Goal: Information Seeking & Learning: Learn about a topic

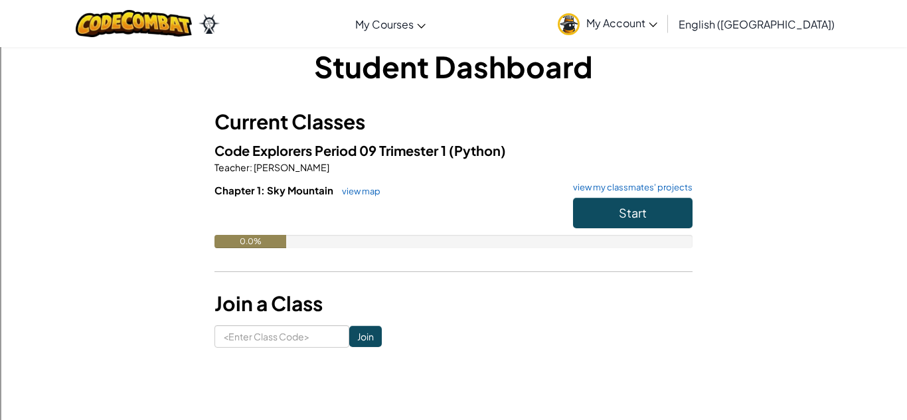
scroll to position [22, 0]
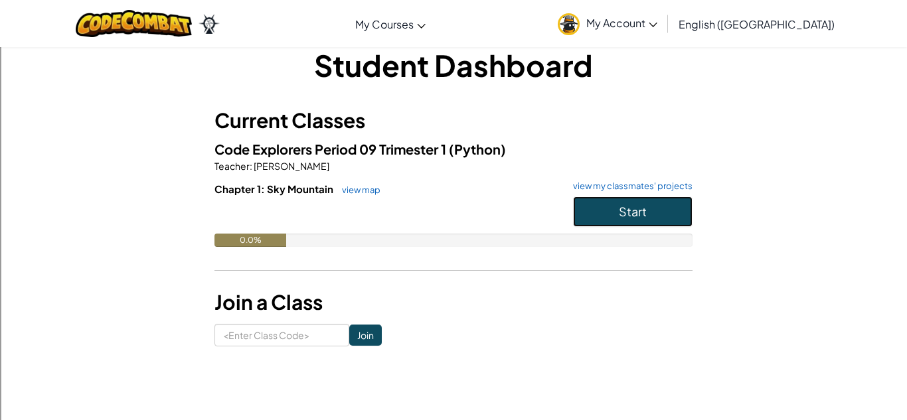
click at [600, 212] on button "Start" at bounding box center [633, 212] width 120 height 31
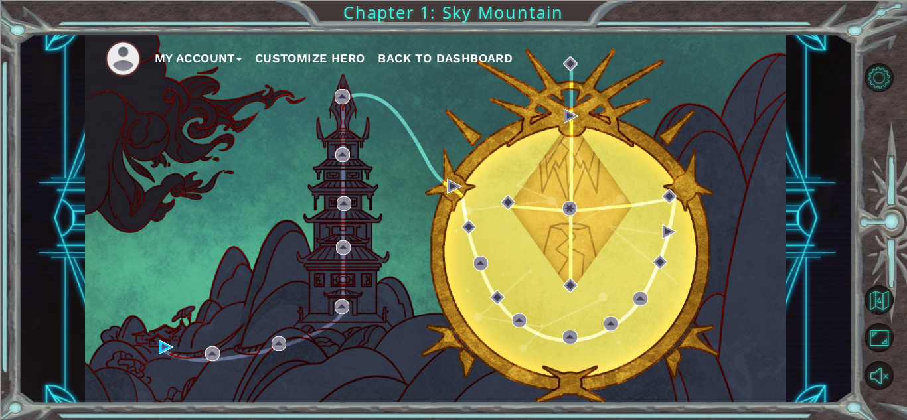
click at [222, 54] on button "My Account" at bounding box center [198, 58] width 87 height 20
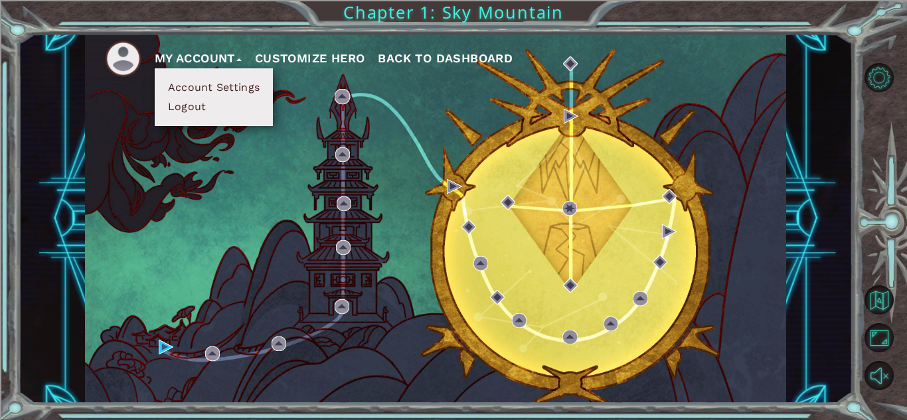
click at [256, 82] on button "Account Settings" at bounding box center [214, 87] width 100 height 15
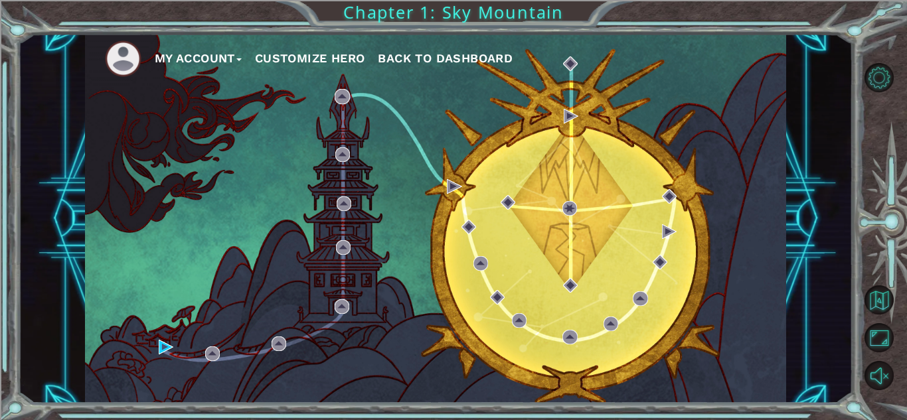
click at [309, 60] on button "Customize Hero" at bounding box center [310, 58] width 110 height 20
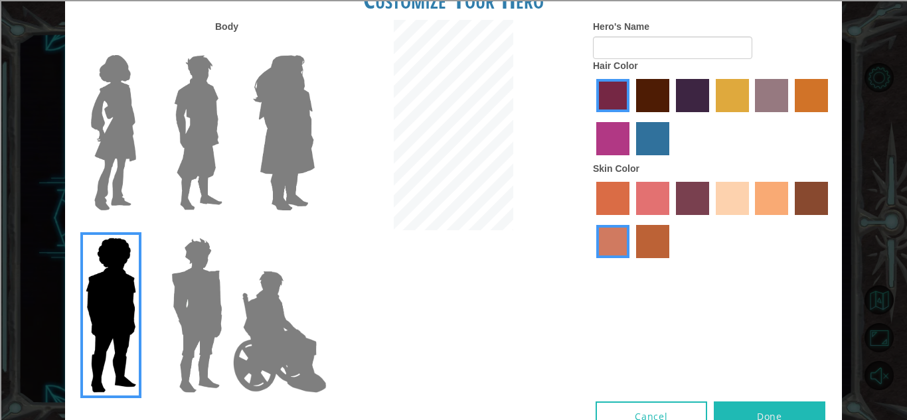
click at [137, 122] on img at bounding box center [114, 133] width 56 height 166
click at [141, 46] on input "Hero Connie" at bounding box center [141, 46] width 0 height 0
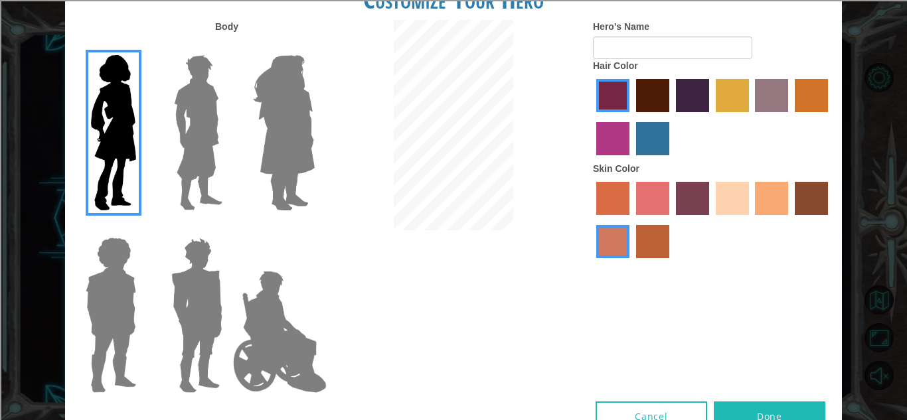
click at [738, 202] on label "sandy beach skin color" at bounding box center [732, 198] width 33 height 33
click at [711, 220] on input "sandy beach skin color" at bounding box center [711, 220] width 0 height 0
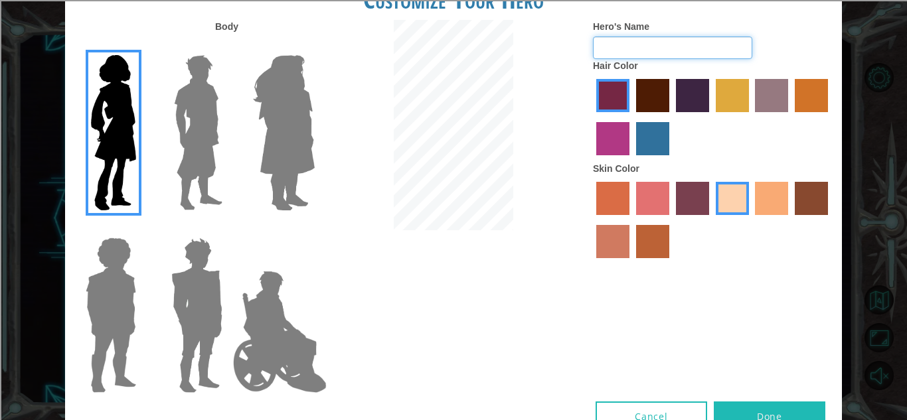
click at [675, 49] on input "Hero's Name" at bounding box center [672, 48] width 159 height 23
type input "[PERSON_NAME]"
click at [691, 284] on div "Body Hero's Name [PERSON_NAME] Hair Color Skin Color" at bounding box center [453, 211] width 777 height 382
click at [744, 96] on label "tulip tree hair color" at bounding box center [732, 95] width 33 height 33
click at [711, 117] on input "tulip tree hair color" at bounding box center [711, 117] width 0 height 0
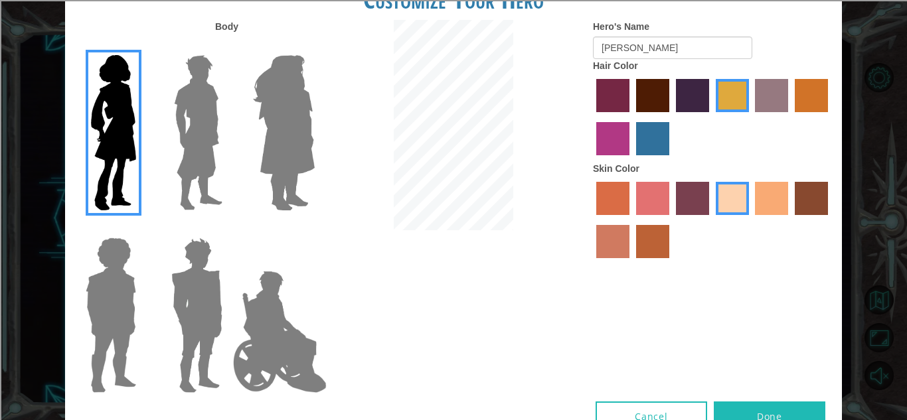
click at [681, 98] on label "hot purple hair color" at bounding box center [692, 95] width 33 height 33
click at [671, 117] on input "hot purple hair color" at bounding box center [671, 117] width 0 height 0
click at [637, 96] on label "maroon hair color" at bounding box center [652, 95] width 33 height 33
click at [631, 117] on input "maroon hair color" at bounding box center [631, 117] width 0 height 0
click at [787, 102] on label "bazaar hair color" at bounding box center [771, 95] width 33 height 33
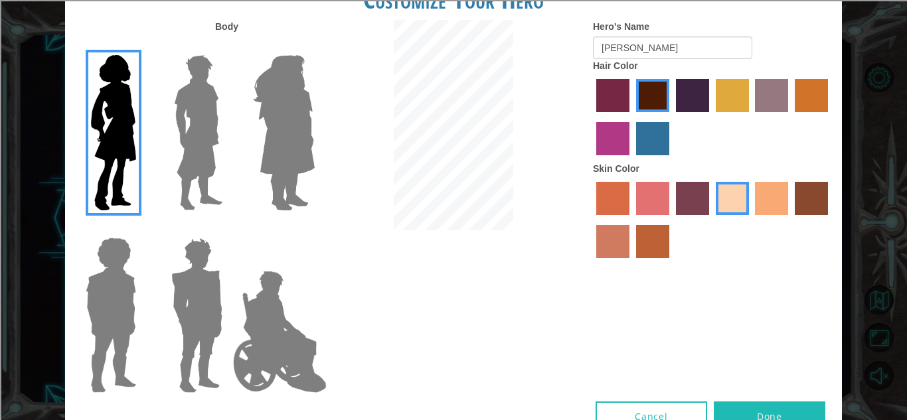
click at [751, 117] on input "bazaar hair color" at bounding box center [751, 117] width 0 height 0
click at [807, 100] on label "gold drop hair color" at bounding box center [811, 95] width 33 height 33
click at [790, 117] on input "gold drop hair color" at bounding box center [790, 117] width 0 height 0
click at [766, 102] on label "bazaar hair color" at bounding box center [771, 95] width 33 height 33
click at [751, 117] on input "bazaar hair color" at bounding box center [751, 117] width 0 height 0
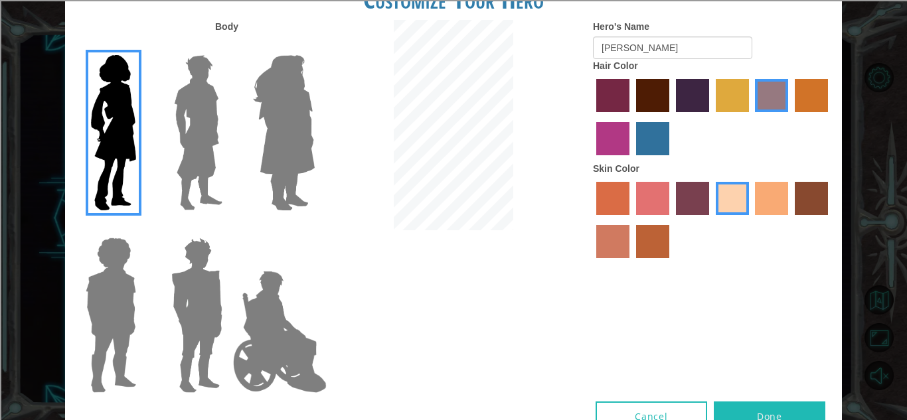
click at [658, 100] on label "maroon hair color" at bounding box center [652, 95] width 33 height 33
click at [631, 117] on input "maroon hair color" at bounding box center [631, 117] width 0 height 0
click at [698, 98] on label "hot purple hair color" at bounding box center [692, 95] width 33 height 33
click at [671, 117] on input "hot purple hair color" at bounding box center [671, 117] width 0 height 0
click at [733, 104] on label "tulip tree hair color" at bounding box center [732, 95] width 33 height 33
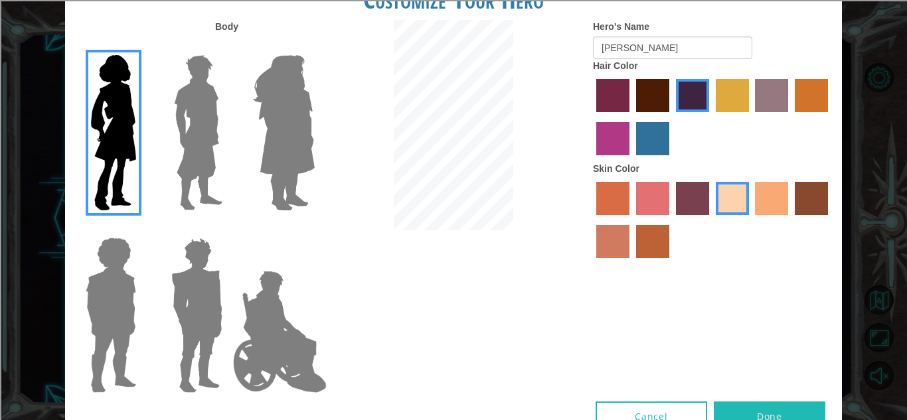
click at [711, 117] on input "tulip tree hair color" at bounding box center [711, 117] width 0 height 0
click at [781, 104] on label "bazaar hair color" at bounding box center [771, 95] width 33 height 33
click at [751, 117] on input "bazaar hair color" at bounding box center [751, 117] width 0 height 0
click at [666, 89] on label "maroon hair color" at bounding box center [652, 95] width 33 height 33
click at [631, 117] on input "maroon hair color" at bounding box center [631, 117] width 0 height 0
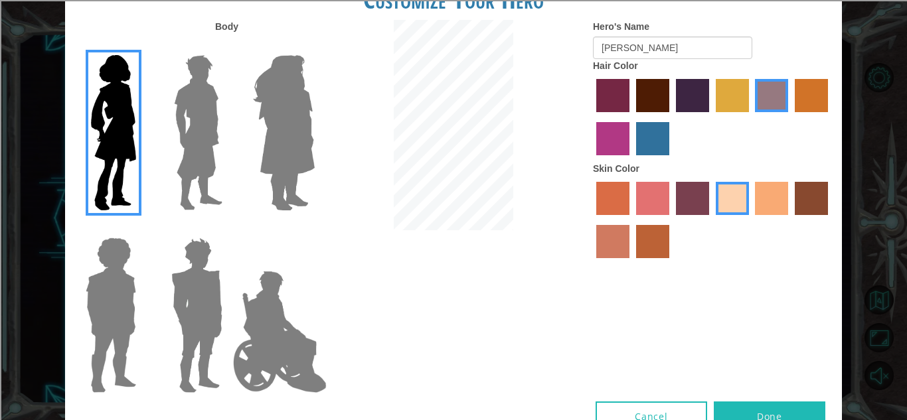
click at [733, 98] on label "tulip tree hair color" at bounding box center [732, 95] width 33 height 33
click at [711, 117] on input "tulip tree hair color" at bounding box center [711, 117] width 0 height 0
click at [745, 100] on label "tulip tree hair color" at bounding box center [732, 95] width 33 height 33
click at [711, 117] on input "tulip tree hair color" at bounding box center [711, 117] width 0 height 0
click at [777, 100] on label "bazaar hair color" at bounding box center [771, 95] width 33 height 33
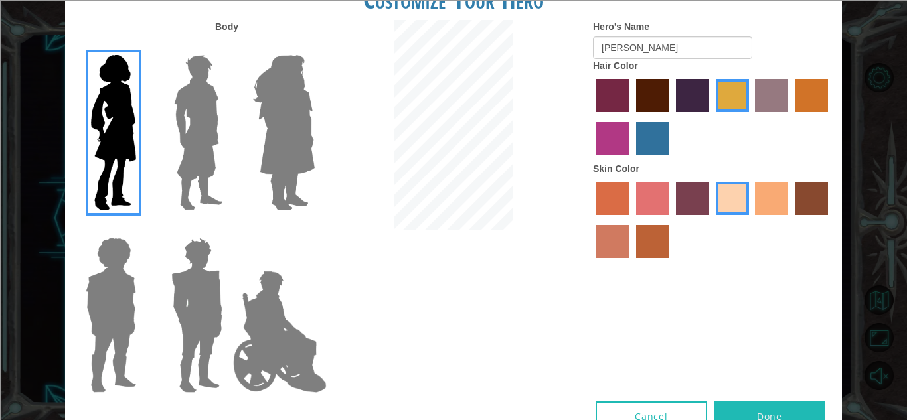
click at [751, 117] on input "bazaar hair color" at bounding box center [751, 117] width 0 height 0
click at [660, 91] on label "maroon hair color" at bounding box center [652, 95] width 33 height 33
click at [631, 117] on input "maroon hair color" at bounding box center [631, 117] width 0 height 0
click at [665, 127] on label "lachmara hair color" at bounding box center [652, 138] width 33 height 33
click at [631, 160] on input "lachmara hair color" at bounding box center [631, 160] width 0 height 0
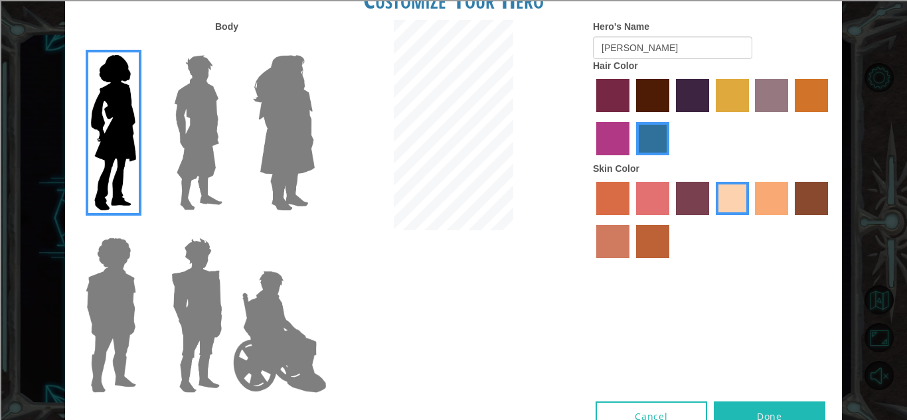
click at [612, 135] on label "medium red violet hair color" at bounding box center [612, 138] width 33 height 33
click at [830, 117] on input "medium red violet hair color" at bounding box center [830, 117] width 0 height 0
click at [611, 82] on label "paprika hair color" at bounding box center [612, 95] width 33 height 33
click at [592, 117] on input "paprika hair color" at bounding box center [592, 117] width 0 height 0
click at [661, 92] on label "maroon hair color" at bounding box center [652, 95] width 33 height 33
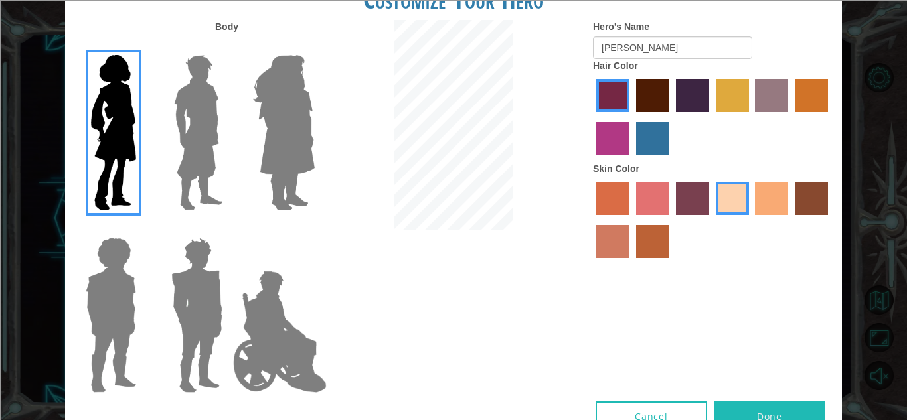
click at [631, 117] on input "maroon hair color" at bounding box center [631, 117] width 0 height 0
click at [686, 96] on label "hot purple hair color" at bounding box center [692, 95] width 33 height 33
click at [671, 117] on input "hot purple hair color" at bounding box center [671, 117] width 0 height 0
click at [780, 96] on label "bazaar hair color" at bounding box center [771, 95] width 33 height 33
click at [751, 117] on input "bazaar hair color" at bounding box center [751, 117] width 0 height 0
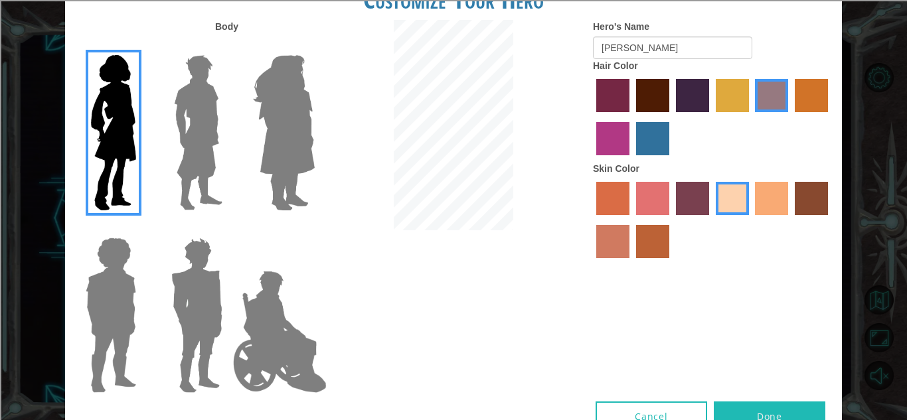
click at [731, 95] on label "tulip tree hair color" at bounding box center [732, 95] width 33 height 33
click at [711, 117] on input "tulip tree hair color" at bounding box center [711, 117] width 0 height 0
click at [777, 99] on label "bazaar hair color" at bounding box center [771, 95] width 33 height 33
click at [751, 117] on input "bazaar hair color" at bounding box center [751, 117] width 0 height 0
click at [815, 96] on label "gold drop hair color" at bounding box center [811, 95] width 33 height 33
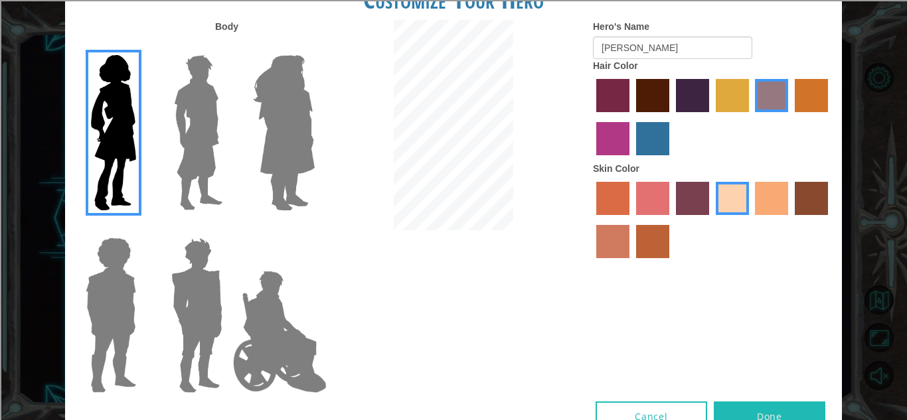
click at [790, 117] on input "gold drop hair color" at bounding box center [790, 117] width 0 height 0
click at [748, 93] on label "tulip tree hair color" at bounding box center [732, 95] width 33 height 33
click at [711, 117] on input "tulip tree hair color" at bounding box center [711, 117] width 0 height 0
click at [689, 90] on label "hot purple hair color" at bounding box center [692, 95] width 33 height 33
click at [671, 117] on input "hot purple hair color" at bounding box center [671, 117] width 0 height 0
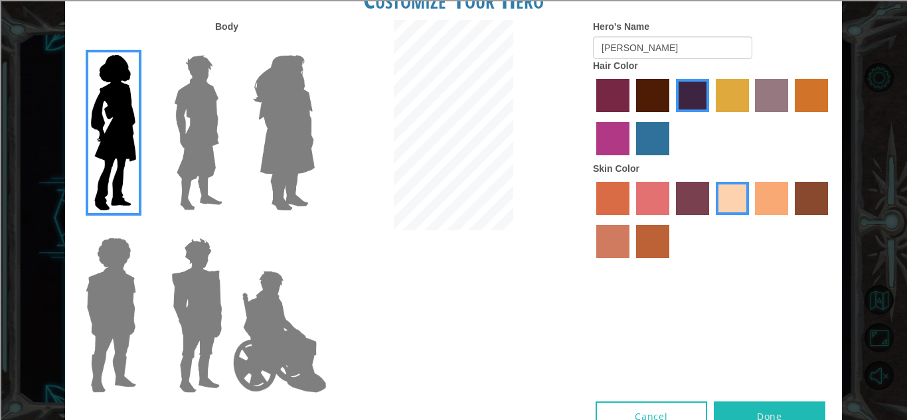
click at [664, 93] on label "maroon hair color" at bounding box center [652, 95] width 33 height 33
click at [631, 117] on input "maroon hair color" at bounding box center [631, 117] width 0 height 0
click at [773, 411] on button "Done" at bounding box center [770, 417] width 112 height 30
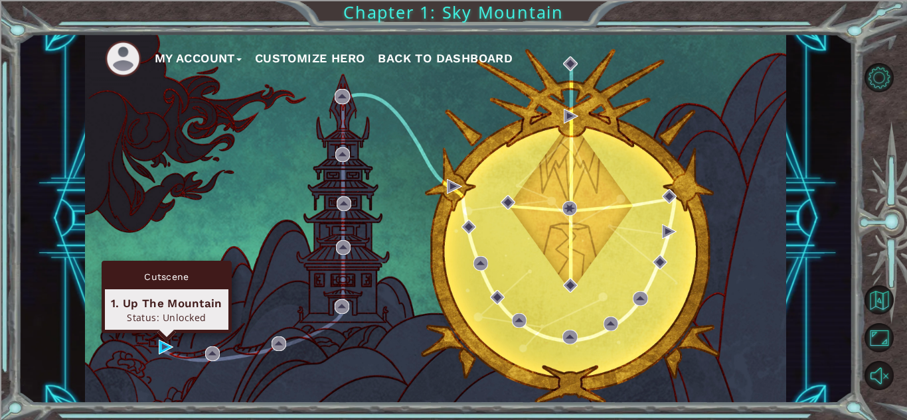
click at [164, 333] on div "Cutscene 1. Up The Mountain Status: Unlocked" at bounding box center [167, 297] width 130 height 72
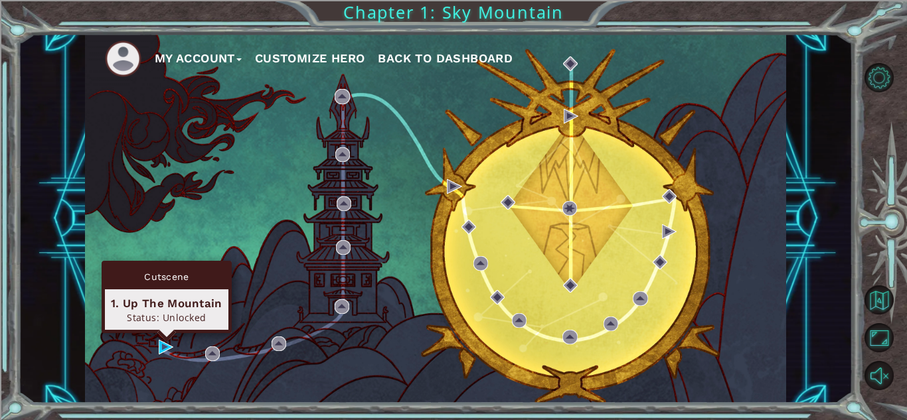
click at [164, 333] on div "Cutscene 1. Up The Mountain Status: Unlocked" at bounding box center [167, 297] width 130 height 72
click at [163, 343] on img at bounding box center [166, 347] width 15 height 15
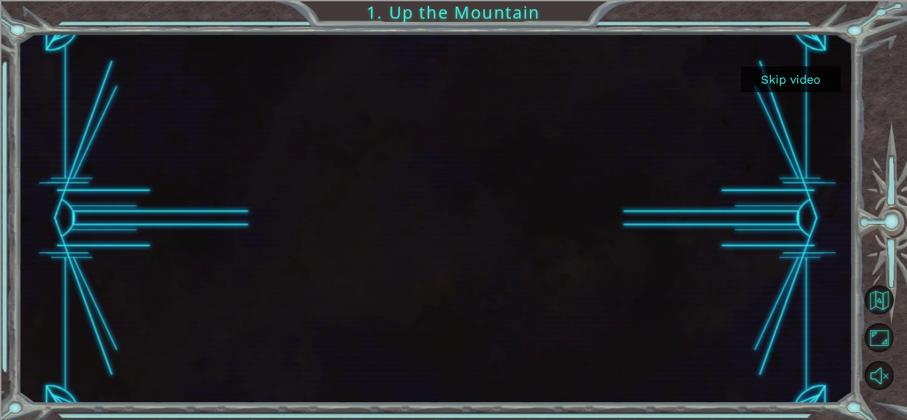
click at [789, 78] on button "Skip video" at bounding box center [791, 79] width 100 height 26
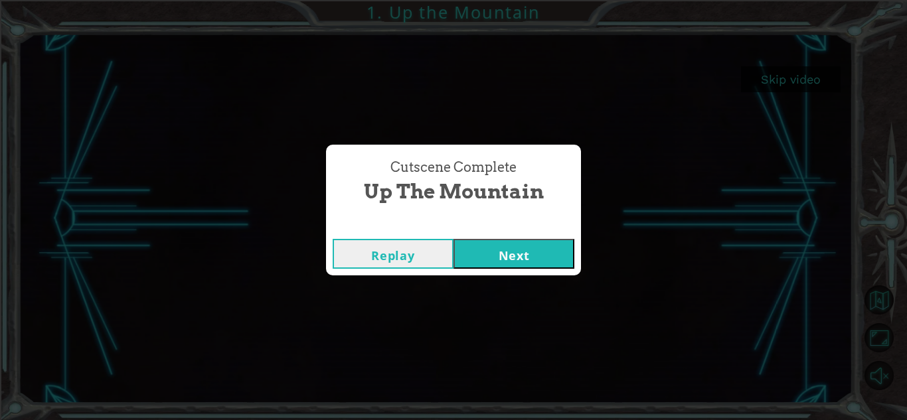
click at [525, 247] on button "Next" at bounding box center [513, 254] width 121 height 30
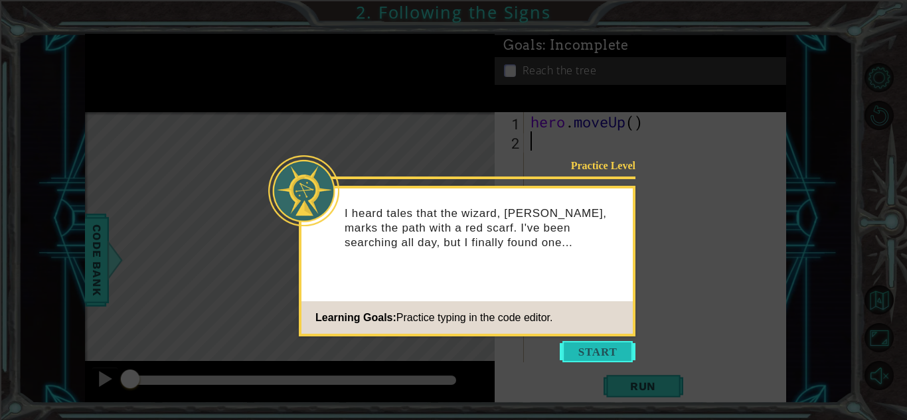
click at [588, 346] on button "Start" at bounding box center [598, 351] width 76 height 21
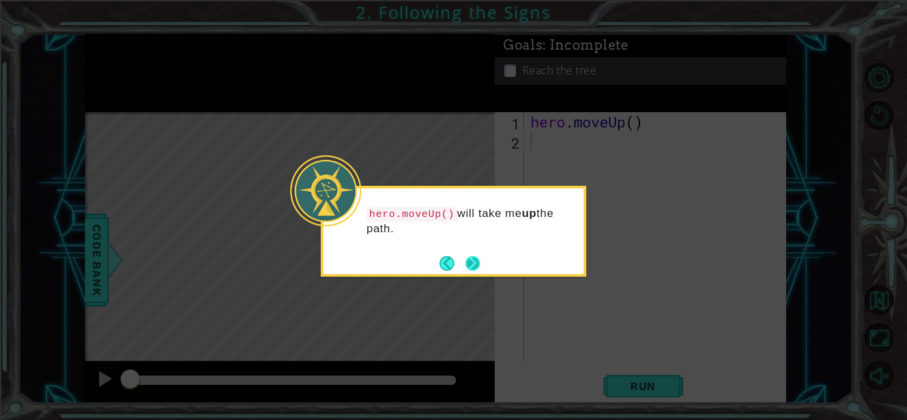
click at [476, 260] on button "Next" at bounding box center [472, 263] width 17 height 17
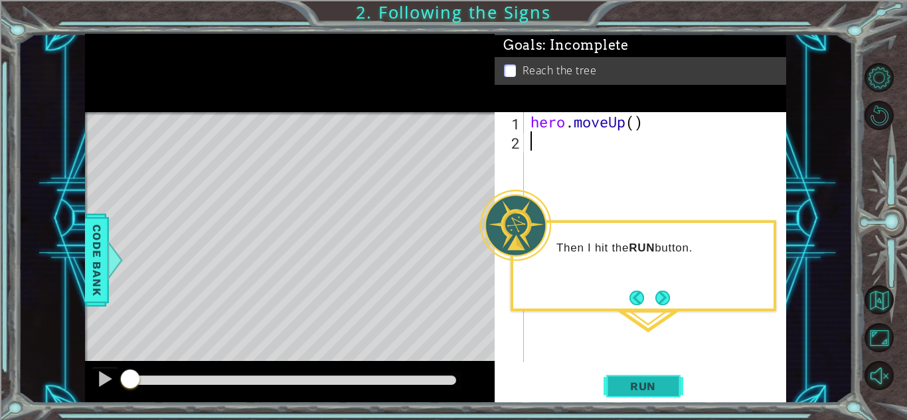
click at [623, 389] on span "Run" at bounding box center [643, 386] width 52 height 13
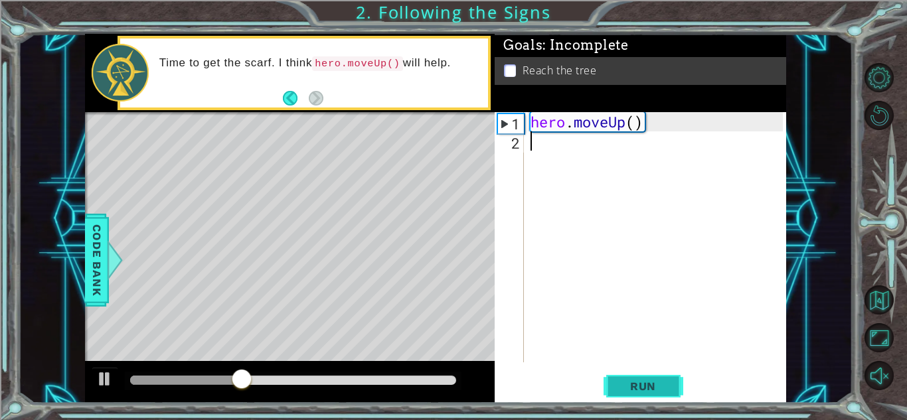
click at [625, 381] on span "Run" at bounding box center [643, 386] width 52 height 13
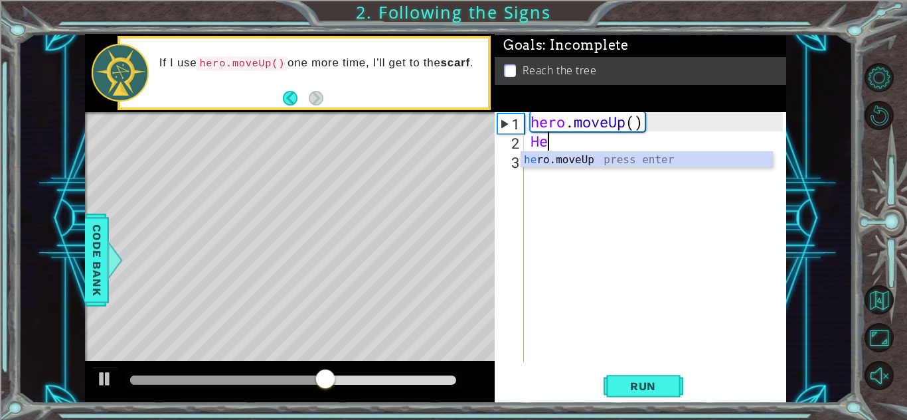
type textarea "H"
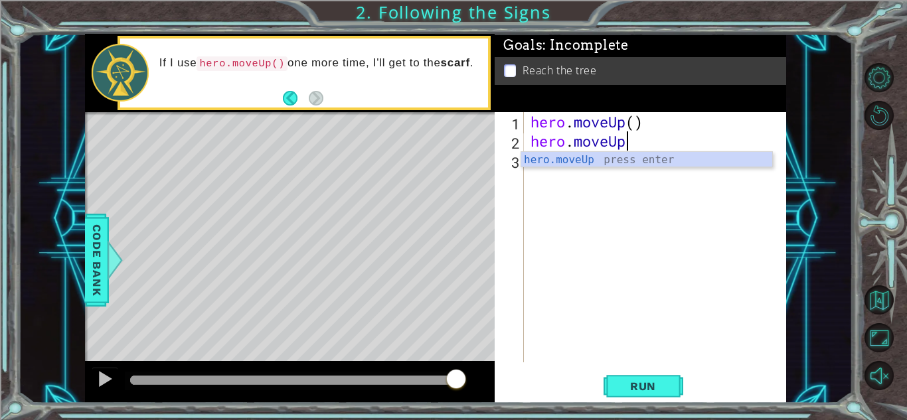
scroll to position [0, 4]
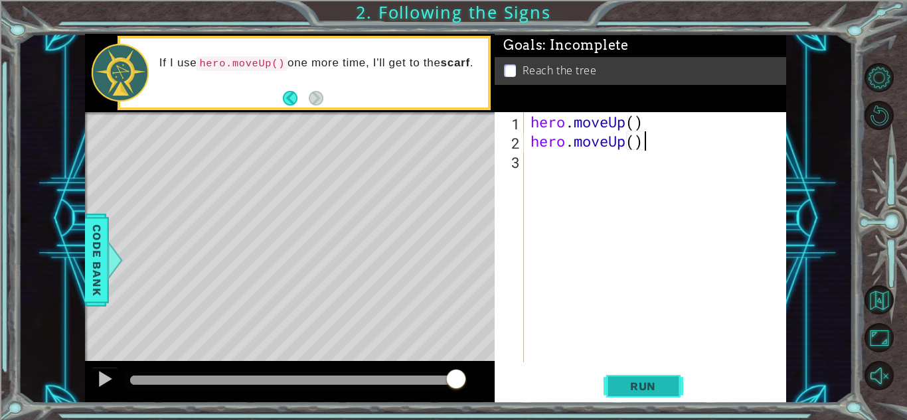
type textarea "hero.moveUp()"
click at [655, 380] on span "Run" at bounding box center [643, 386] width 52 height 13
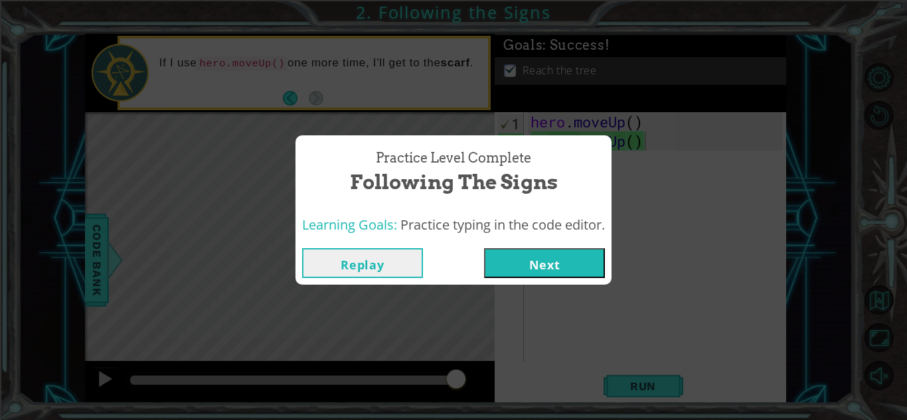
click at [535, 263] on button "Next" at bounding box center [544, 263] width 121 height 30
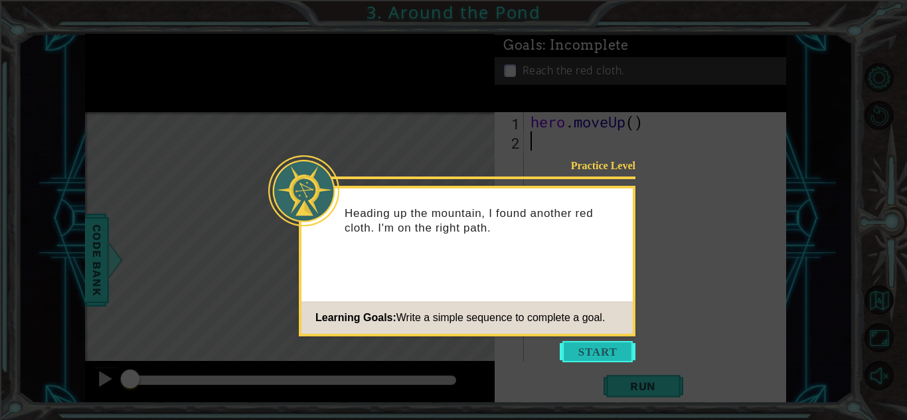
click at [579, 349] on button "Start" at bounding box center [598, 351] width 76 height 21
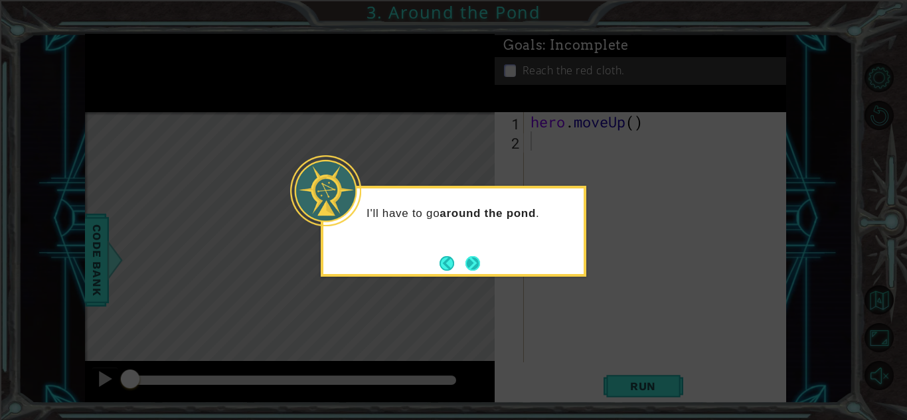
click at [473, 263] on button "Next" at bounding box center [472, 263] width 19 height 19
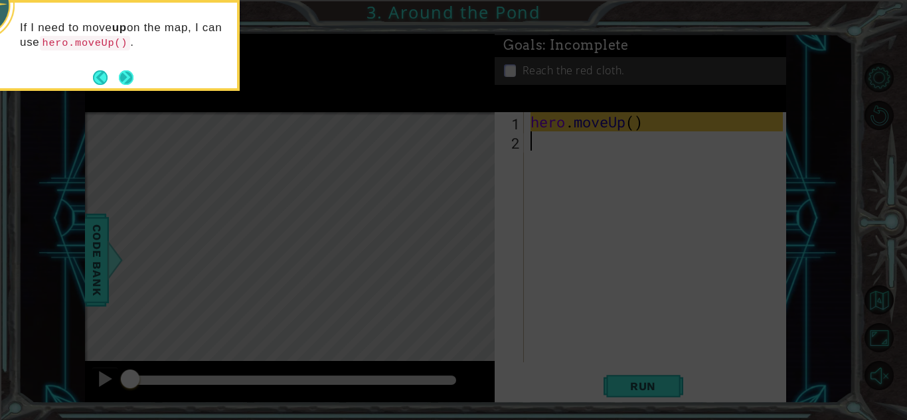
click at [125, 74] on button "Next" at bounding box center [126, 77] width 15 height 15
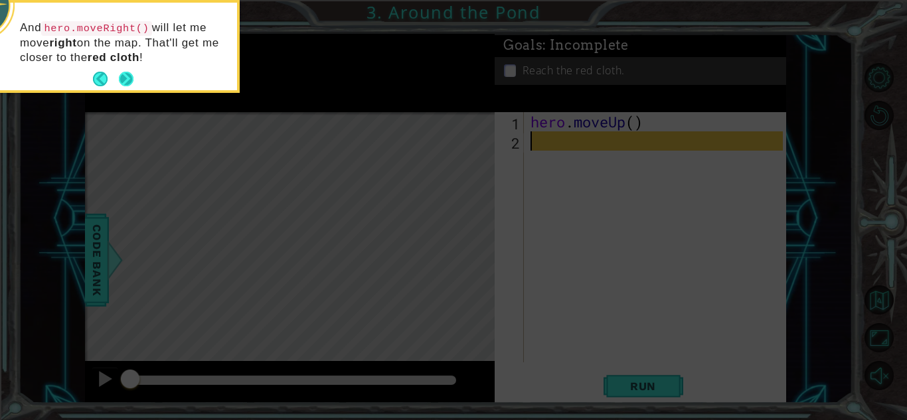
click at [123, 72] on button "Next" at bounding box center [126, 79] width 15 height 15
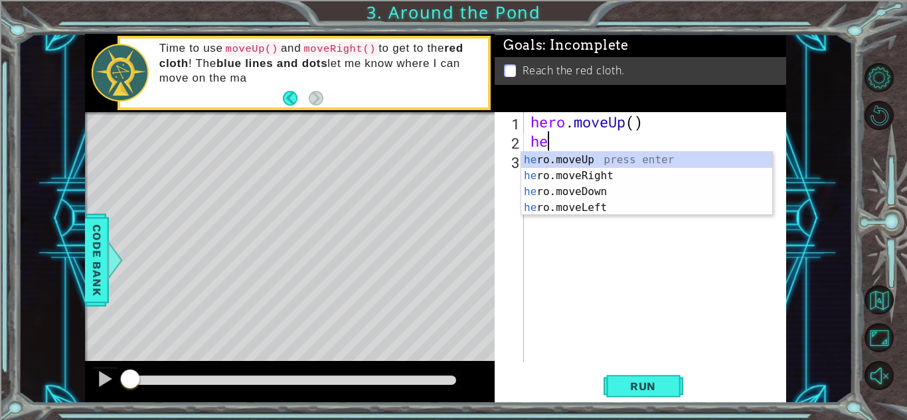
type textarea "her"
click at [671, 179] on div "her o.moveUp press enter her o.moveRight press enter her o.moveDown press enter…" at bounding box center [646, 200] width 251 height 96
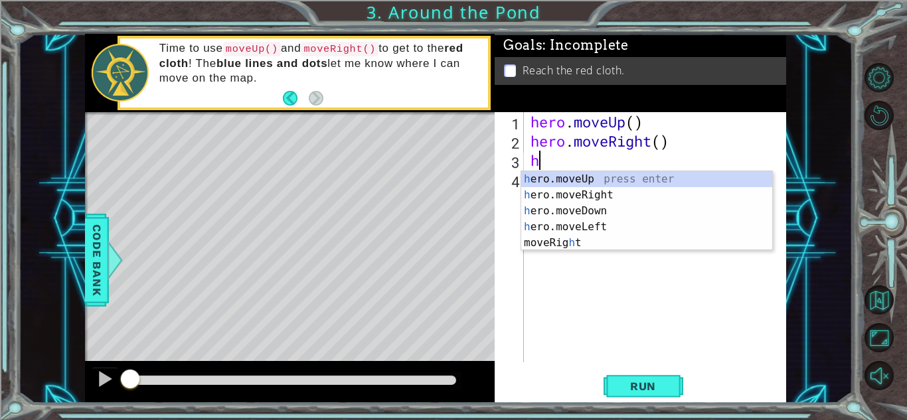
type textarea "her"
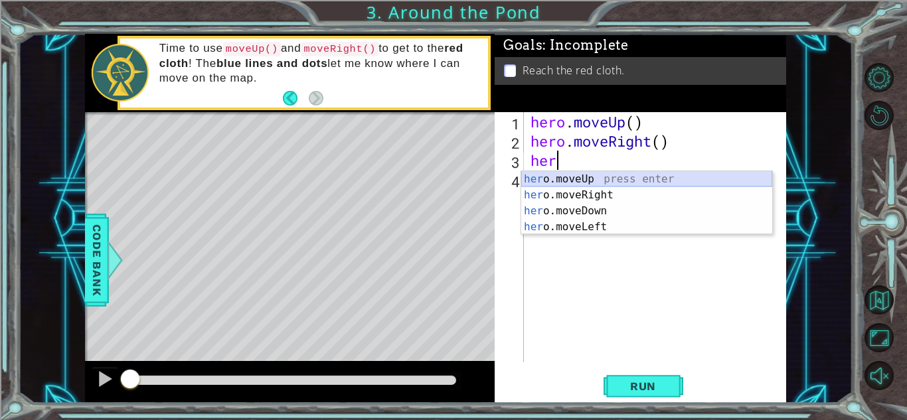
click at [623, 180] on div "her o.moveUp press enter her o.moveRight press enter her o.moveDown press enter…" at bounding box center [646, 219] width 251 height 96
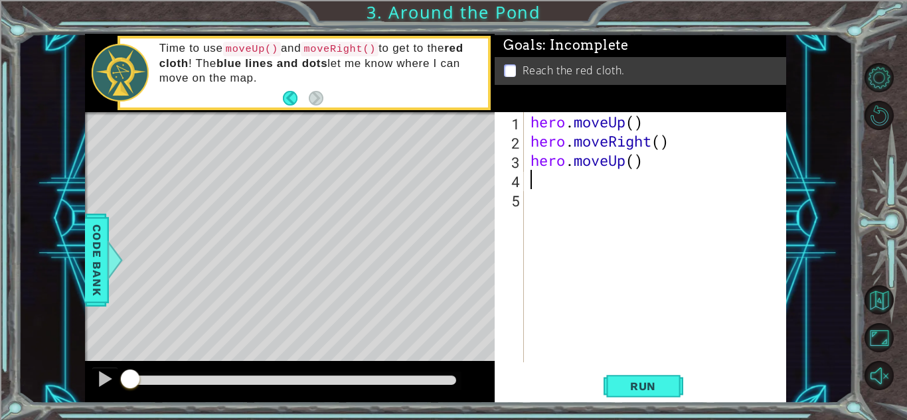
type textarea "h"
click at [647, 382] on span "Run" at bounding box center [643, 386] width 52 height 13
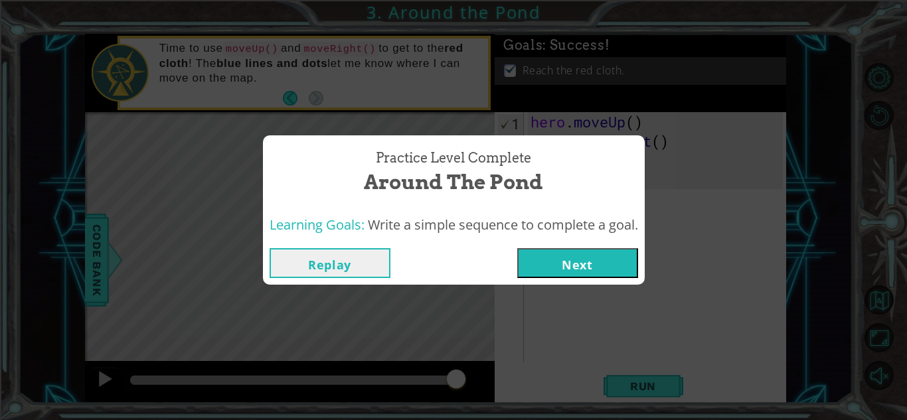
click at [529, 257] on button "Next" at bounding box center [577, 263] width 121 height 30
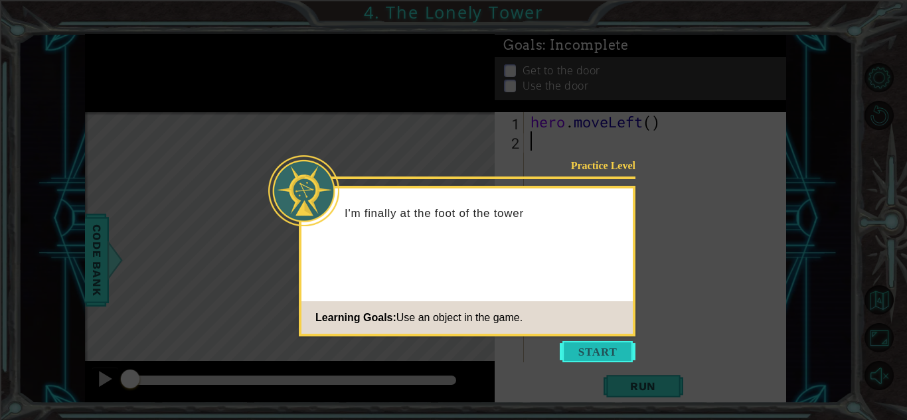
click at [619, 351] on button "Start" at bounding box center [598, 351] width 76 height 21
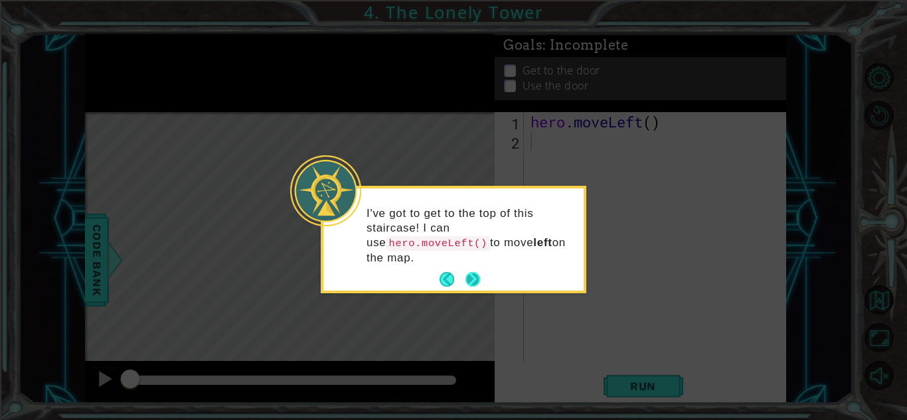
click at [474, 275] on button "Next" at bounding box center [472, 279] width 19 height 19
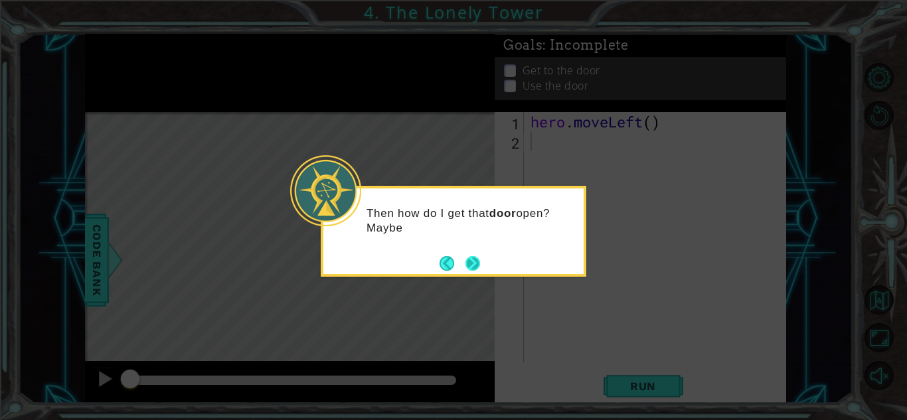
click at [480, 259] on button "Next" at bounding box center [473, 264] width 16 height 16
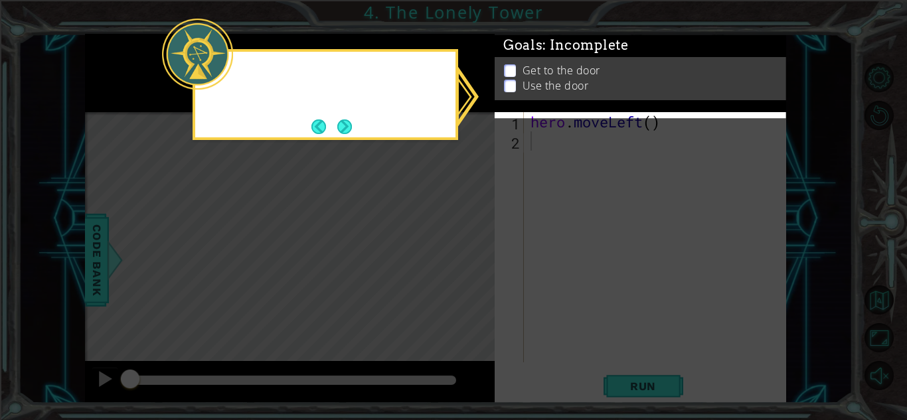
click at [480, 259] on icon at bounding box center [453, 210] width 907 height 420
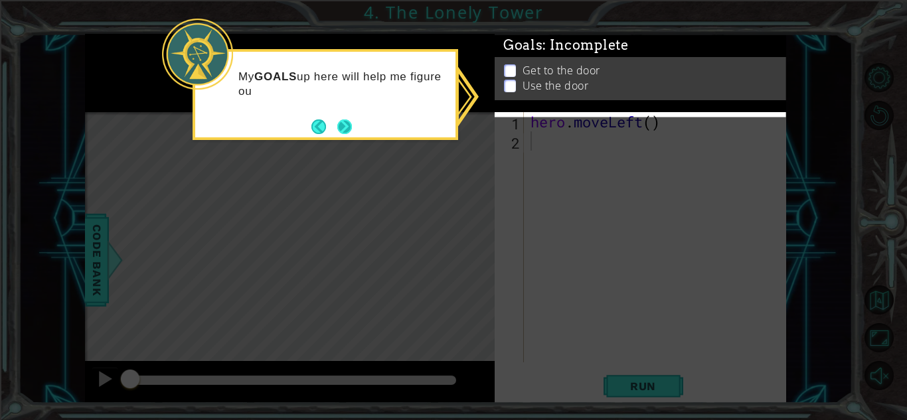
click at [353, 119] on button "Next" at bounding box center [344, 127] width 18 height 18
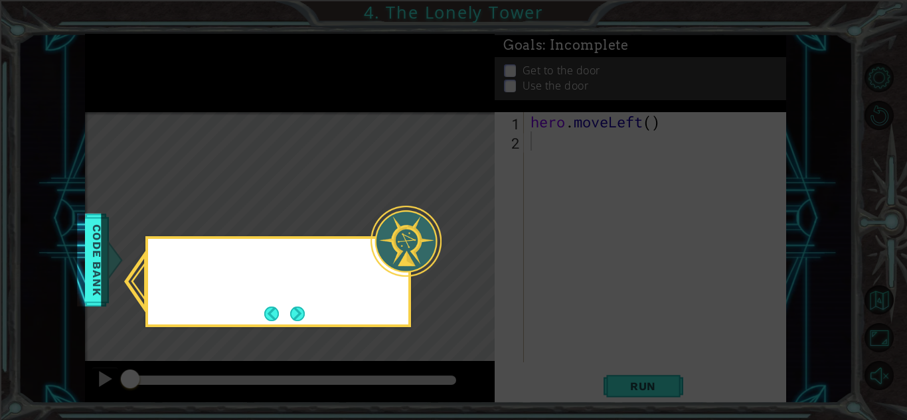
click at [355, 119] on icon at bounding box center [453, 210] width 907 height 420
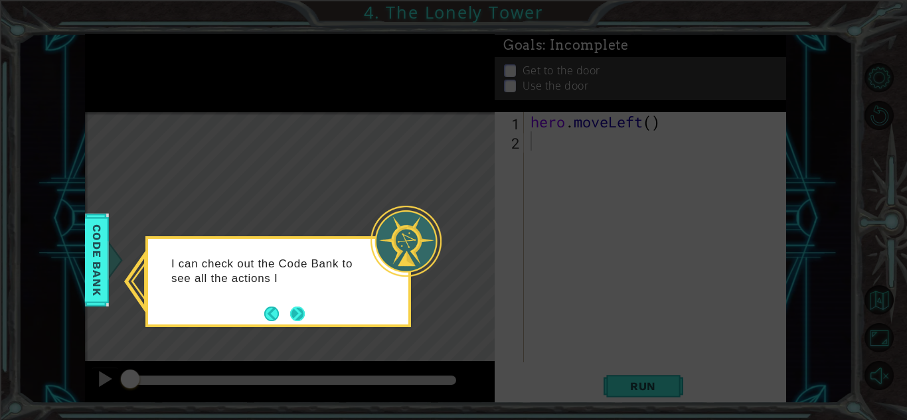
click at [299, 305] on footer at bounding box center [284, 314] width 41 height 20
click at [299, 307] on button "Next" at bounding box center [297, 314] width 15 height 15
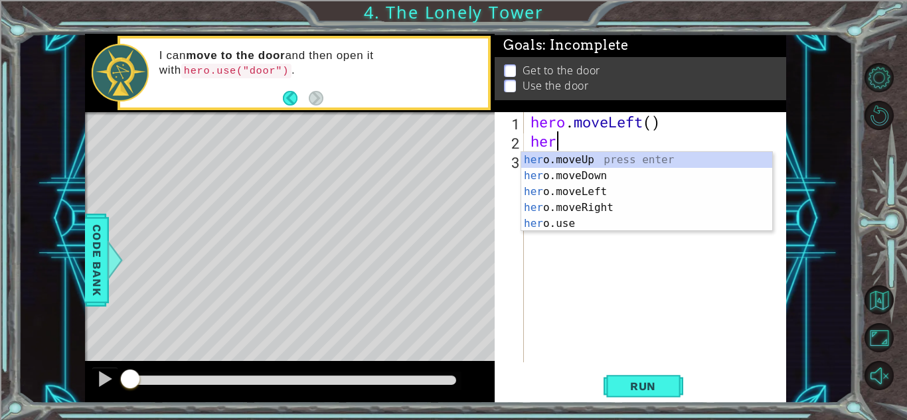
type textarea "her"
click at [593, 163] on div "her o.moveUp press enter her o.moveDown press enter her o.moveLeft press enter …" at bounding box center [646, 208] width 251 height 112
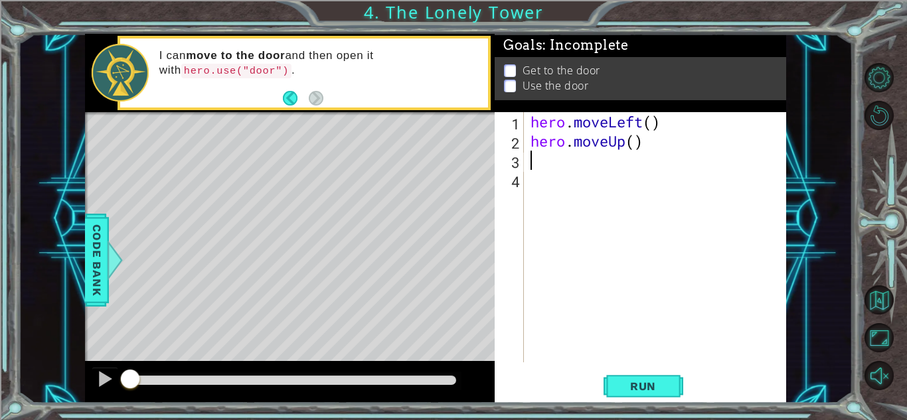
type textarea "h"
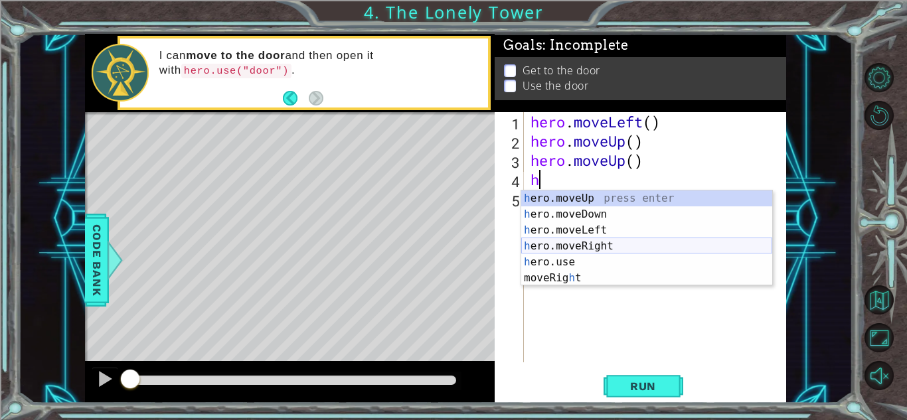
click at [639, 242] on div "h ero.moveUp press enter h ero.moveDown press enter h ero.moveLeft press enter …" at bounding box center [646, 254] width 251 height 127
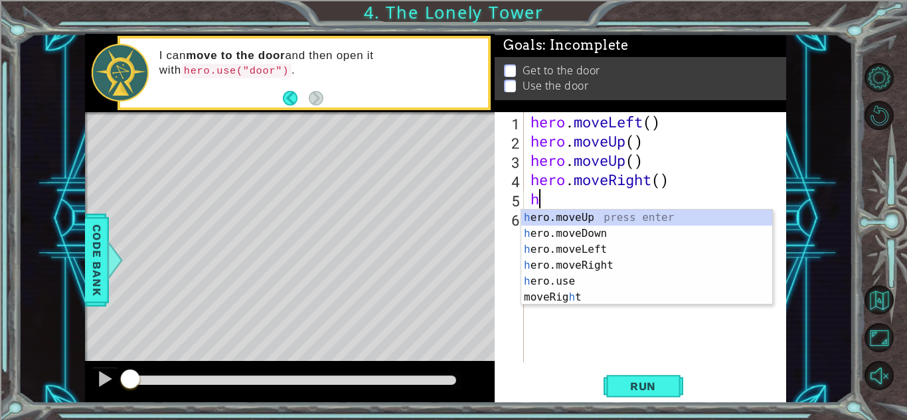
type textarea "he"
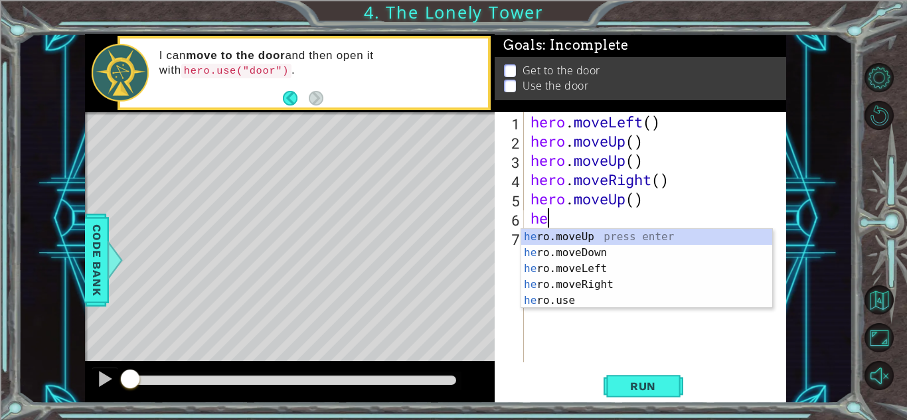
type textarea "her"
click at [634, 280] on div "her o.moveUp press enter her o.moveDown press enter her o.moveLeft press enter …" at bounding box center [646, 285] width 251 height 112
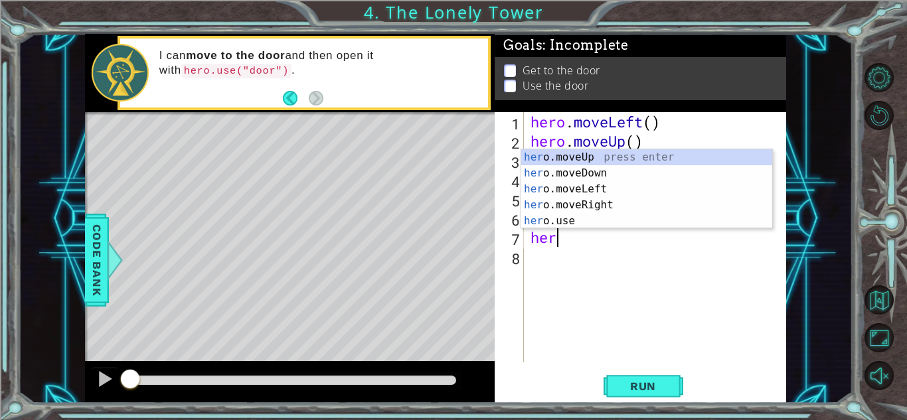
type textarea "hero"
click at [625, 203] on div "hero .moveUp press enter hero .moveDown press enter hero .moveLeft press enter …" at bounding box center [646, 205] width 251 height 112
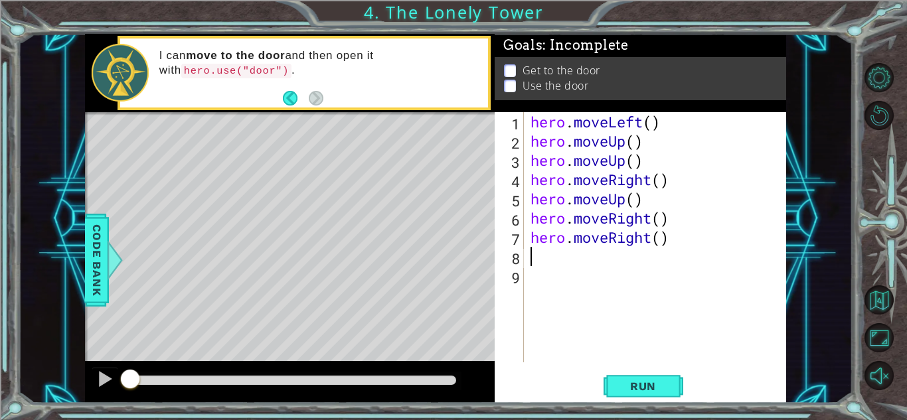
scroll to position [0, 0]
click at [646, 386] on span "Run" at bounding box center [643, 386] width 52 height 13
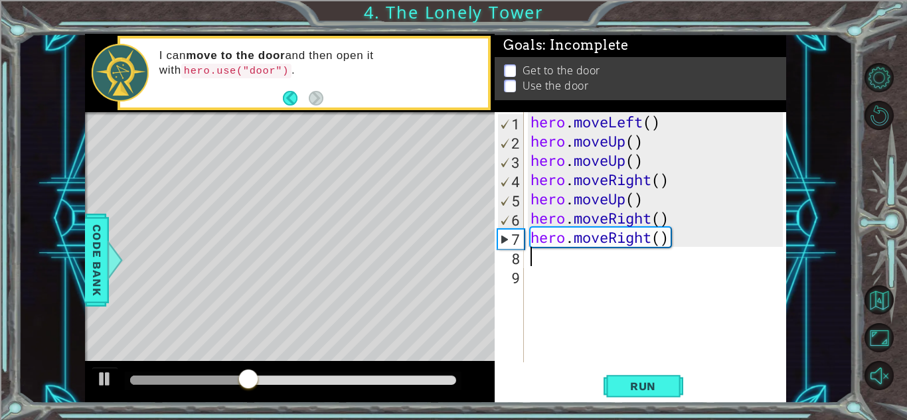
click at [605, 143] on div "hero . moveLeft ( ) hero . moveUp ( ) hero . moveUp ( ) hero . moveRight ( ) he…" at bounding box center [659, 256] width 262 height 289
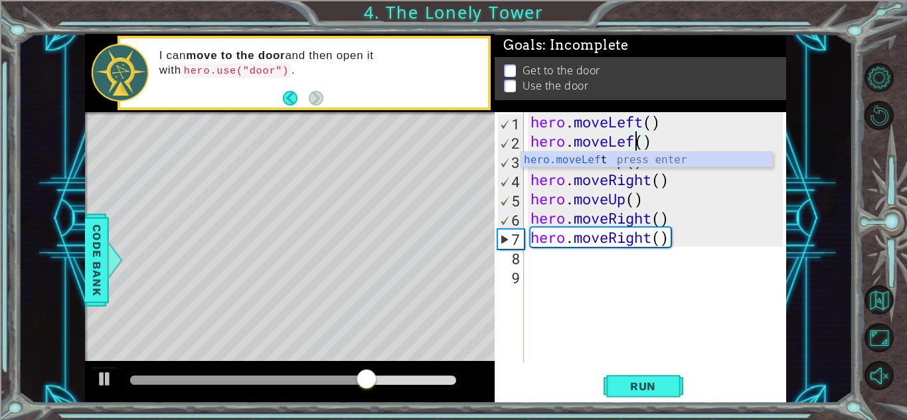
scroll to position [0, 5]
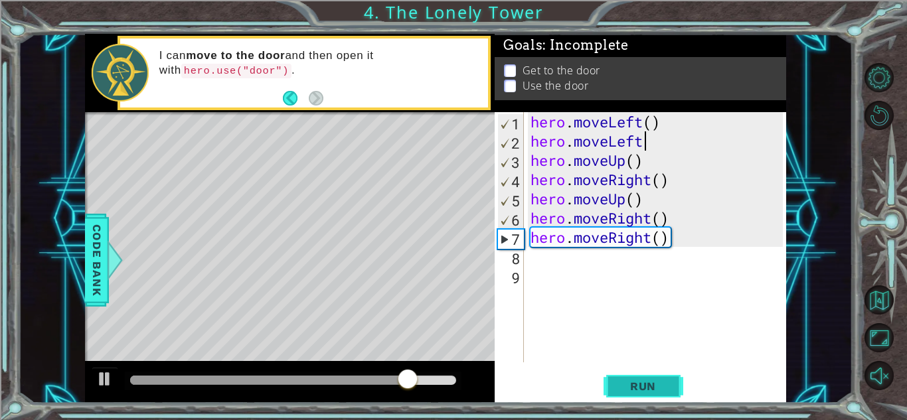
click at [626, 381] on span "Run" at bounding box center [643, 386] width 52 height 13
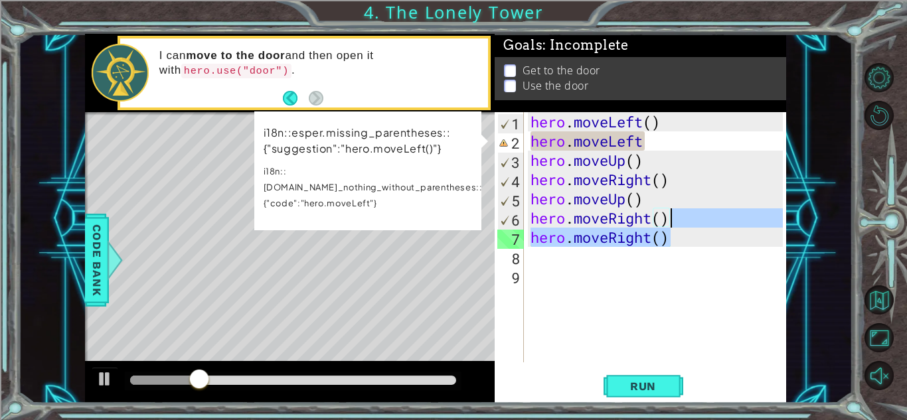
drag, startPoint x: 706, startPoint y: 243, endPoint x: 675, endPoint y: 220, distance: 38.5
click at [675, 220] on div "hero . moveLeft ( ) hero . moveLeft hero . moveUp ( ) hero . moveRight ( ) hero…" at bounding box center [659, 256] width 262 height 289
click at [697, 143] on div "hero . moveLeft ( ) hero . moveLeft hero . moveUp ( ) hero . moveRight ( ) hero…" at bounding box center [659, 256] width 262 height 289
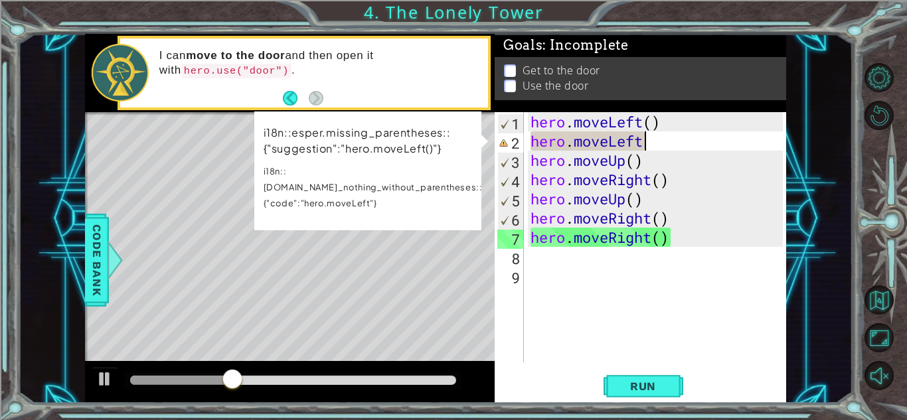
type textarea "hero.moveLeft()"
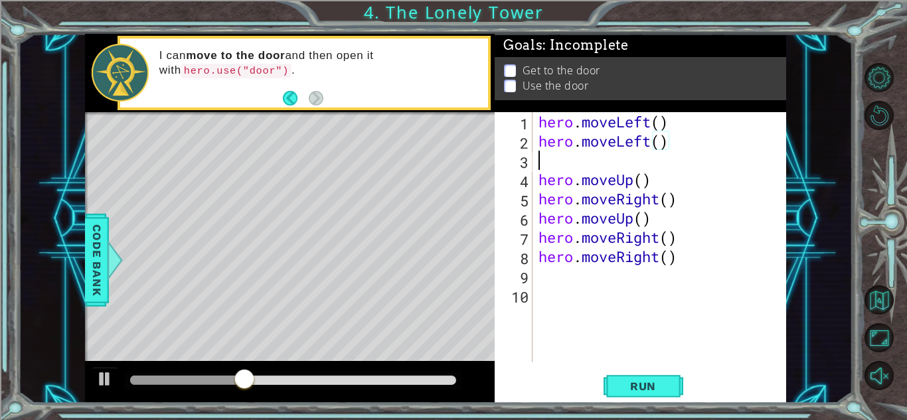
scroll to position [0, 0]
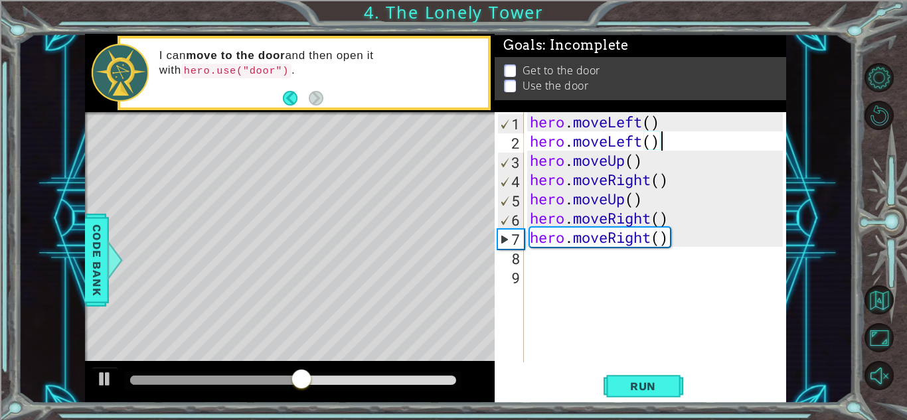
click at [617, 163] on div "hero . moveLeft ( ) hero . moveLeft ( ) hero . moveUp ( ) hero . moveRight ( ) …" at bounding box center [658, 256] width 262 height 289
type textarea "hero.moveUp()"
click at [629, 390] on span "Run" at bounding box center [643, 386] width 52 height 13
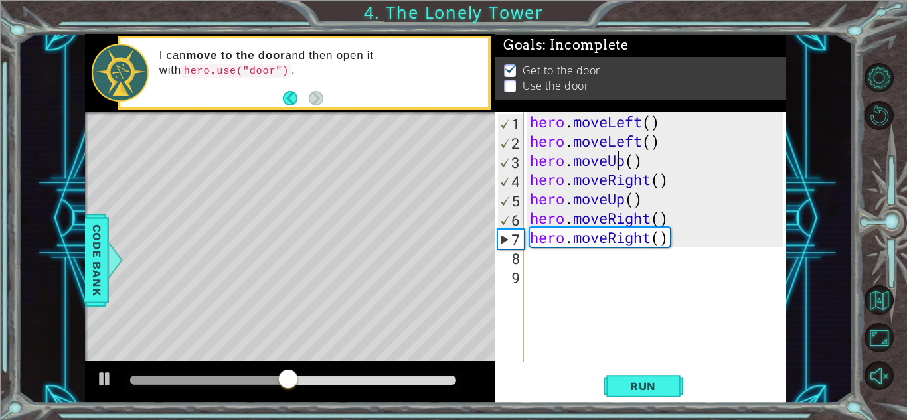
click at [547, 264] on div "hero . moveLeft ( ) hero . moveLeft ( ) hero . moveUp ( ) hero . moveRight ( ) …" at bounding box center [658, 256] width 262 height 289
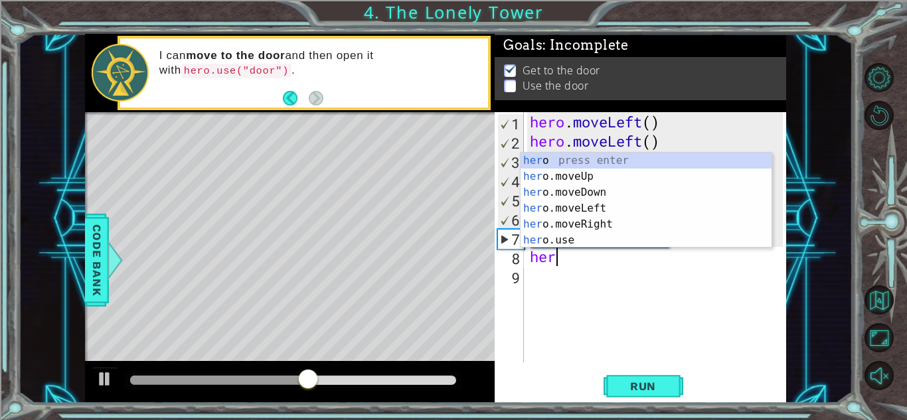
type textarea "hero"
click at [580, 173] on div "hero press enter hero .moveUp press enter hero .moveDown press enter hero .move…" at bounding box center [646, 216] width 251 height 127
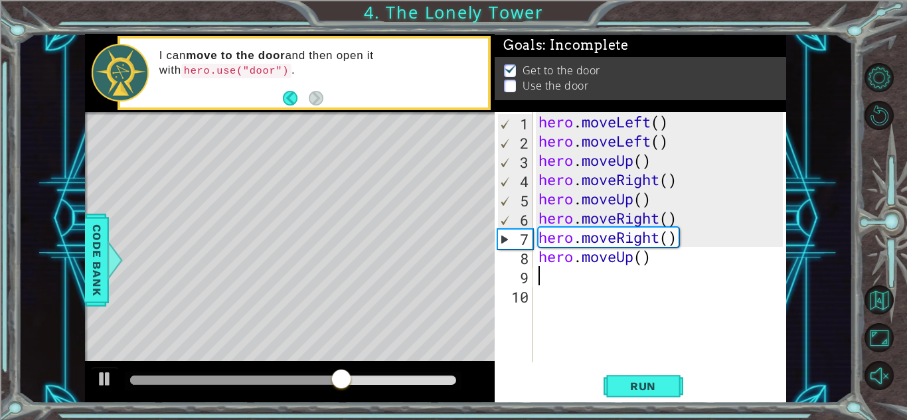
scroll to position [0, 0]
click at [629, 382] on span "Run" at bounding box center [643, 386] width 52 height 13
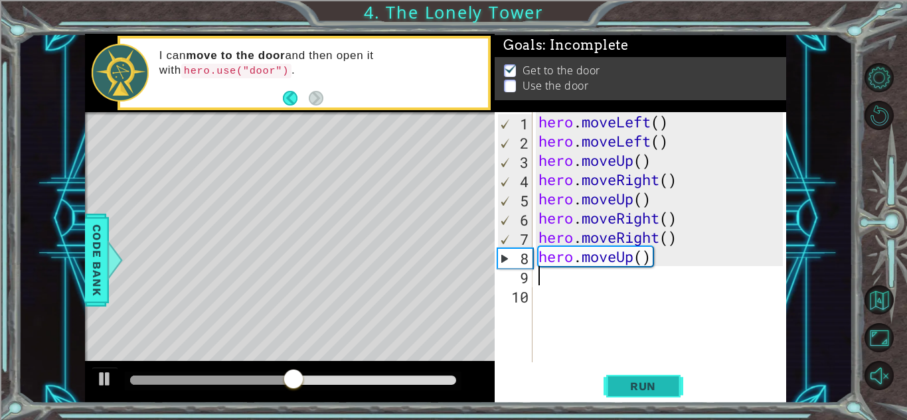
click at [633, 386] on span "Run" at bounding box center [643, 386] width 52 height 13
click at [619, 256] on div "hero . moveLeft ( ) hero . moveLeft ( ) hero . moveUp ( ) hero . moveRight ( ) …" at bounding box center [663, 256] width 254 height 289
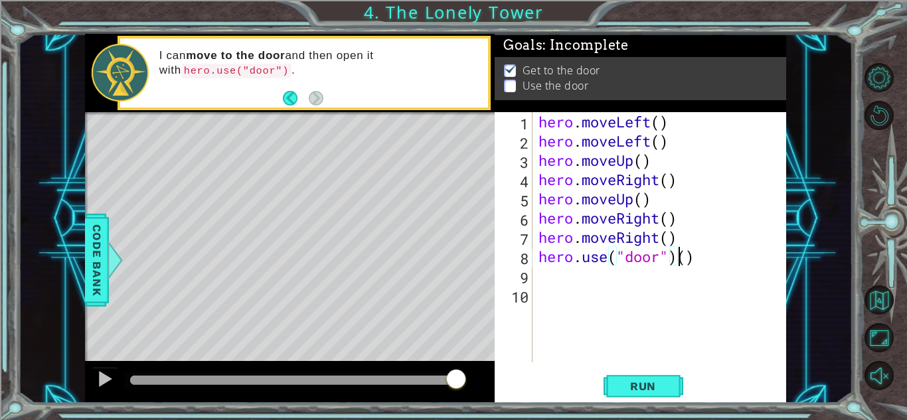
click at [719, 257] on div "hero . moveLeft ( ) hero . moveLeft ( ) hero . moveUp ( ) hero . moveRight ( ) …" at bounding box center [663, 256] width 254 height 289
type textarea "hero.use("door")"
click at [663, 380] on span "Run" at bounding box center [643, 386] width 52 height 13
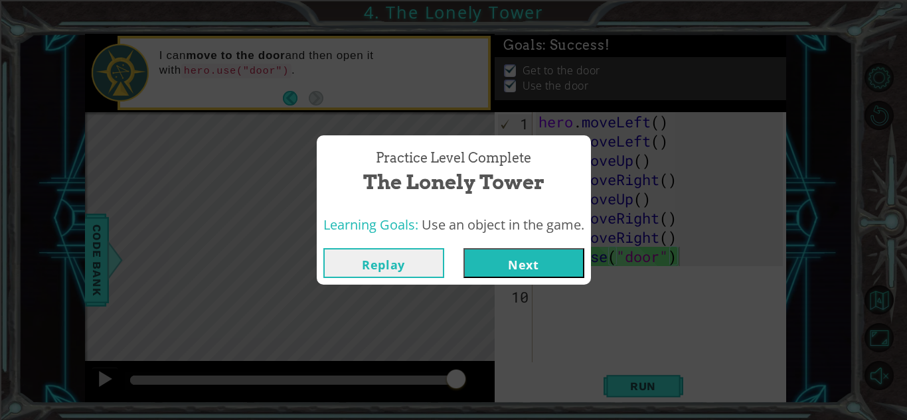
click at [531, 256] on button "Next" at bounding box center [523, 263] width 121 height 30
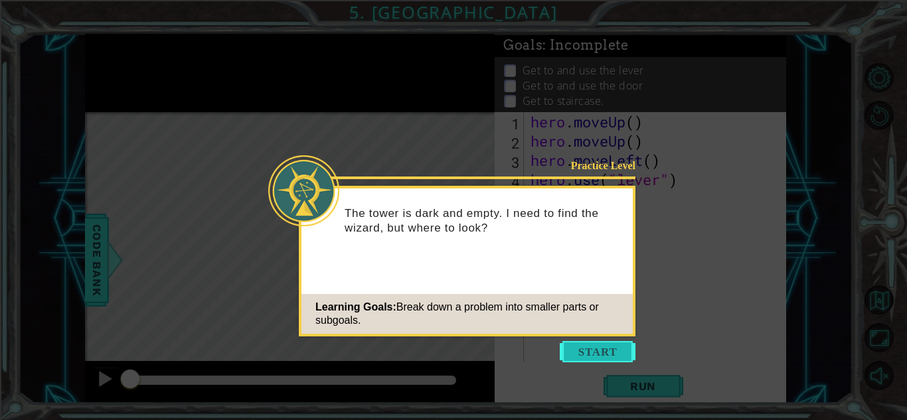
click at [582, 355] on button "Start" at bounding box center [598, 351] width 76 height 21
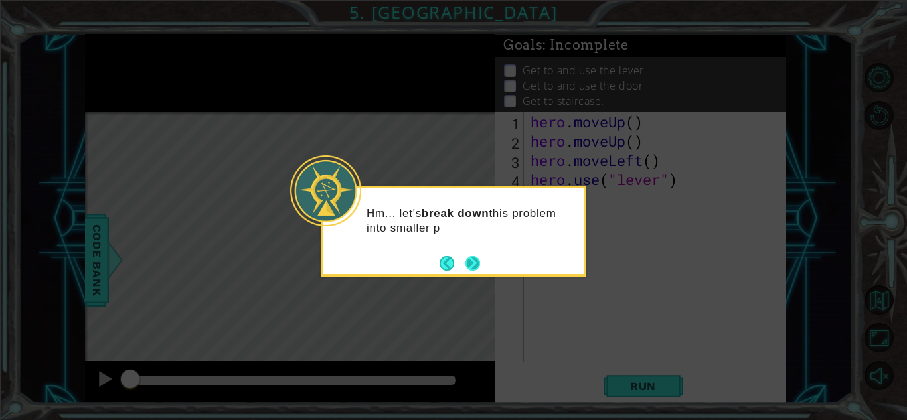
click at [478, 266] on button "Next" at bounding box center [472, 263] width 23 height 23
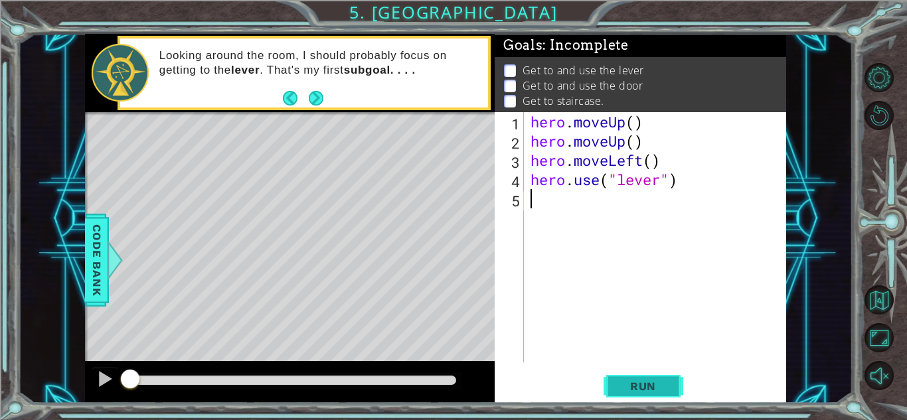
click at [622, 395] on button "Run" at bounding box center [644, 386] width 80 height 29
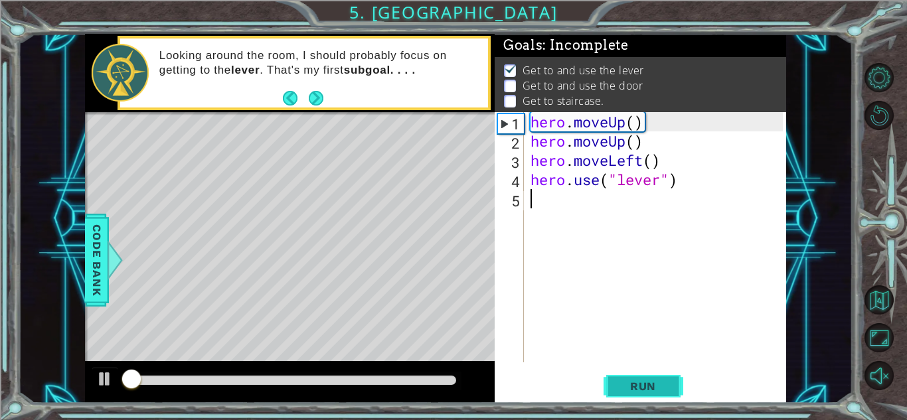
scroll to position [1, 0]
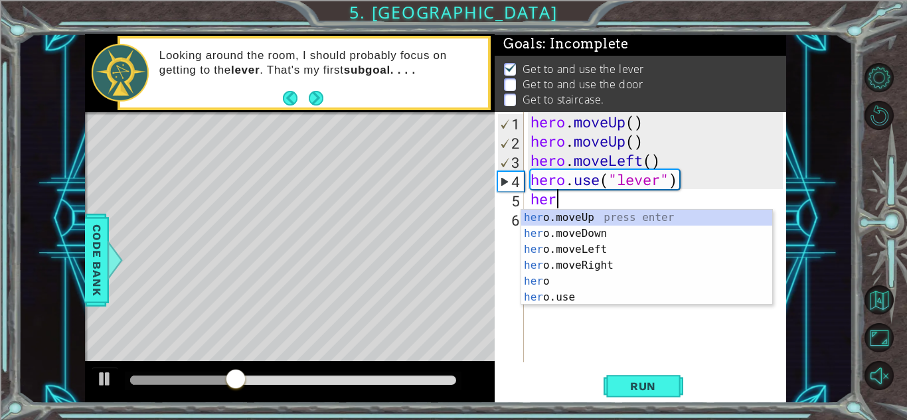
type textarea "hero"
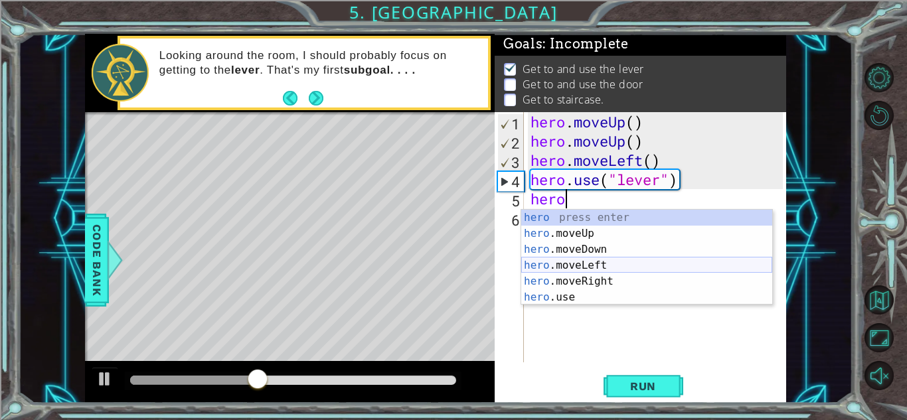
click at [615, 267] on div "hero press enter hero .moveUp press enter hero .moveDown press enter hero .move…" at bounding box center [646, 273] width 251 height 127
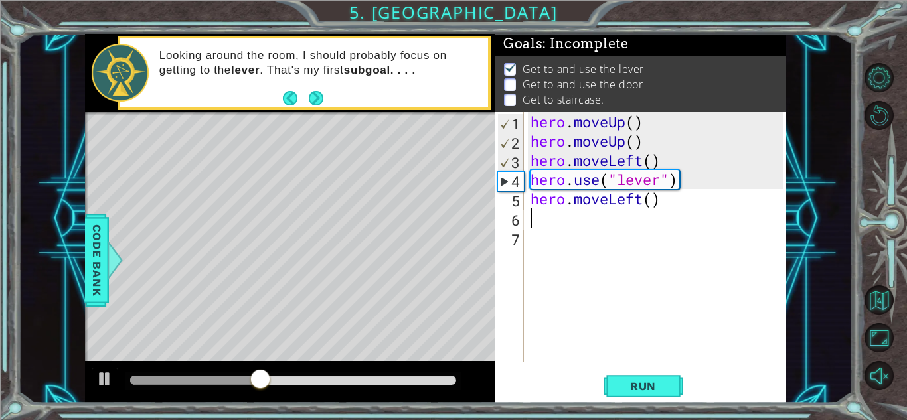
scroll to position [0, 0]
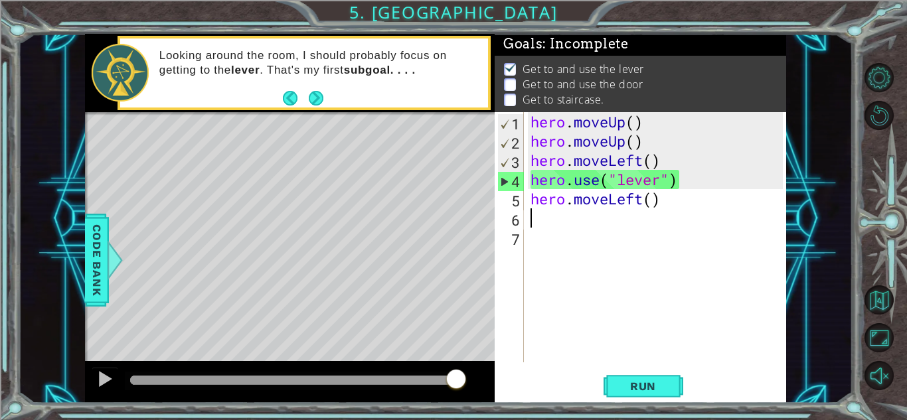
click at [655, 203] on div "hero . moveUp ( ) hero . moveUp ( ) hero . moveLeft ( ) hero . use ( "lever" ) …" at bounding box center [659, 256] width 262 height 289
type textarea "hero.moveLeft()"
click at [591, 229] on div "hero . moveUp ( ) hero . moveUp ( ) hero . moveLeft ( ) hero . use ( "lever" ) …" at bounding box center [659, 256] width 262 height 289
click at [576, 220] on div "hero . moveUp ( ) hero . moveUp ( ) hero . moveLeft ( ) hero . use ( "lever" ) …" at bounding box center [659, 256] width 262 height 289
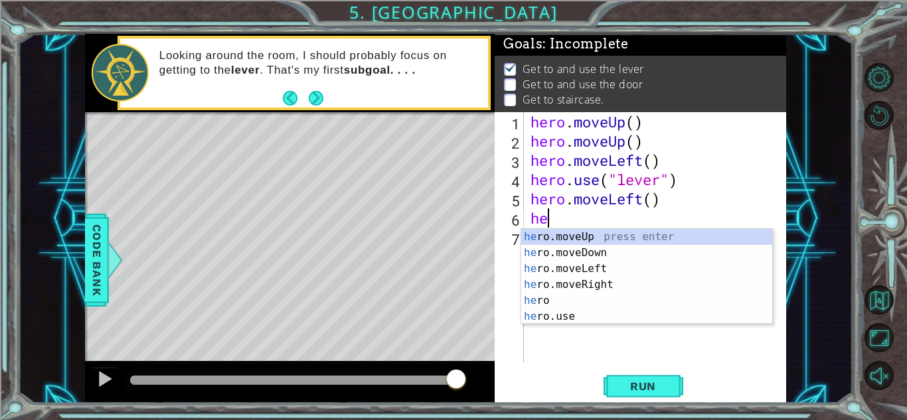
type textarea "her"
click at [603, 271] on div "her o.moveUp press enter her o.moveDown press enter her o.moveLeft press enter …" at bounding box center [646, 292] width 251 height 127
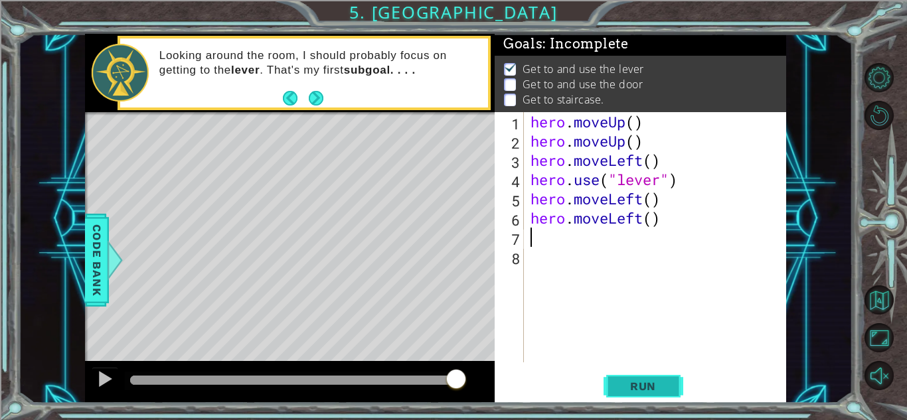
click at [648, 388] on span "Run" at bounding box center [643, 386] width 52 height 13
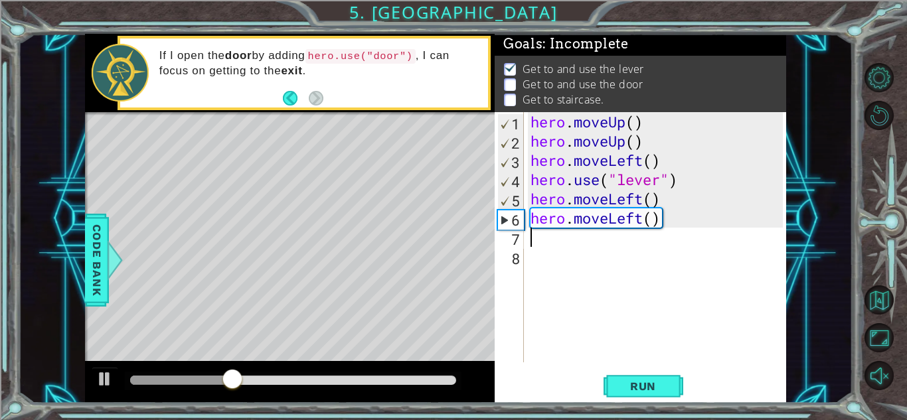
click at [637, 218] on div "hero . moveUp ( ) hero . moveUp ( ) hero . moveLeft ( ) hero . use ( "lever" ) …" at bounding box center [659, 256] width 262 height 289
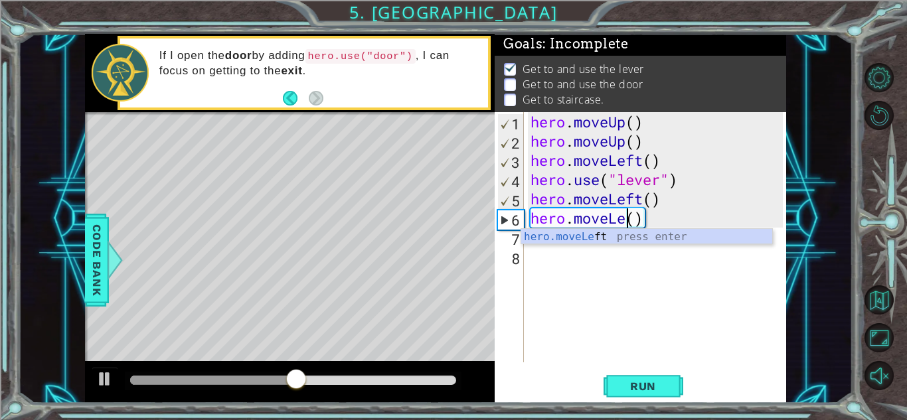
scroll to position [0, 4]
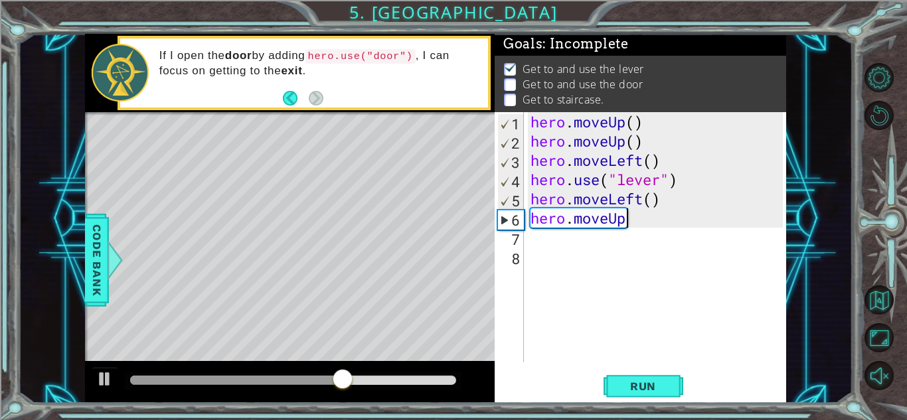
click at [619, 197] on div "hero . moveUp ( ) hero . moveUp ( ) hero . moveLeft ( ) hero . use ( "lever" ) …" at bounding box center [659, 256] width 262 height 289
click at [619, 197] on div "hero . moveUp ( ) hero . moveUp ( ) hero . moveLeft ( ) hero . use ( "lever" ) …" at bounding box center [655, 237] width 255 height 250
click at [653, 376] on button "Run" at bounding box center [644, 386] width 80 height 29
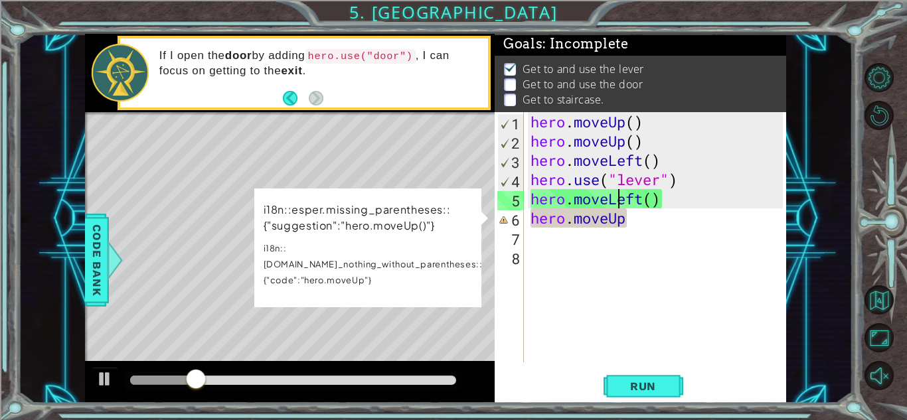
click at [635, 217] on div "hero . moveUp ( ) hero . moveUp ( ) hero . moveLeft ( ) hero . use ( "lever" ) …" at bounding box center [659, 256] width 262 height 289
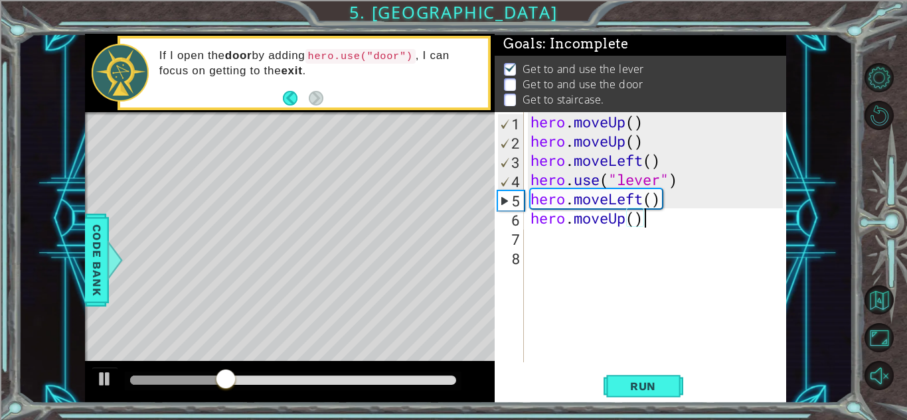
click at [622, 198] on div "hero . moveUp ( ) hero . moveUp ( ) hero . moveLeft ( ) hero . use ( "lever" ) …" at bounding box center [659, 256] width 262 height 289
drag, startPoint x: 641, startPoint y: 201, endPoint x: 609, endPoint y: 199, distance: 31.2
click at [609, 199] on div "hero . moveUp ( ) hero . moveUp ( ) hero . moveLeft ( ) hero . use ( "lever" ) …" at bounding box center [659, 256] width 262 height 289
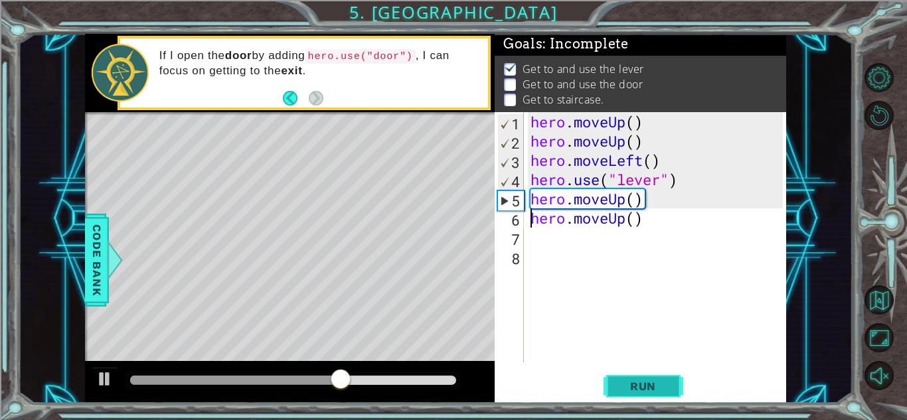
click at [618, 385] on span "Run" at bounding box center [643, 386] width 52 height 13
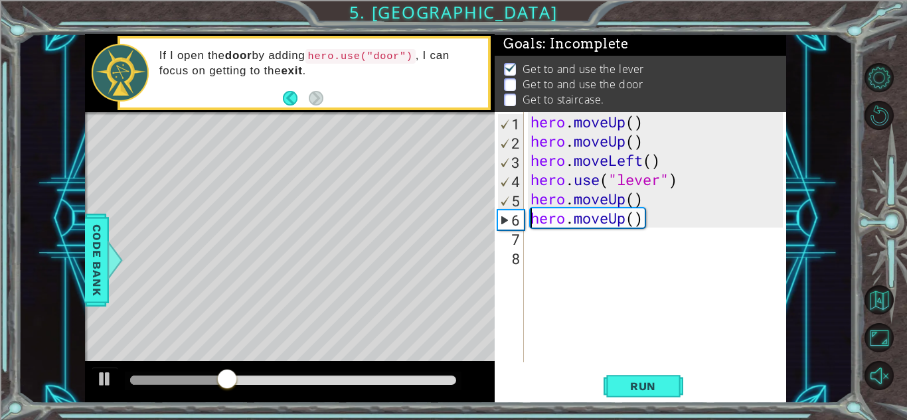
click at [625, 222] on div "hero . moveUp ( ) hero . moveUp ( ) hero . moveLeft ( ) hero . use ( "lever" ) …" at bounding box center [659, 256] width 262 height 289
click at [623, 199] on div "hero . moveUp ( ) hero . moveUp ( ) hero . moveLeft ( ) hero . use ( "lever" ) …" at bounding box center [659, 256] width 262 height 289
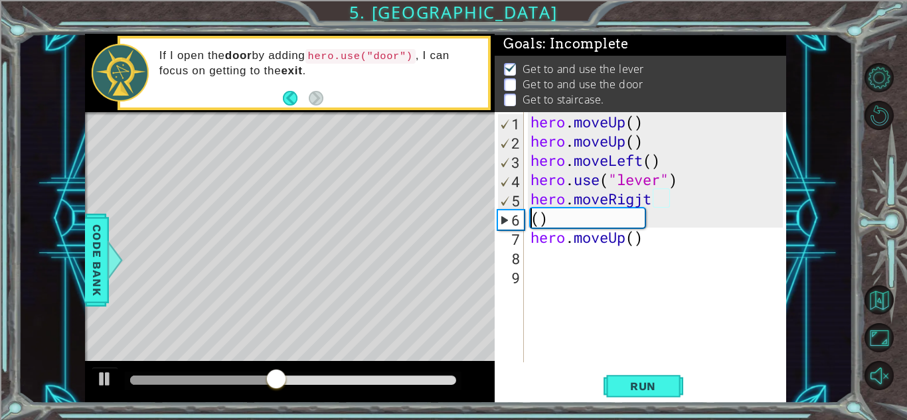
scroll to position [0, 0]
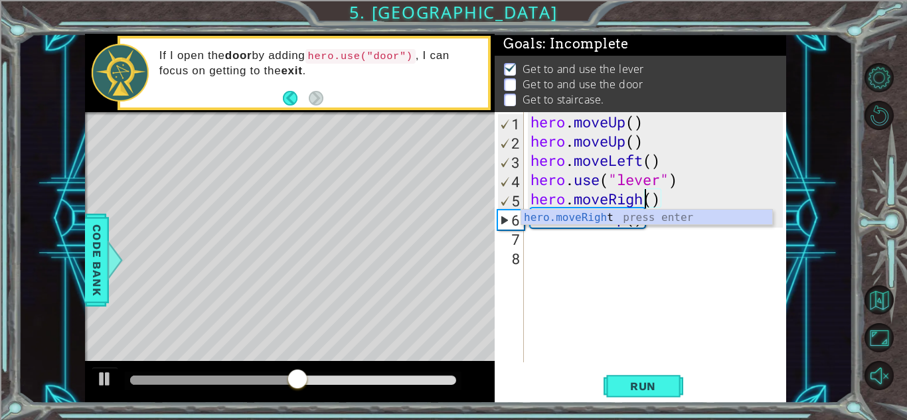
type textarea "hero.moveRight()"
click at [666, 286] on div "hero . moveUp ( ) hero . moveUp ( ) hero . moveLeft ( ) hero . use ( "lever" ) …" at bounding box center [659, 256] width 262 height 289
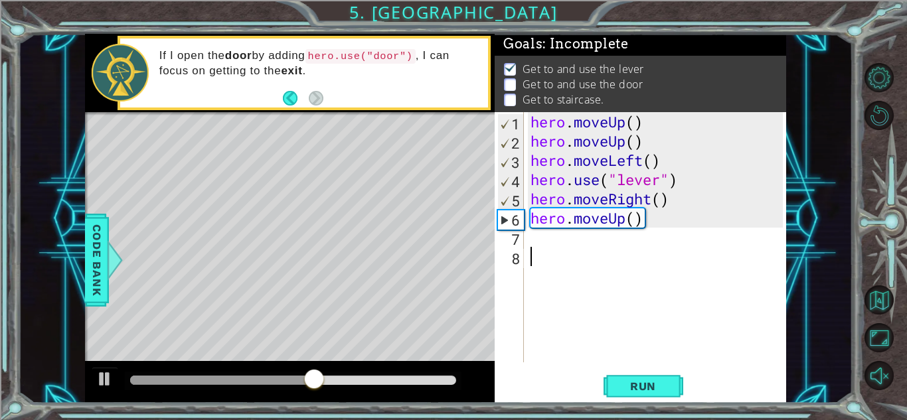
scroll to position [0, 0]
click at [621, 222] on div "hero . moveUp ( ) hero . moveUp ( ) hero . moveLeft ( ) hero . use ( "lever" ) …" at bounding box center [659, 256] width 262 height 289
click at [627, 220] on div "hero . moveUp ( ) hero . moveUp ( ) hero . moveLeft ( ) hero . use ( "lever" ) …" at bounding box center [659, 256] width 262 height 289
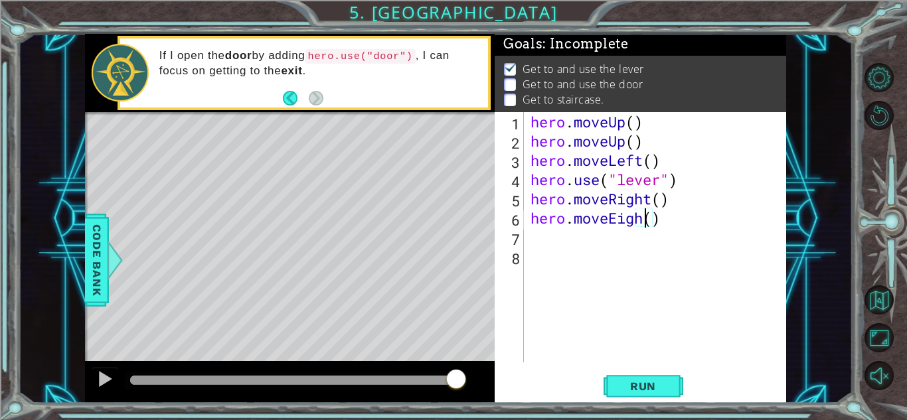
scroll to position [0, 5]
click at [615, 220] on div "hero . moveUp ( ) hero . moveUp ( ) hero . moveLeft ( ) hero . use ( "lever" ) …" at bounding box center [659, 256] width 262 height 289
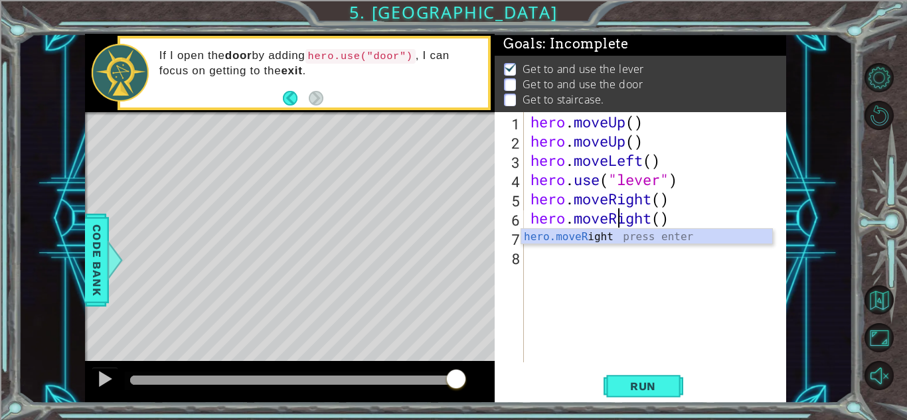
scroll to position [0, 4]
type textarea "hero.moveRight()"
click at [657, 385] on span "Run" at bounding box center [643, 386] width 52 height 13
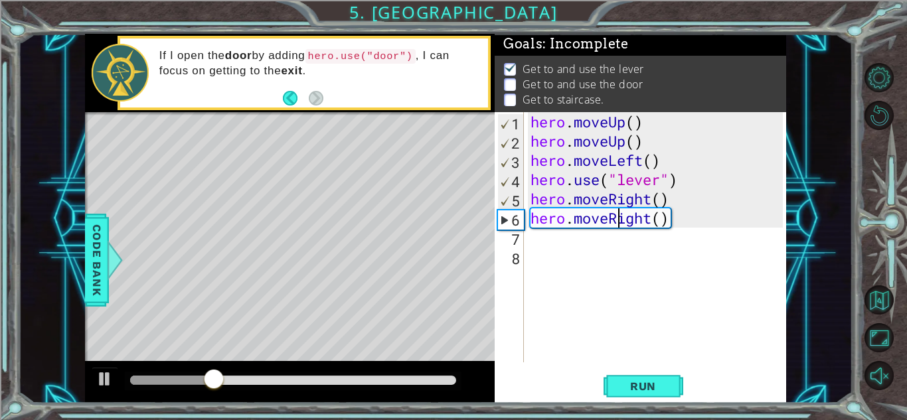
click at [661, 246] on div "hero . moveUp ( ) hero . moveUp ( ) hero . moveLeft ( ) hero . use ( "lever" ) …" at bounding box center [659, 256] width 262 height 289
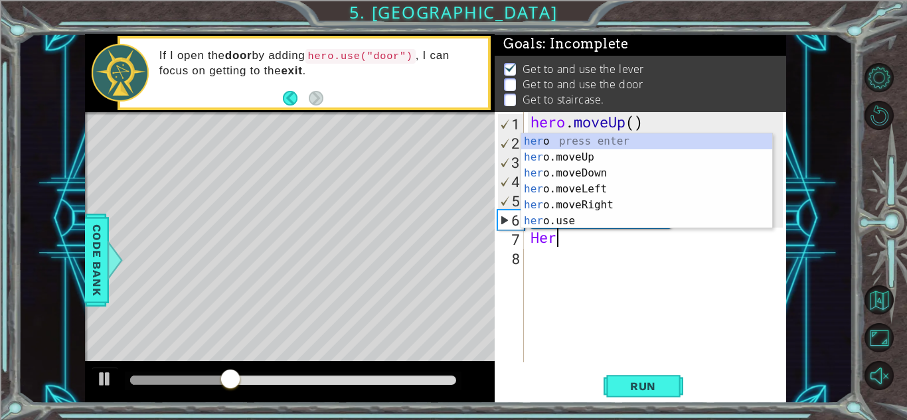
type textarea "H"
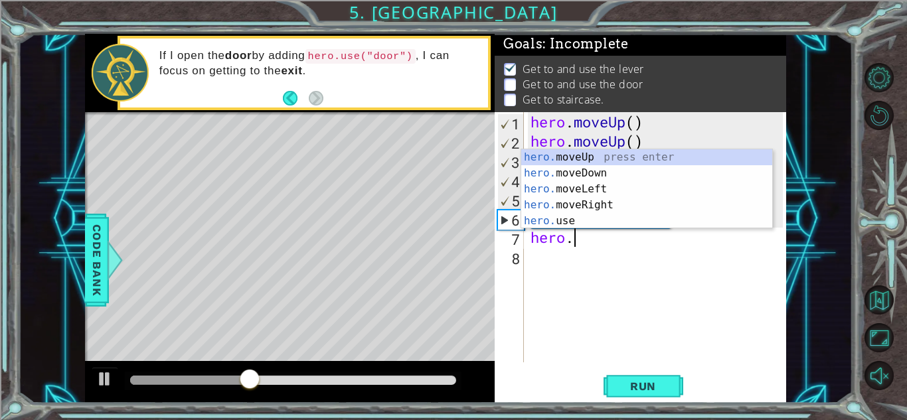
scroll to position [0, 1]
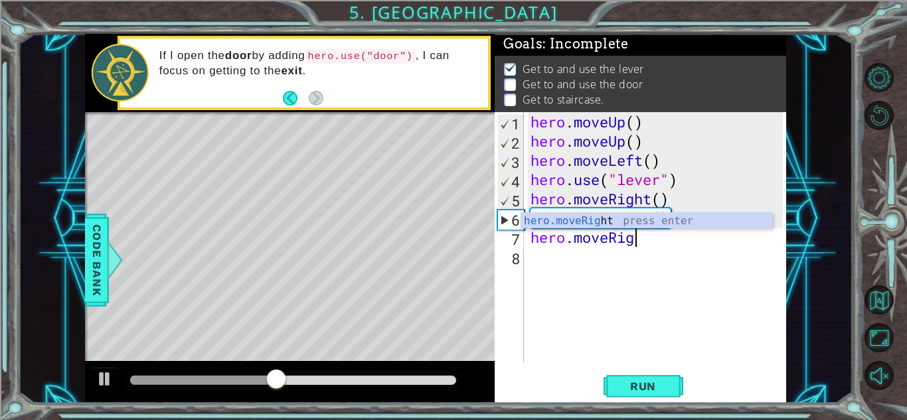
type textarea "hero.moveRight"
click at [640, 262] on div "hero . moveUp ( ) hero . moveUp ( ) hero . moveLeft ( ) hero . use ( "lever" ) …" at bounding box center [659, 256] width 262 height 289
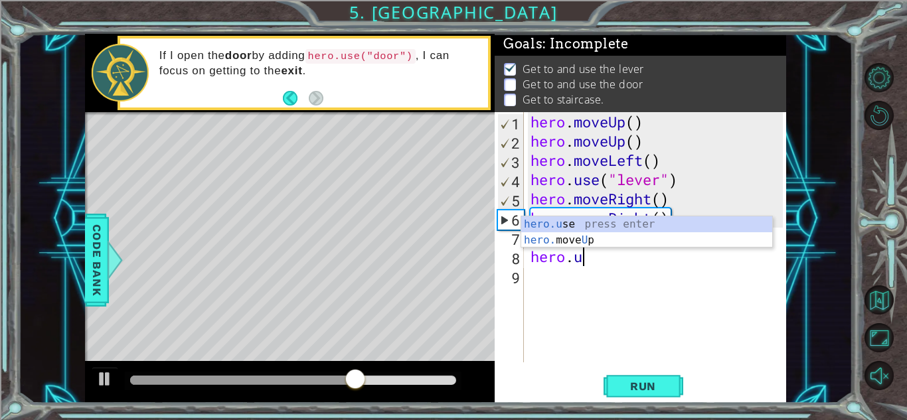
scroll to position [0, 2]
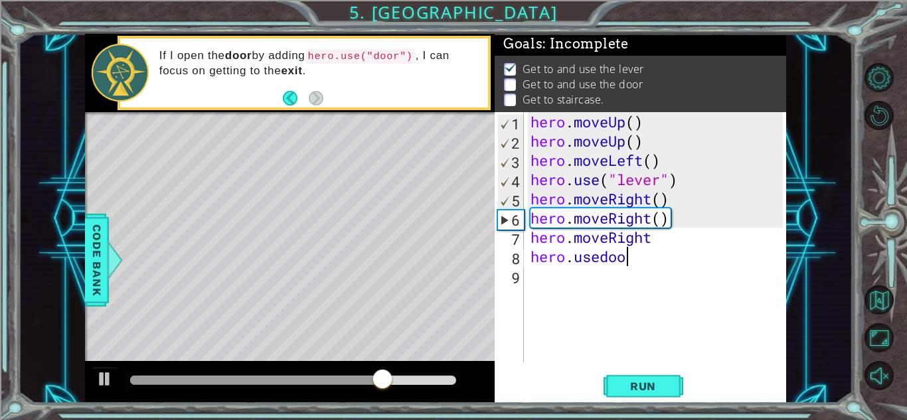
type textarea "hero.usedoor"
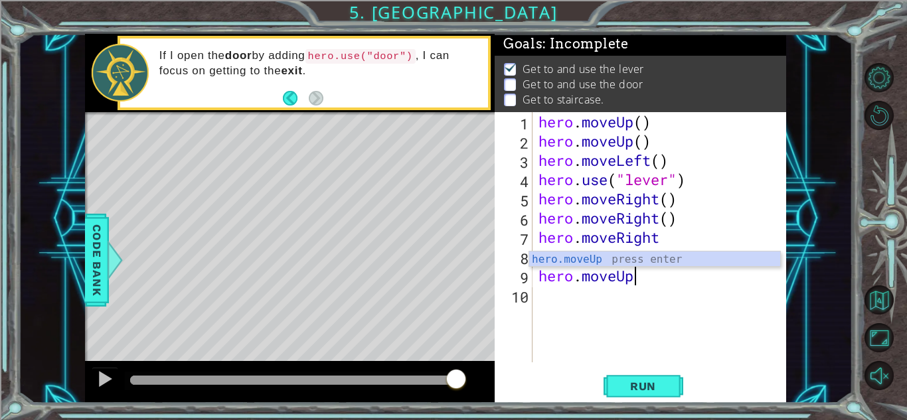
scroll to position [0, 4]
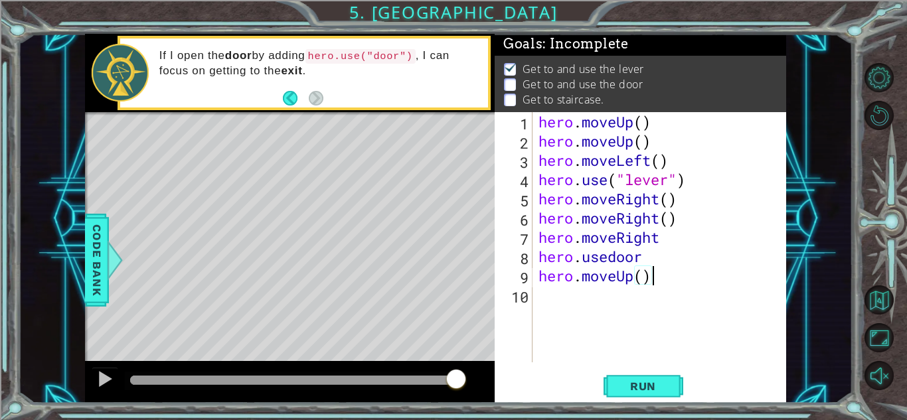
click at [669, 240] on div "hero . moveUp ( ) hero . moveUp ( ) hero . moveLeft ( ) hero . use ( "lever" ) …" at bounding box center [663, 256] width 254 height 289
click at [661, 260] on div "hero . moveUp ( ) hero . moveUp ( ) hero . moveLeft ( ) hero . use ( "lever" ) …" at bounding box center [663, 256] width 254 height 289
click at [657, 276] on div "hero . moveUp ( ) hero . moveUp ( ) hero . moveLeft ( ) hero . use ( "lever" ) …" at bounding box center [663, 256] width 254 height 289
type textarea "hero.moveUp()"
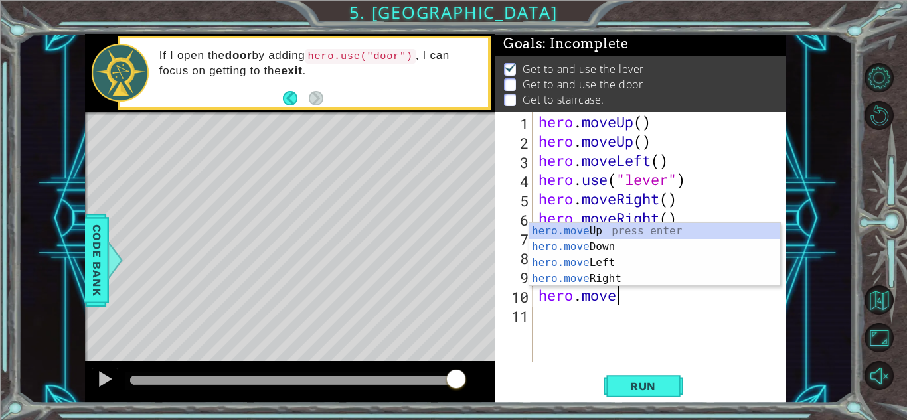
scroll to position [0, 3]
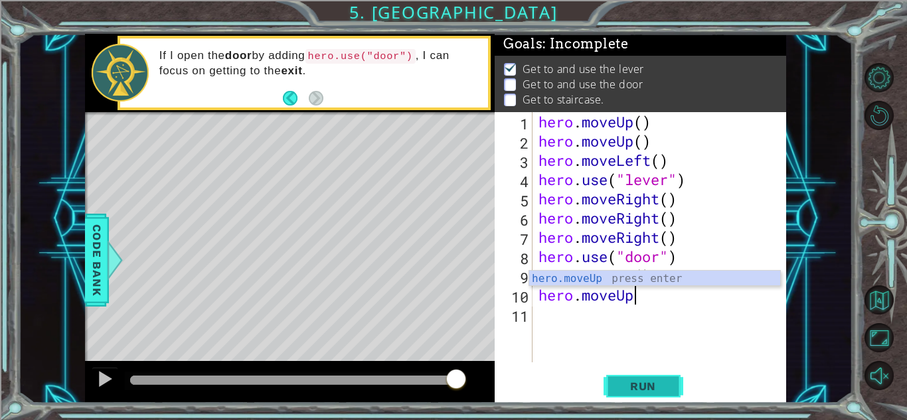
type textarea "hero.moveUp"
click at [639, 380] on span "Run" at bounding box center [643, 386] width 52 height 13
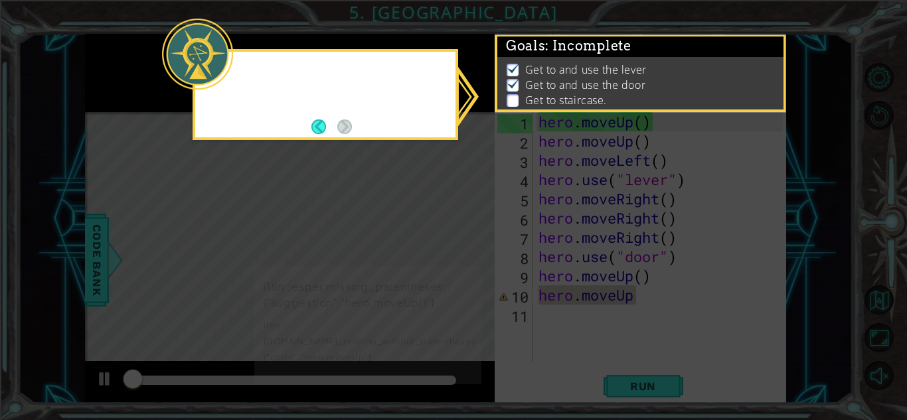
scroll to position [1, 0]
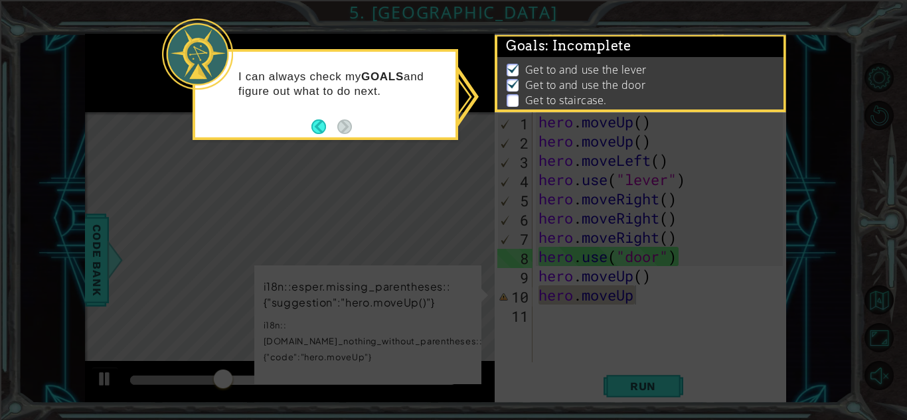
click at [459, 179] on icon at bounding box center [453, 210] width 907 height 420
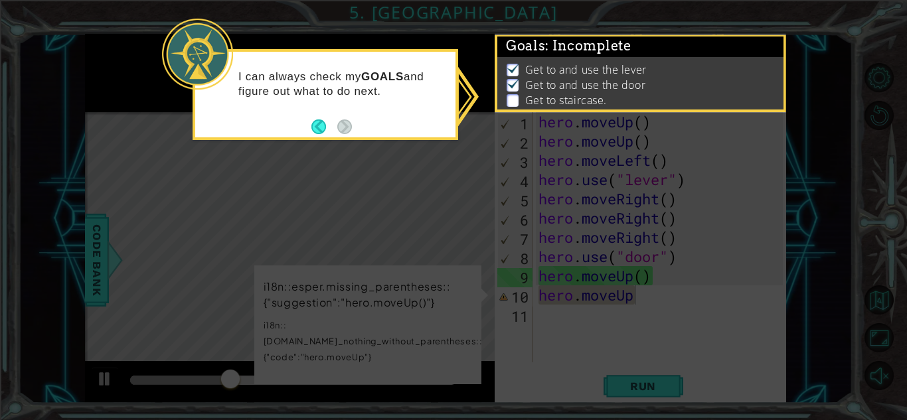
click at [688, 301] on icon at bounding box center [453, 210] width 907 height 420
click at [645, 295] on icon at bounding box center [453, 210] width 907 height 420
click at [455, 282] on icon at bounding box center [453, 210] width 907 height 420
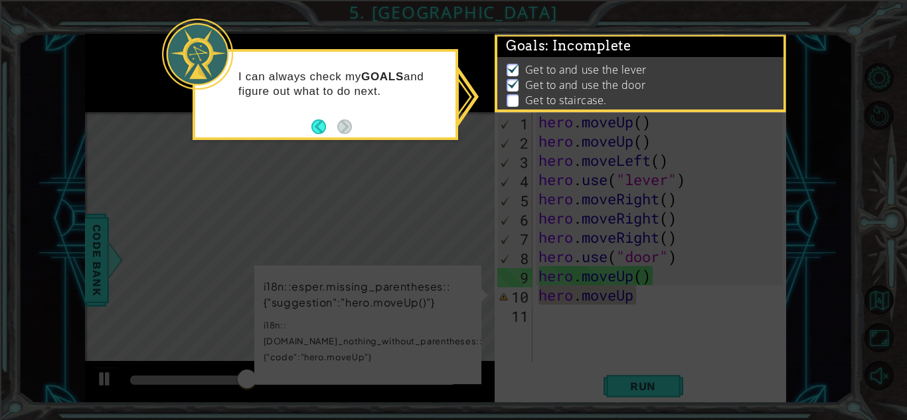
click at [455, 282] on icon at bounding box center [453, 210] width 907 height 420
click at [316, 129] on button "Back" at bounding box center [324, 127] width 26 height 15
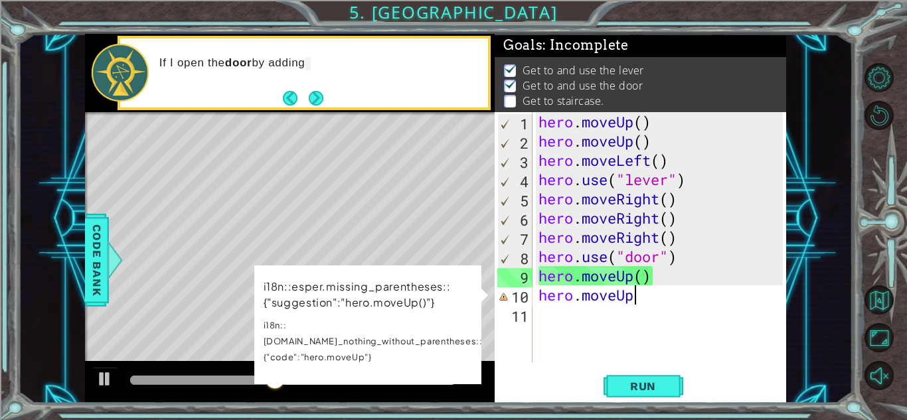
click at [651, 305] on div "hero . moveUp ( ) hero . moveUp ( ) hero . moveLeft ( ) hero . use ( "lever" ) …" at bounding box center [663, 256] width 254 height 289
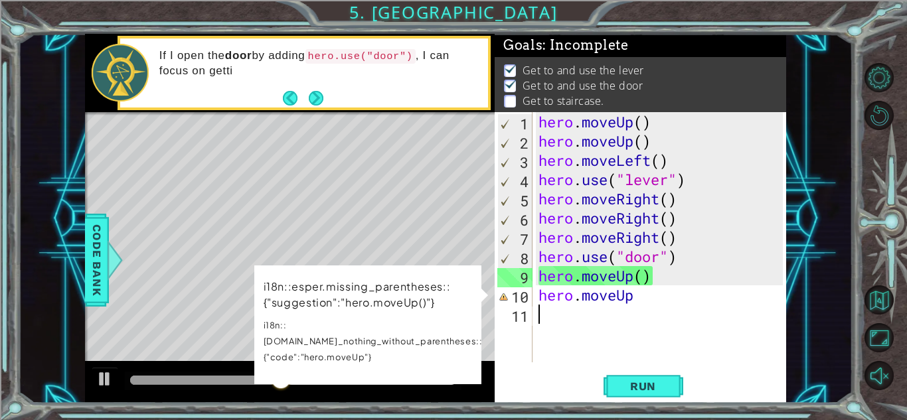
click at [639, 296] on div "hero . moveUp ( ) hero . moveUp ( ) hero . moveLeft ( ) hero . use ( "lever" ) …" at bounding box center [663, 256] width 254 height 289
click at [440, 295] on p "i18n::esper.missing_parentheses::{"suggestion":"hero.moveUp()"}" at bounding box center [372, 294] width 219 height 33
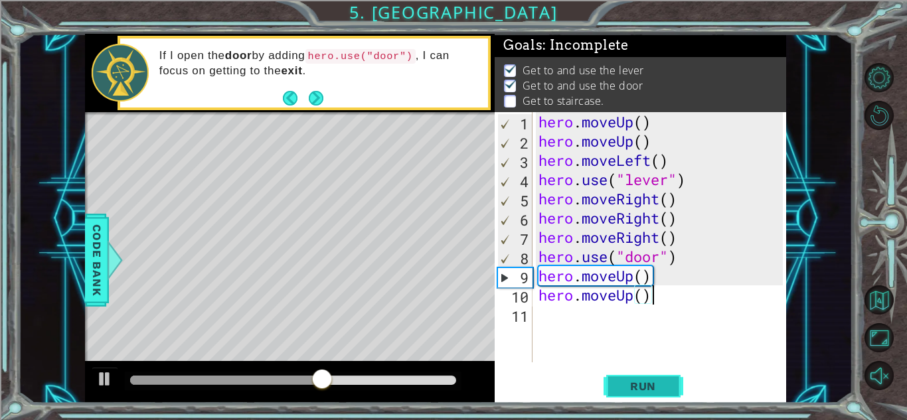
type textarea "hero.moveUp()"
click at [664, 383] on span "Run" at bounding box center [643, 386] width 52 height 13
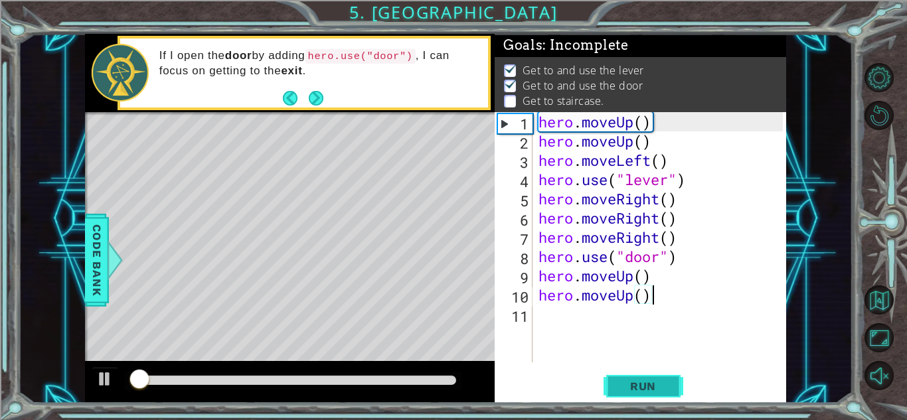
scroll to position [1, 0]
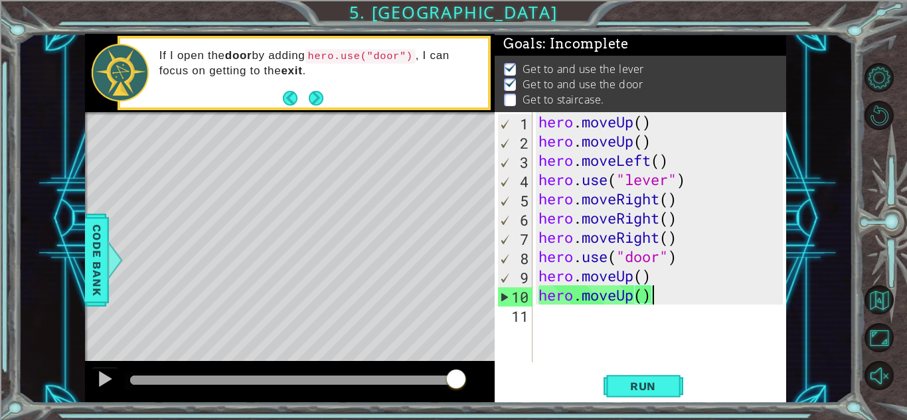
click at [640, 312] on div "hero . moveUp ( ) hero . moveUp ( ) hero . moveLeft ( ) hero . use ( "lever" ) …" at bounding box center [663, 256] width 254 height 289
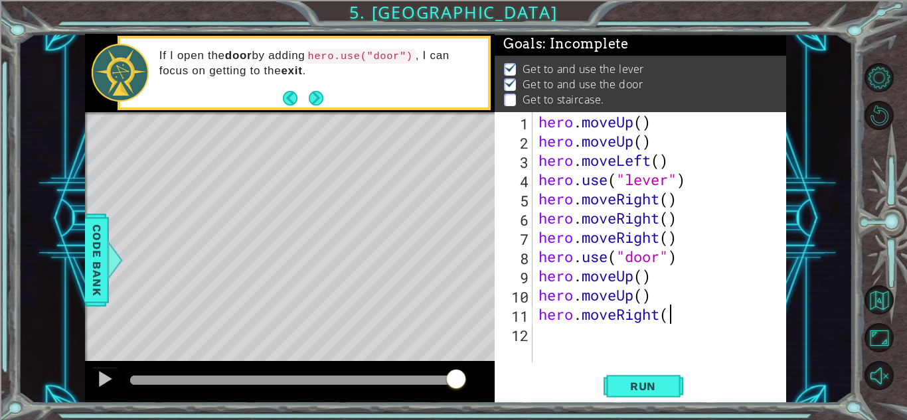
scroll to position [0, 5]
type textarea "hero.moveRight()"
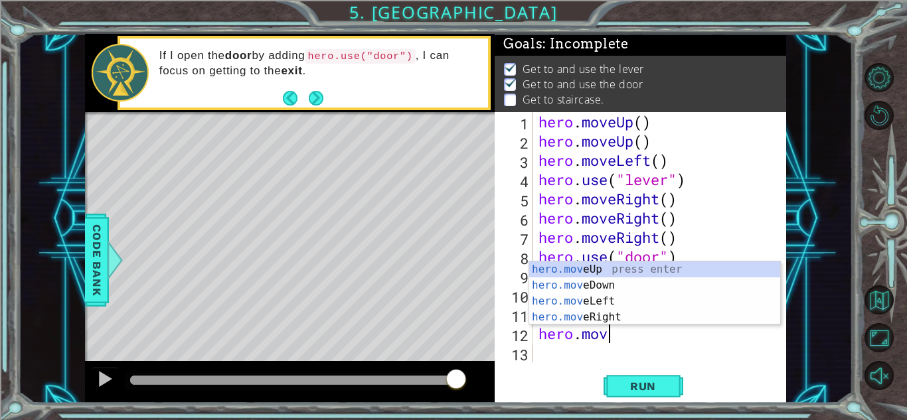
type textarea "hero.move"
click at [643, 347] on div "hero . moveUp ( ) hero . moveUp ( ) hero . moveLeft ( ) hero . use ( "lever" ) …" at bounding box center [663, 256] width 254 height 289
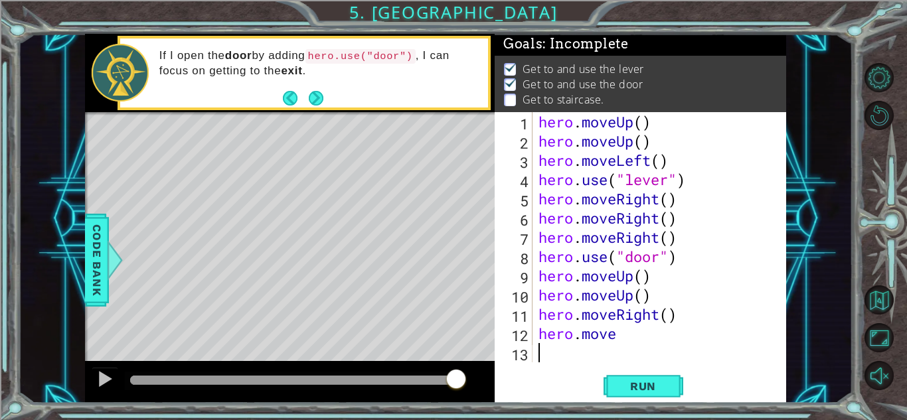
scroll to position [0, 0]
click at [623, 311] on div "hero . moveUp ( ) hero . moveUp ( ) hero . moveLeft ( ) hero . use ( "lever" ) …" at bounding box center [663, 256] width 254 height 289
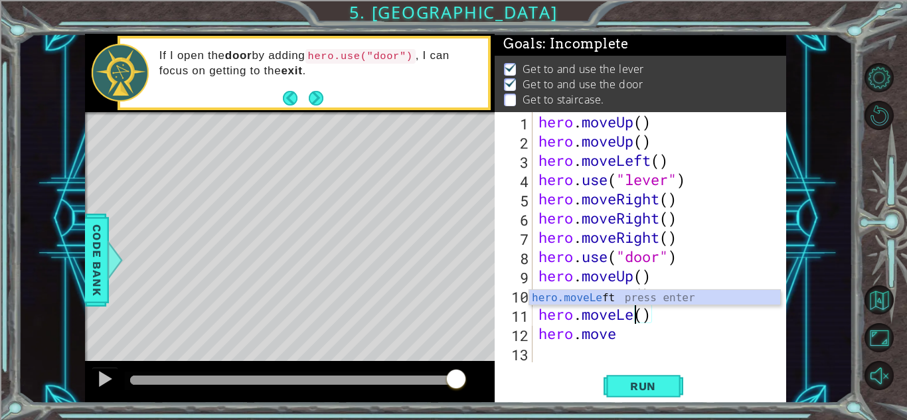
scroll to position [0, 5]
click at [643, 336] on div "hero . moveUp ( ) hero . moveUp ( ) hero . moveLeft ( ) hero . use ( "lever" ) …" at bounding box center [663, 256] width 254 height 289
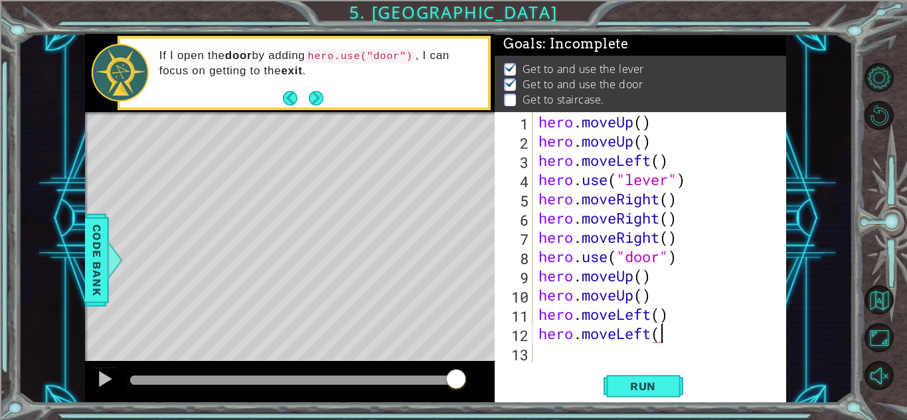
scroll to position [0, 5]
type textarea "hero.moveLeft()"
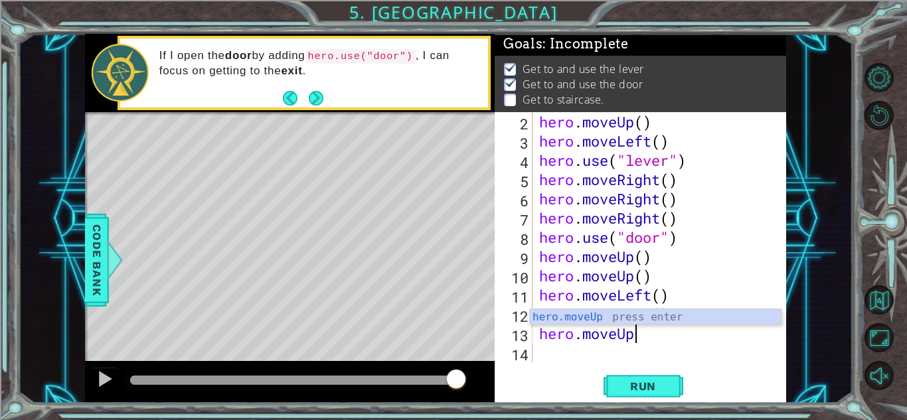
scroll to position [0, 4]
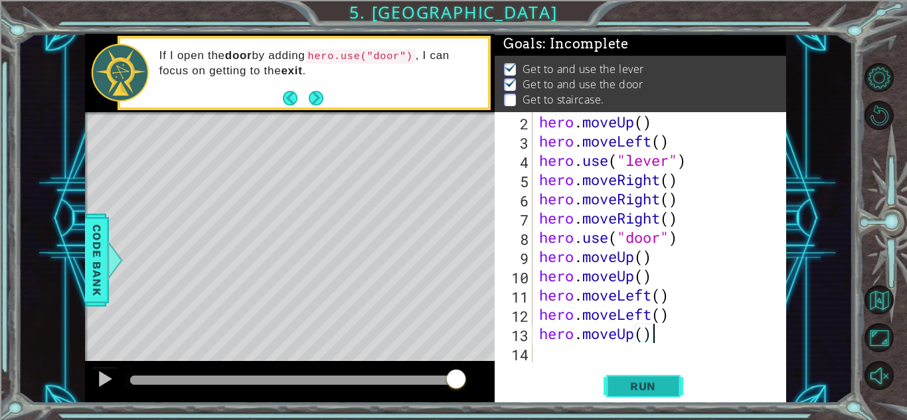
click at [665, 388] on span "Run" at bounding box center [643, 386] width 52 height 13
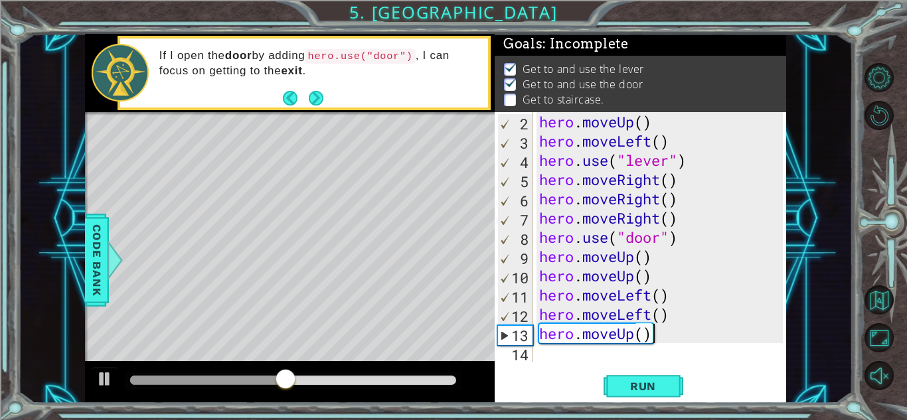
click at [667, 315] on div "hero . moveUp ( ) hero . moveLeft ( ) hero . use ( "lever" ) hero . moveRight (…" at bounding box center [662, 256] width 253 height 289
type textarea "hero.moveLeft()"
click at [643, 307] on div "hero . moveUp ( ) hero . moveLeft ( ) hero . use ( "lever" ) hero . moveRight (…" at bounding box center [662, 256] width 253 height 289
click at [609, 353] on div "hero . moveUp ( ) hero . moveLeft ( ) hero . use ( "lever" ) hero . moveRight (…" at bounding box center [662, 256] width 253 height 289
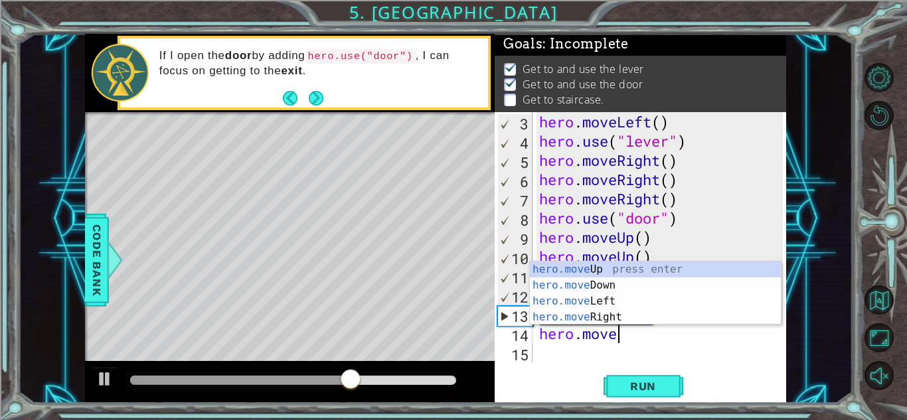
scroll to position [0, 3]
click at [714, 339] on div "hero . moveLeft ( ) hero . use ( "lever" ) hero . moveRight ( ) hero . moveRigh…" at bounding box center [662, 256] width 253 height 289
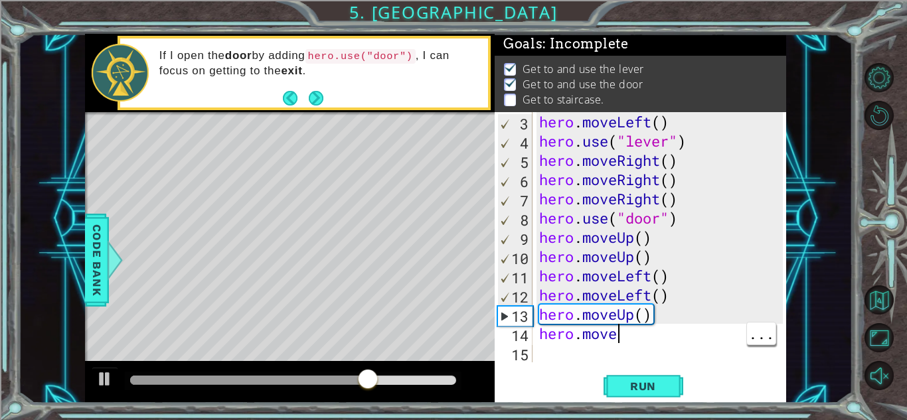
click at [634, 338] on div "hero . moveLeft ( ) hero . use ( "lever" ) hero . moveRight ( ) hero . moveRigh…" at bounding box center [662, 256] width 253 height 289
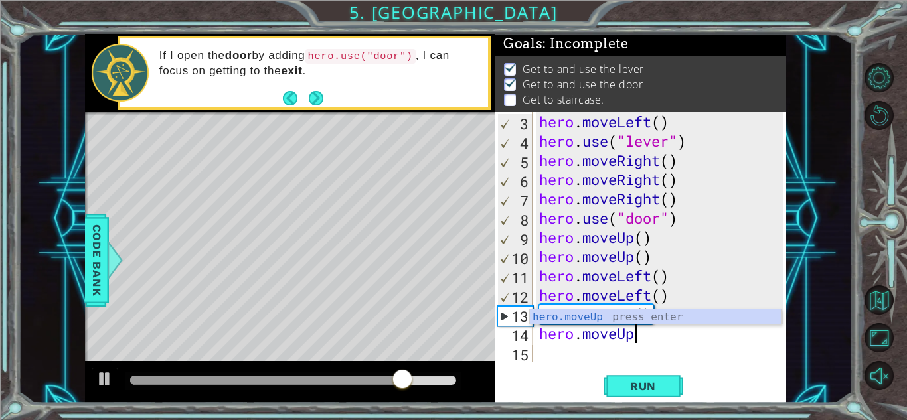
scroll to position [0, 4]
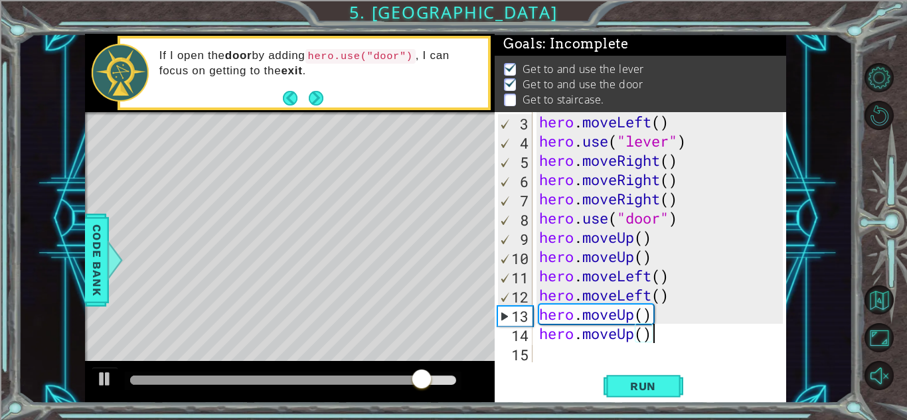
click at [629, 316] on div "hero . moveLeft ( ) hero . use ( "lever" ) hero . moveRight ( ) hero . moveRigh…" at bounding box center [662, 256] width 253 height 289
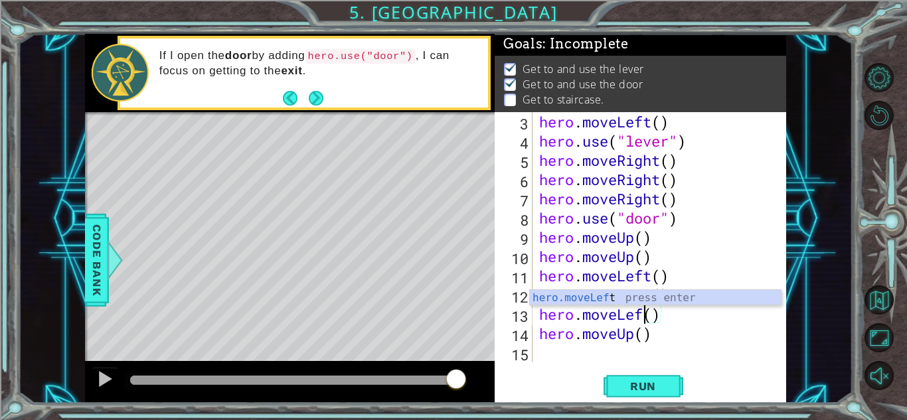
scroll to position [0, 5]
type textarea "hero.moveLeft()"
click at [714, 349] on div "hero . moveLeft ( ) hero . use ( "lever" ) hero . moveRight ( ) hero . moveRigh…" at bounding box center [662, 256] width 253 height 289
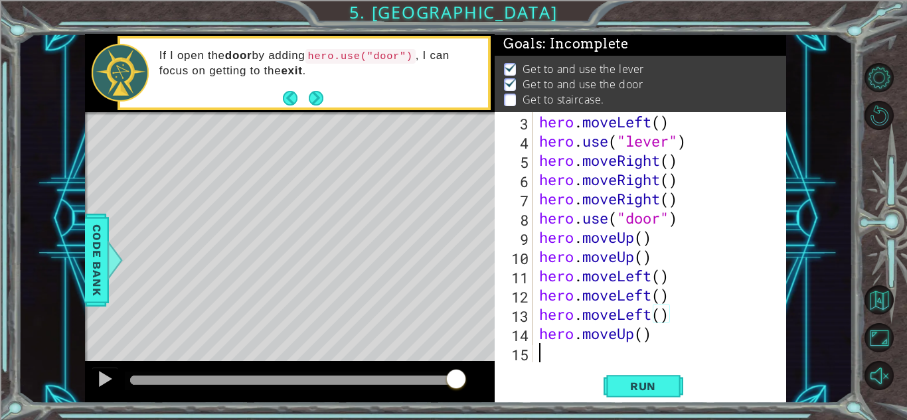
scroll to position [0, 0]
click at [635, 393] on button "Run" at bounding box center [644, 386] width 80 height 29
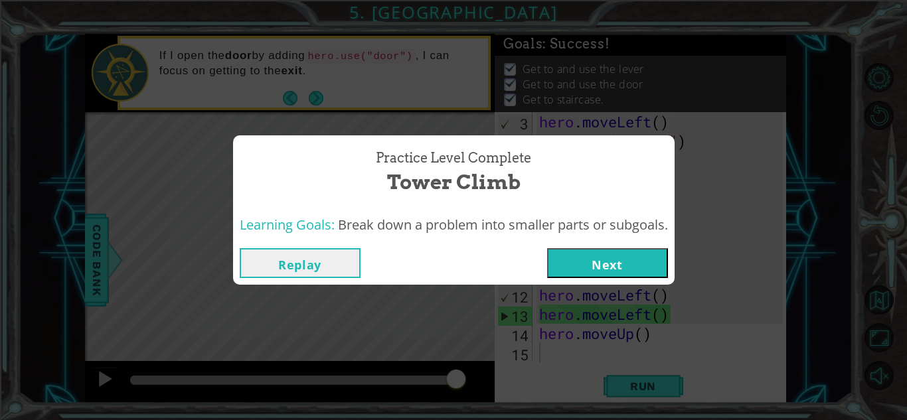
click at [612, 264] on button "Next" at bounding box center [607, 263] width 121 height 30
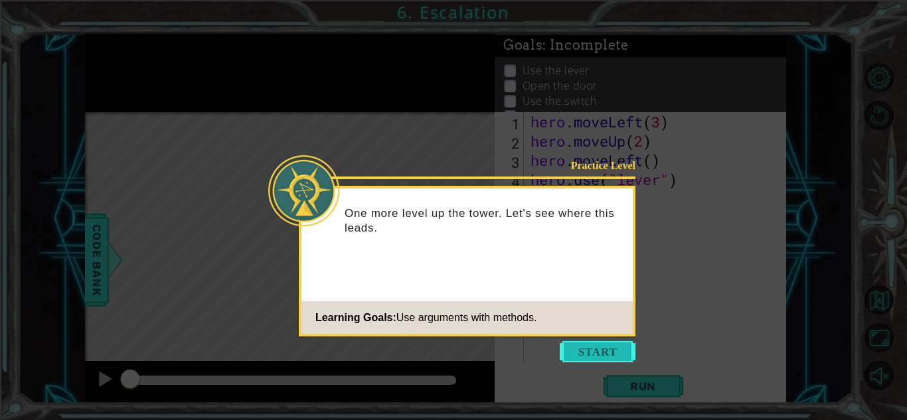
click at [616, 346] on button "Start" at bounding box center [598, 351] width 76 height 21
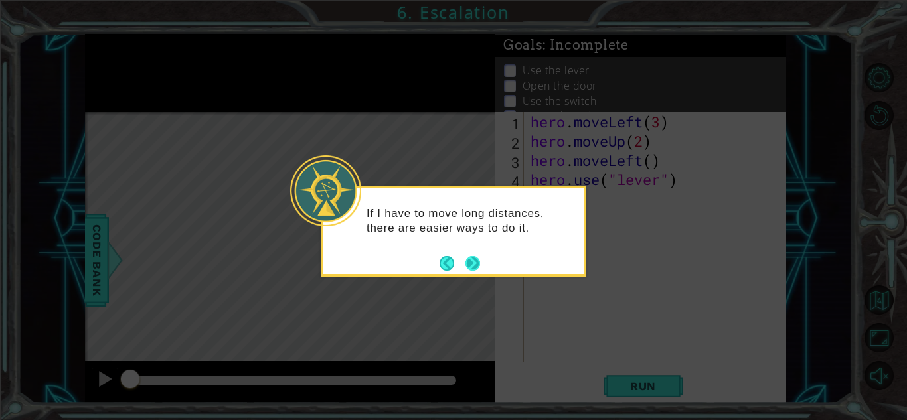
click at [474, 258] on button "Next" at bounding box center [472, 263] width 19 height 19
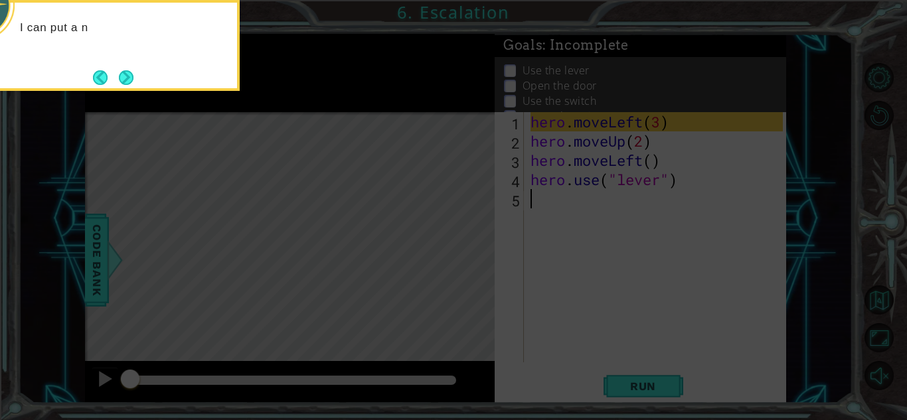
click at [598, 208] on icon at bounding box center [453, 62] width 907 height 715
click at [133, 85] on button "Next" at bounding box center [126, 77] width 25 height 25
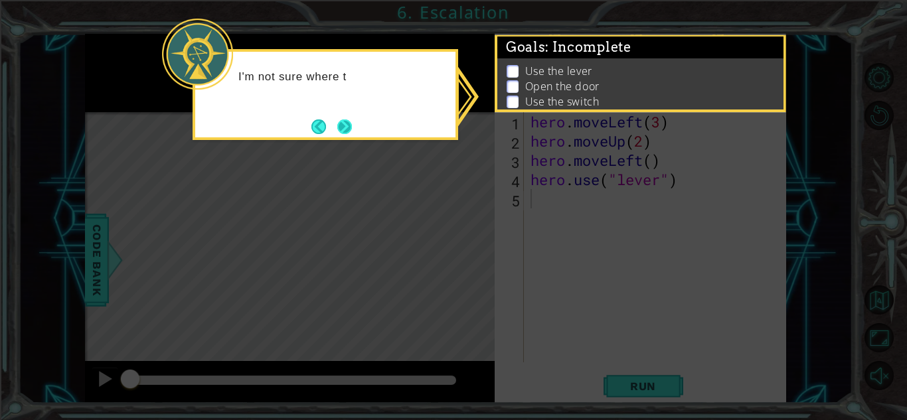
click at [337, 131] on button "Next" at bounding box center [345, 126] width 17 height 17
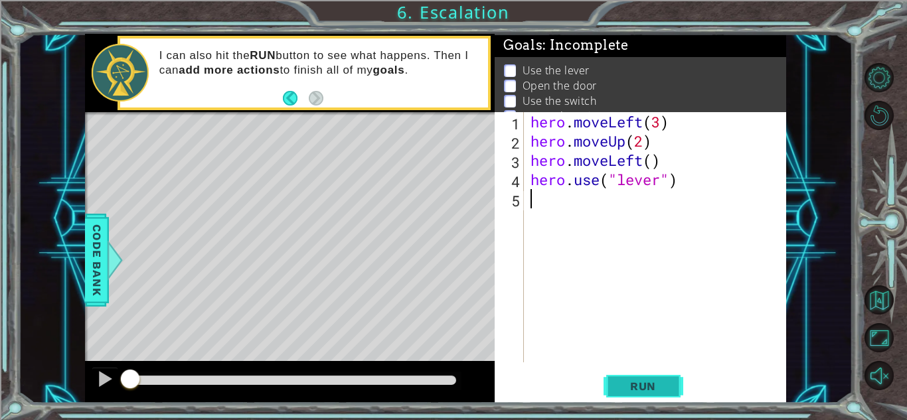
click at [651, 381] on span "Run" at bounding box center [643, 386] width 52 height 13
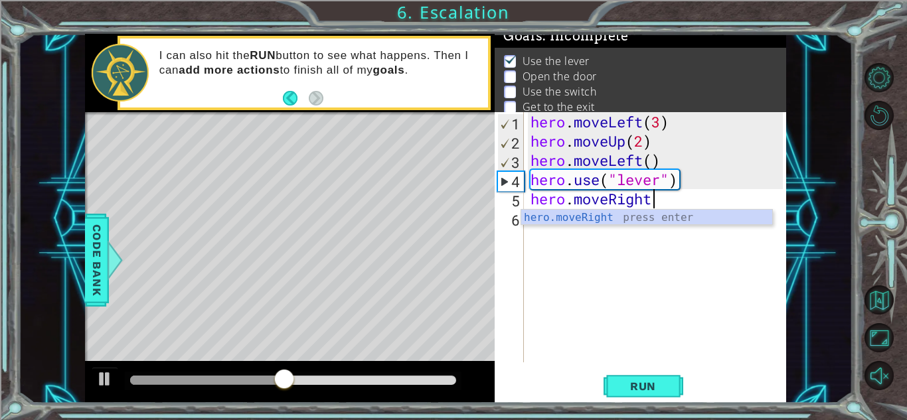
scroll to position [0, 5]
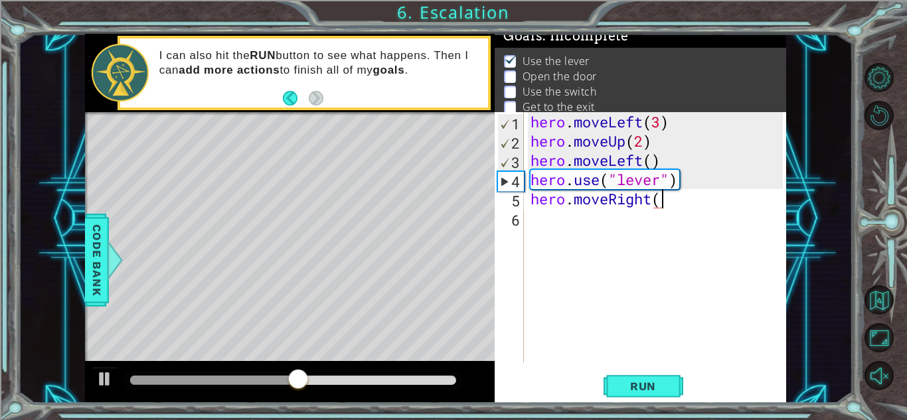
type textarea "hero.moveRight()"
click at [584, 235] on div "hero . moveLeft ( 3 ) hero . moveUp ( 2 ) hero . moveLeft ( ) hero . use ( "lev…" at bounding box center [659, 256] width 262 height 289
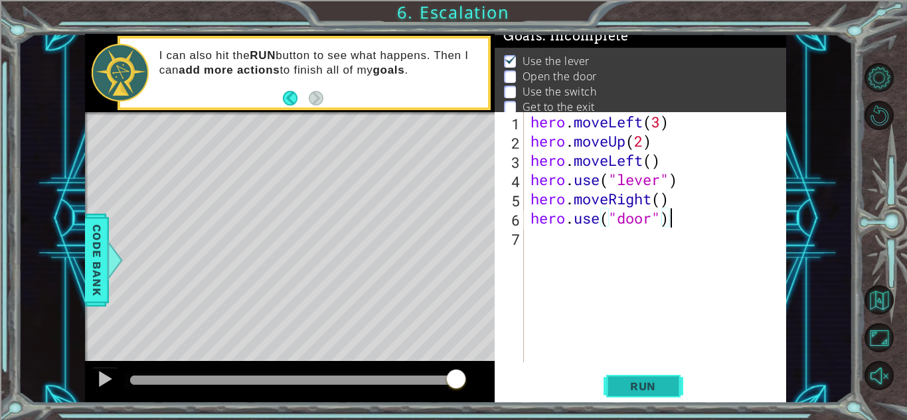
click at [655, 399] on button "Run" at bounding box center [644, 386] width 80 height 29
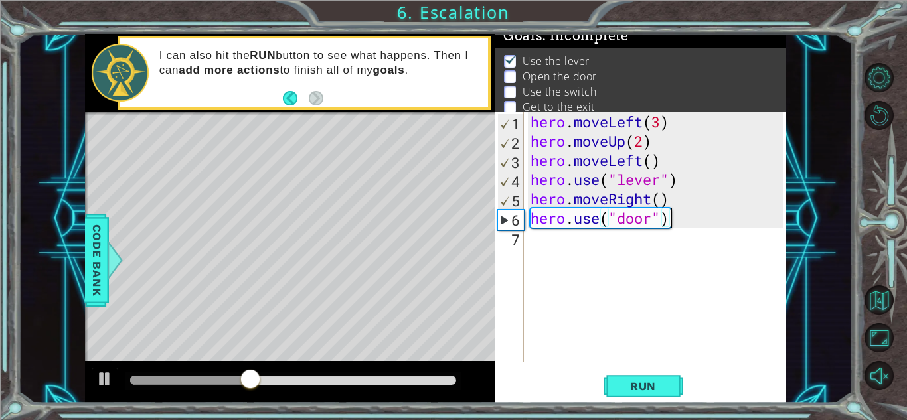
click at [633, 203] on div "hero . moveLeft ( 3 ) hero . moveUp ( 2 ) hero . moveLeft ( ) hero . use ( "lev…" at bounding box center [659, 256] width 262 height 289
click at [633, 203] on div "hero . moveLeft ( 3 ) hero . moveUp ( 2 ) hero . moveLeft ( ) hero . use ( "lev…" at bounding box center [655, 237] width 255 height 250
click at [615, 200] on div "hero . moveLeft ( 3 ) hero . moveUp ( 2 ) hero . moveLeft ( ) hero . use ( "lev…" at bounding box center [659, 256] width 262 height 289
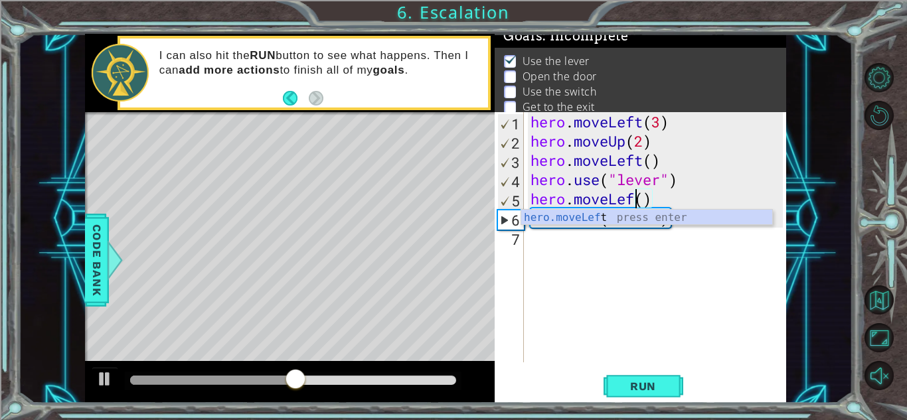
scroll to position [0, 5]
type textarea "hero.moveLeft()"
click at [674, 276] on div "hero . moveLeft ( 3 ) hero . moveUp ( 2 ) hero . moveLeft ( ) hero . use ( "lev…" at bounding box center [659, 256] width 262 height 289
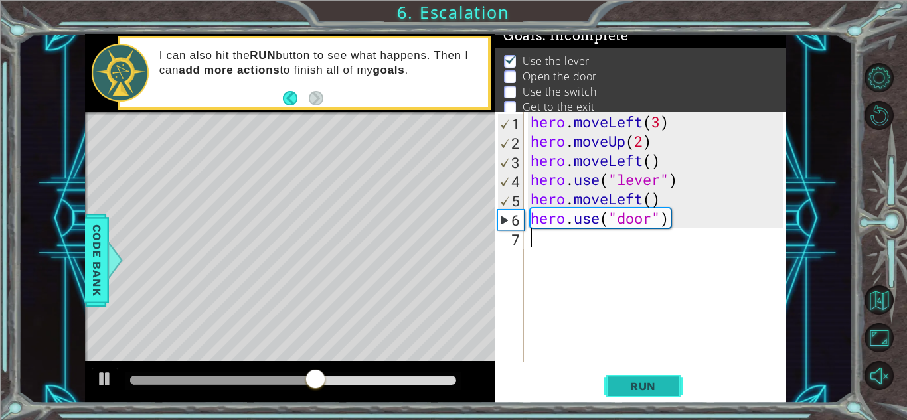
click at [641, 394] on button "Run" at bounding box center [644, 386] width 80 height 29
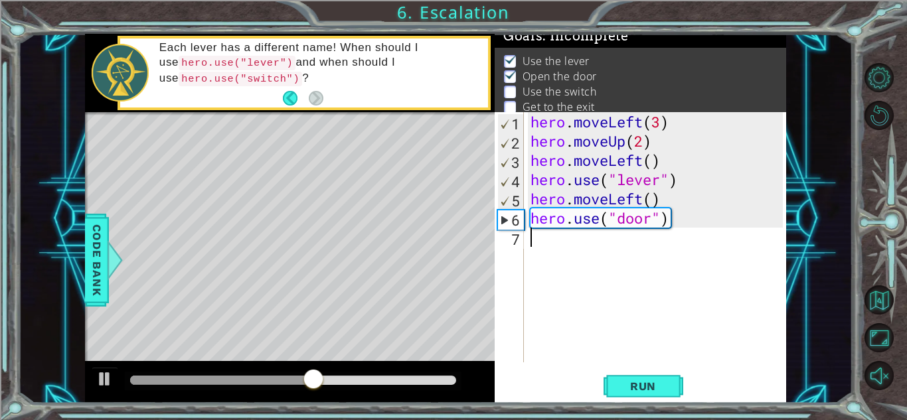
type textarea "j"
type textarea "hero.moveUp(2)"
click at [576, 263] on div "hero . moveLeft ( 3 ) hero . moveUp ( 2 ) hero . moveLeft ( ) hero . use ( "lev…" at bounding box center [659, 256] width 262 height 289
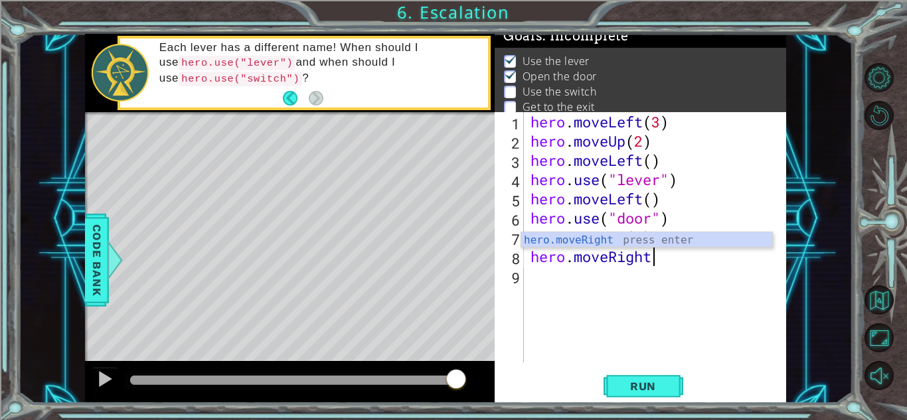
scroll to position [0, 5]
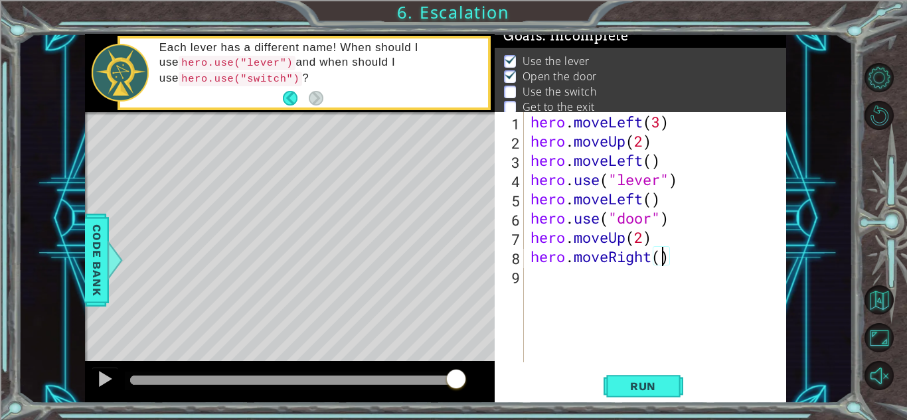
type textarea "hero.moveRight(3)"
click at [568, 286] on div "hero . moveLeft ( 3 ) hero . moveUp ( 2 ) hero . moveLeft ( ) hero . use ( "lev…" at bounding box center [659, 256] width 262 height 289
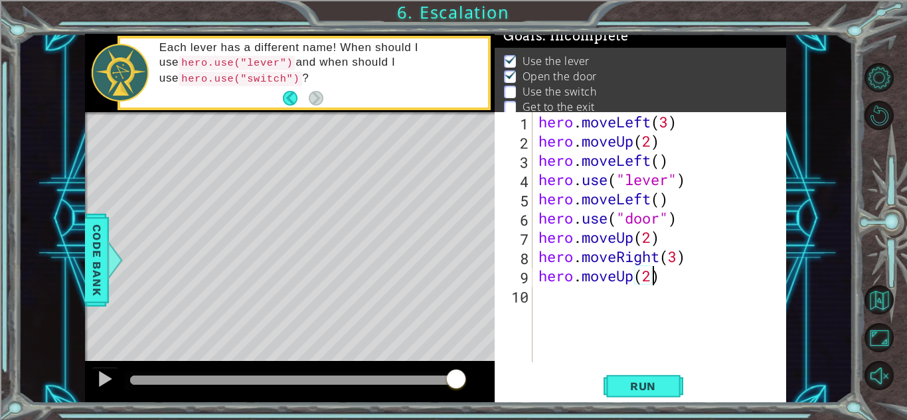
scroll to position [0, 5]
type textarea "hero.moveUp(2)"
click at [622, 380] on span "Run" at bounding box center [643, 386] width 52 height 13
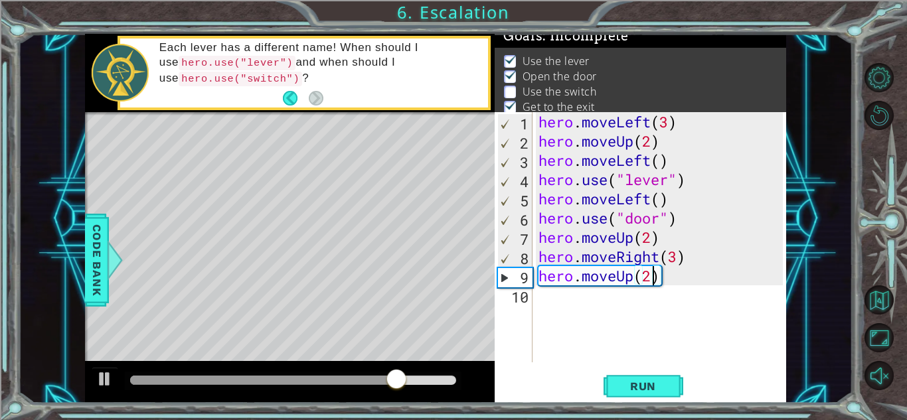
click at [667, 297] on div "hero . moveLeft ( 3 ) hero . moveUp ( 2 ) hero . moveLeft ( ) hero . use ( "lev…" at bounding box center [663, 256] width 254 height 289
click at [115, 263] on div at bounding box center [114, 260] width 17 height 40
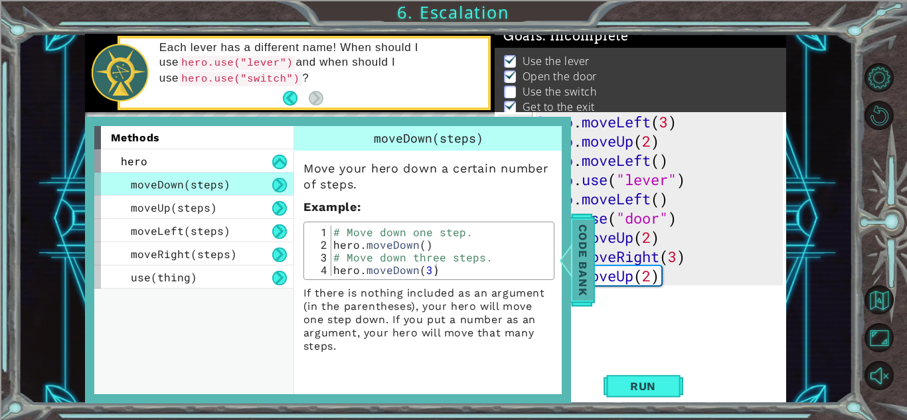
click at [564, 256] on div at bounding box center [565, 260] width 17 height 40
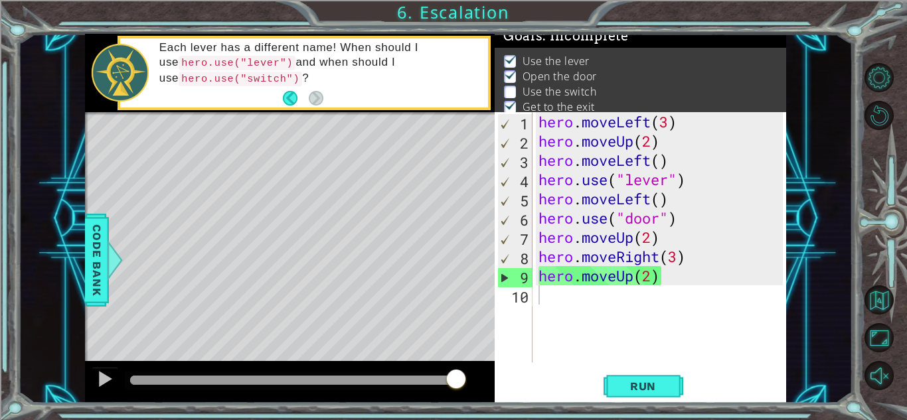
click at [595, 304] on div "hero . moveLeft ( 3 ) hero . moveUp ( 2 ) hero . moveLeft ( ) hero . use ( "lev…" at bounding box center [663, 256] width 254 height 289
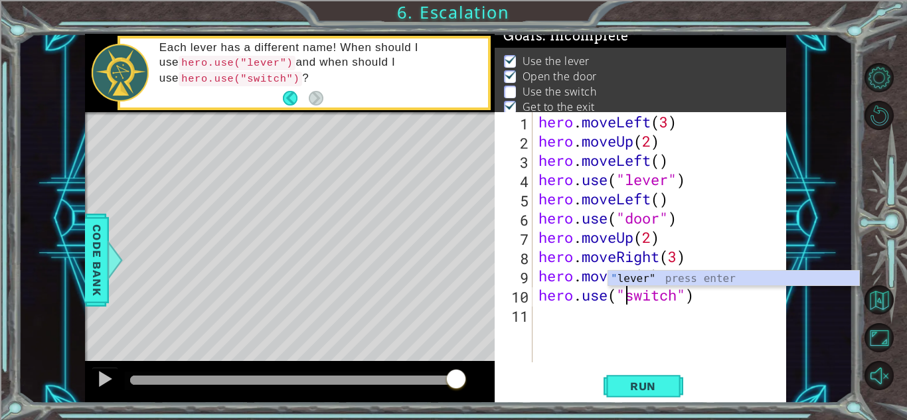
scroll to position [0, 4]
click at [654, 375] on button "Run" at bounding box center [644, 386] width 80 height 29
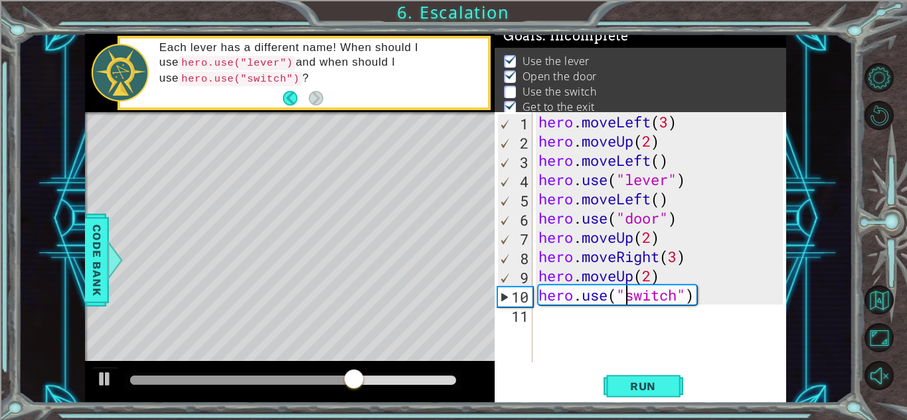
click at [662, 247] on div "hero . moveLeft ( 3 ) hero . moveUp ( 2 ) hero . moveLeft ( ) hero . use ( "lev…" at bounding box center [663, 256] width 254 height 289
click at [635, 386] on span "Run" at bounding box center [643, 386] width 52 height 13
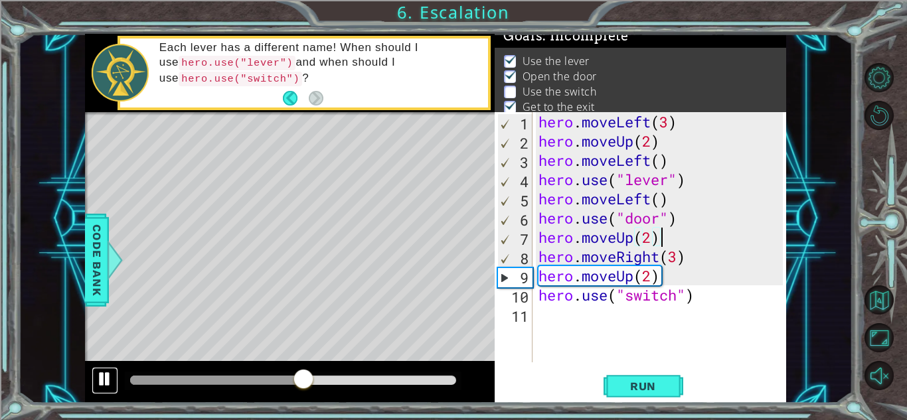
click at [102, 386] on div at bounding box center [104, 378] width 17 height 17
click at [645, 252] on div "hero . moveLeft ( 3 ) hero . moveUp ( 2 ) hero . moveLeft ( ) hero . use ( "lev…" at bounding box center [663, 256] width 254 height 289
click at [667, 252] on div "hero . moveLeft ( 3 ) hero . moveUp ( 2 ) hero . moveLeft ( ) hero . use ( "lev…" at bounding box center [663, 256] width 254 height 289
click at [673, 254] on div "hero . moveLeft ( 3 ) hero . moveUp ( 2 ) hero . moveLeft ( ) hero . use ( "lev…" at bounding box center [663, 256] width 254 height 289
click at [684, 257] on div "hero . moveLeft ( 3 ) hero . moveUp ( 2 ) hero . moveLeft ( ) hero . use ( "lev…" at bounding box center [663, 256] width 254 height 289
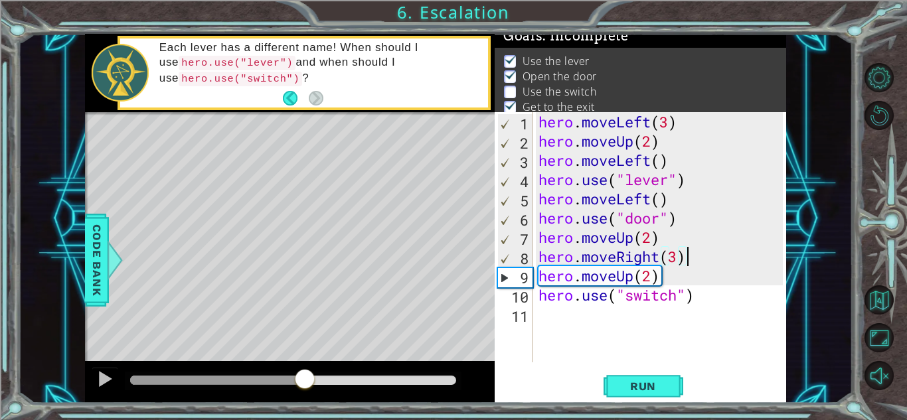
click at [677, 255] on div "hero . moveLeft ( 3 ) hero . moveUp ( 2 ) hero . moveLeft ( ) hero . use ( "lev…" at bounding box center [663, 256] width 254 height 289
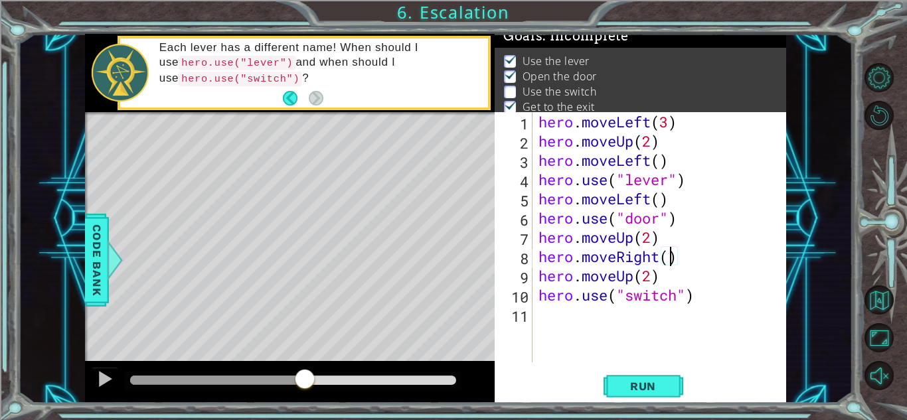
scroll to position [0, 6]
type textarea "hero.moveRight(2)"
click at [708, 264] on div "hero . moveLeft ( 3 ) hero . moveUp ( 2 ) hero . moveLeft ( ) hero . use ( "lev…" at bounding box center [663, 256] width 254 height 289
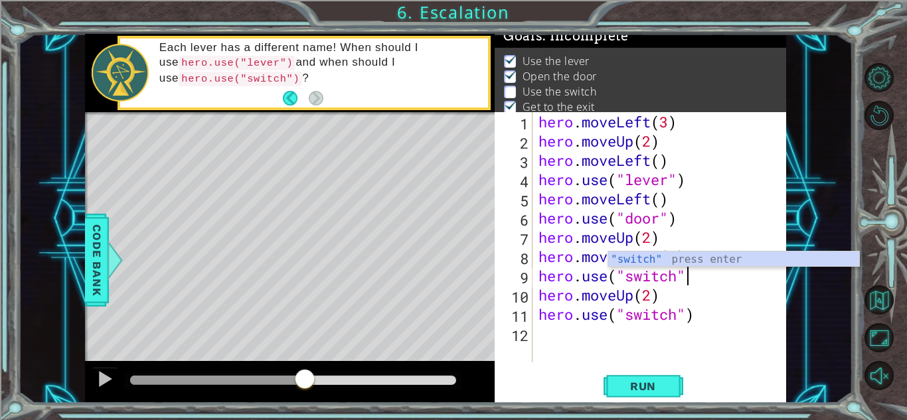
type textarea "hero.use("switch")"
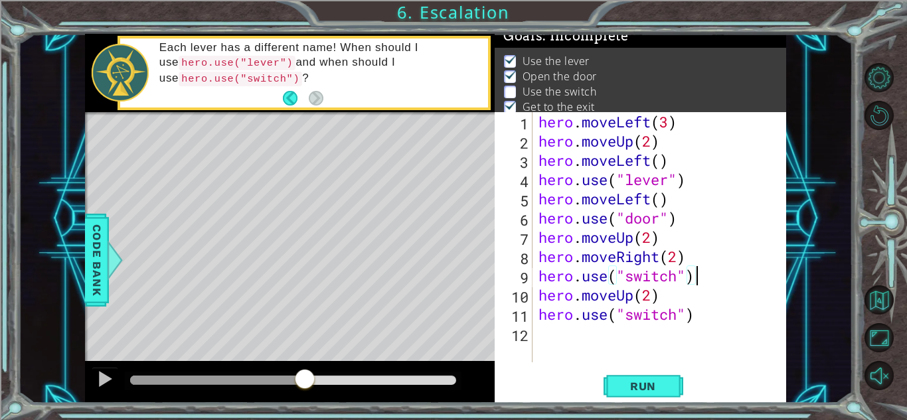
click at [716, 325] on div "hero . moveLeft ( 3 ) hero . moveUp ( 2 ) hero . moveLeft ( ) hero . use ( "lev…" at bounding box center [663, 256] width 254 height 289
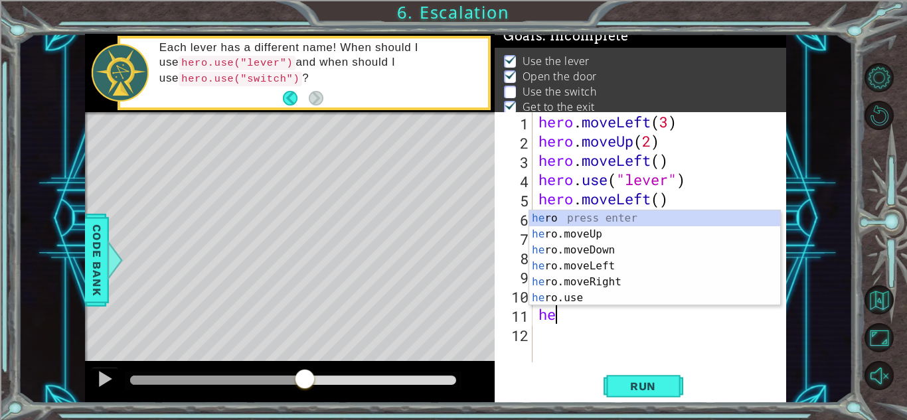
type textarea "h"
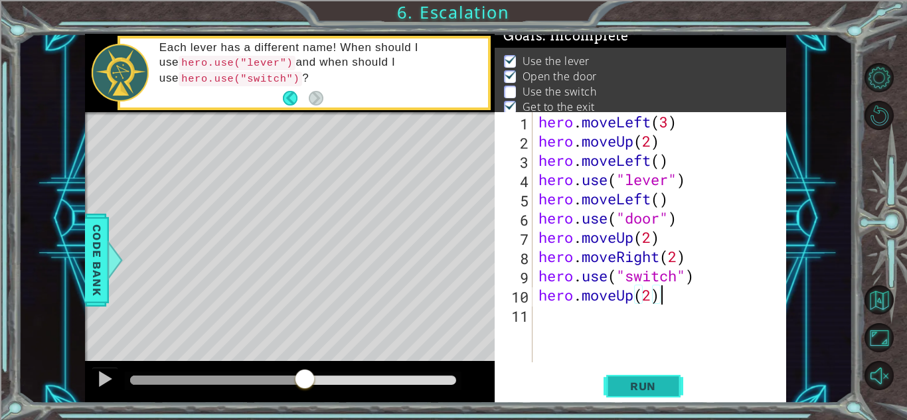
click at [653, 400] on button "Run" at bounding box center [644, 386] width 80 height 29
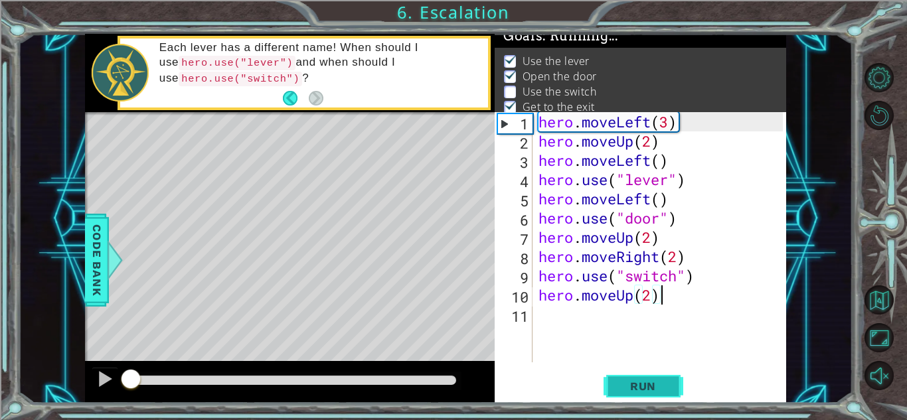
click at [664, 385] on span "Run" at bounding box center [643, 386] width 52 height 13
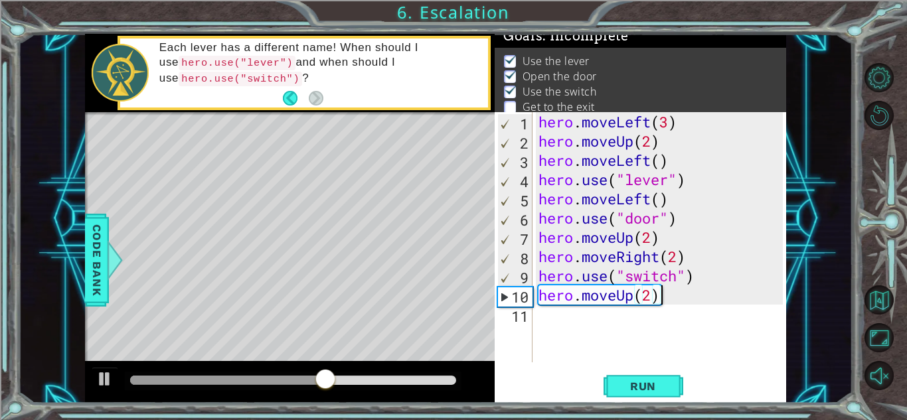
click at [678, 293] on div "hero . moveLeft ( 3 ) hero . moveUp ( 2 ) hero . moveLeft ( ) hero . use ( "lev…" at bounding box center [663, 256] width 254 height 289
click at [719, 279] on div "hero . moveLeft ( 3 ) hero . moveUp ( 2 ) hero . moveLeft ( ) hero . use ( "lev…" at bounding box center [663, 256] width 254 height 289
type textarea "hero.use("switch")"
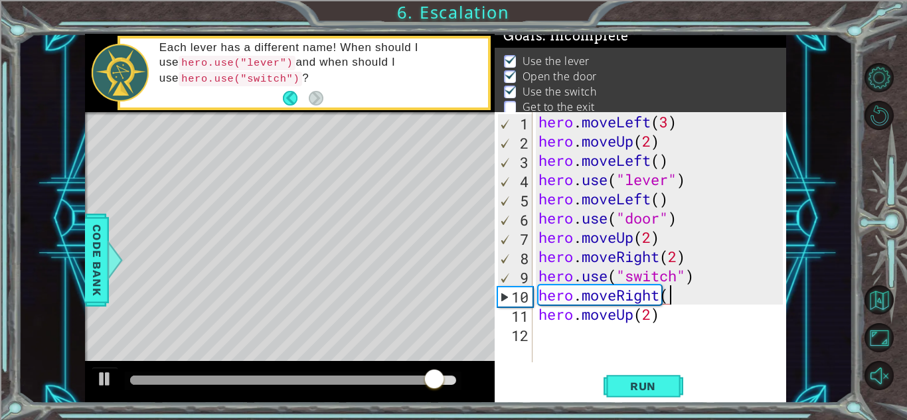
scroll to position [0, 5]
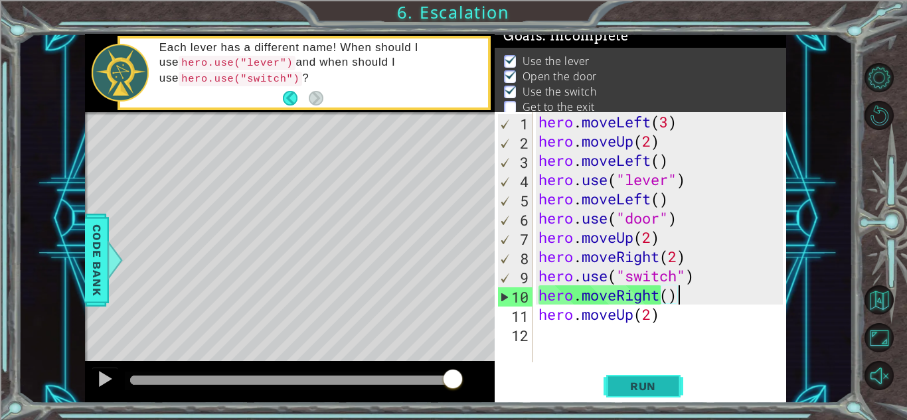
type textarea "hero.moveRight()"
click at [655, 389] on span "Run" at bounding box center [643, 386] width 52 height 13
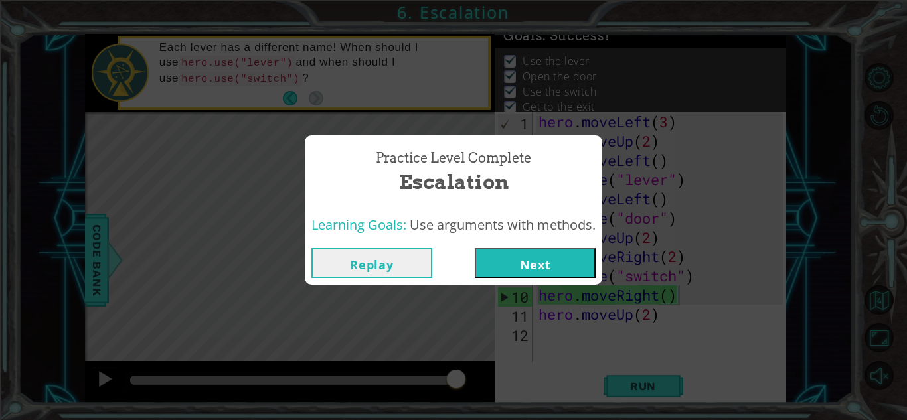
click at [548, 270] on button "Next" at bounding box center [535, 263] width 121 height 30
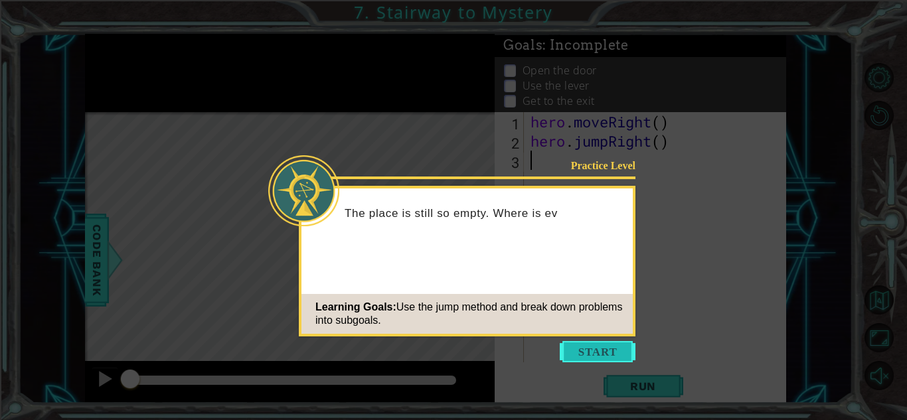
click at [598, 361] on button "Start" at bounding box center [598, 351] width 76 height 21
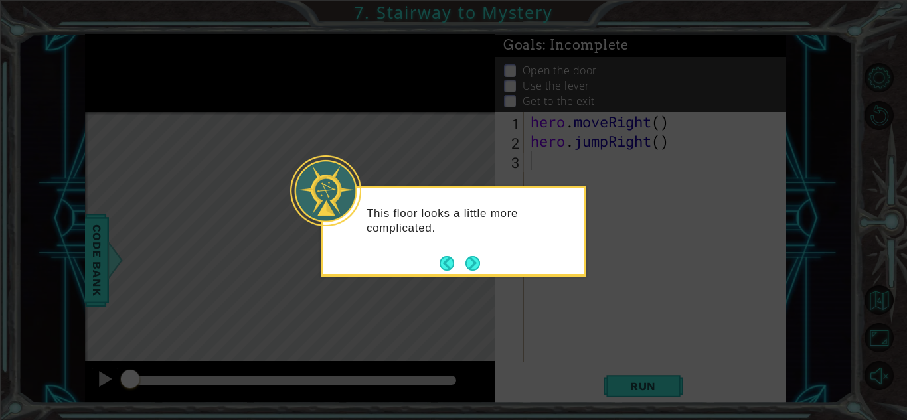
click at [616, 210] on icon at bounding box center [453, 210] width 907 height 420
click at [477, 270] on button "Next" at bounding box center [472, 263] width 19 height 19
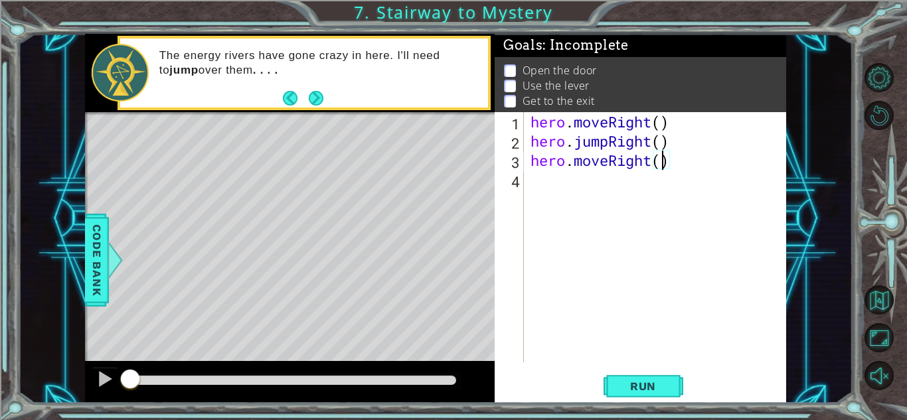
scroll to position [0, 6]
type textarea "hero.moveRight(1)\"
type textarea "hero.moveRight(1)"
type textarea "H"
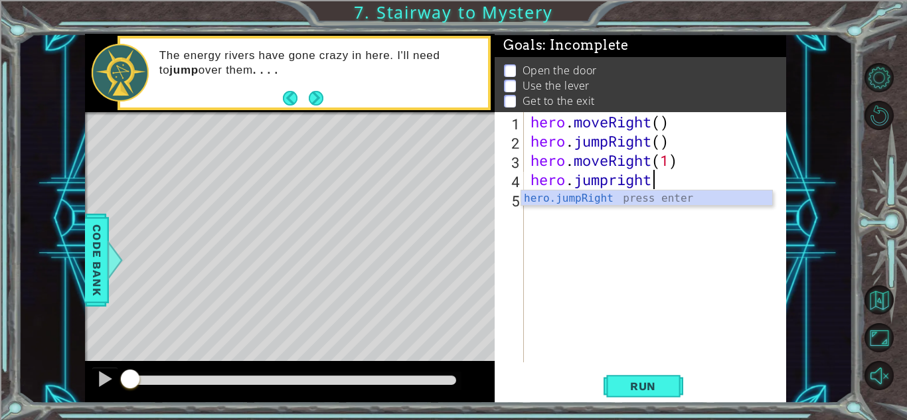
scroll to position [0, 5]
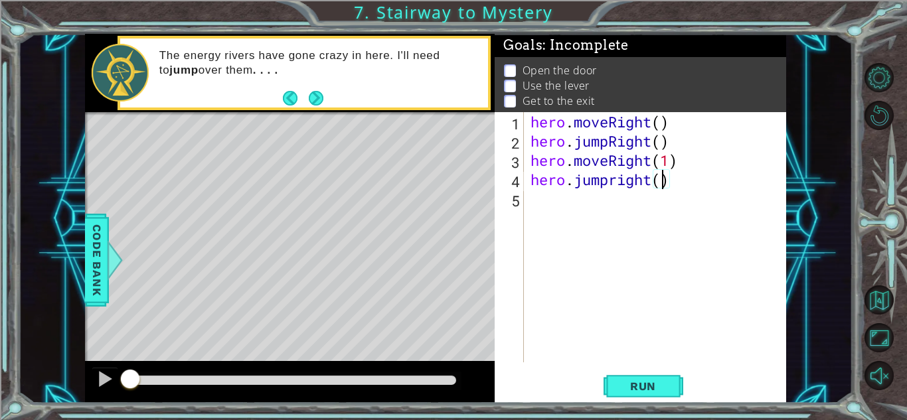
type textarea "hero.jumpright(1)"
type textarea "hero.moveUp(1)"
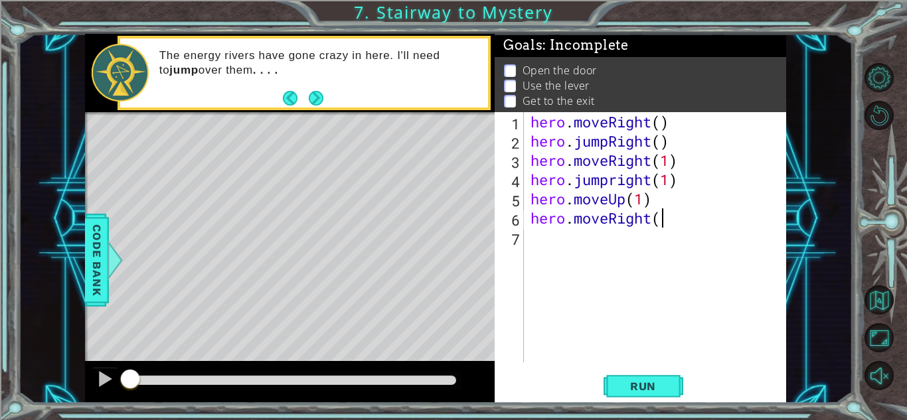
scroll to position [0, 5]
type textarea "hero.moveRight(1)"
type textarea "hero.use("door")"
type textarea "j"
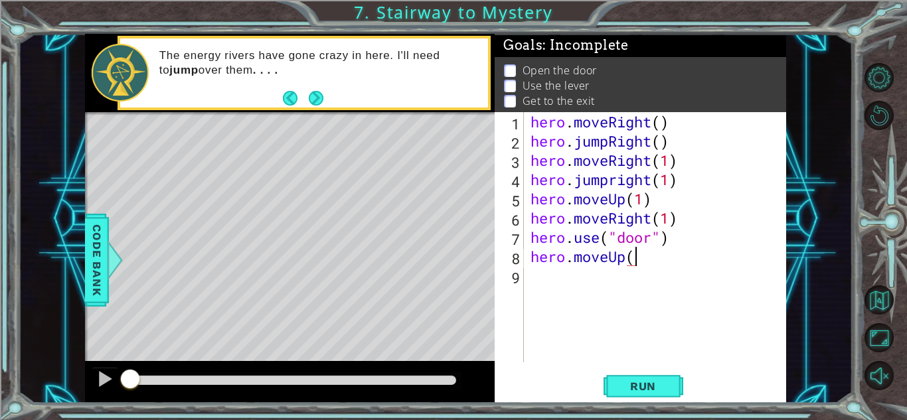
scroll to position [0, 4]
type textarea "hero.moveUp()"
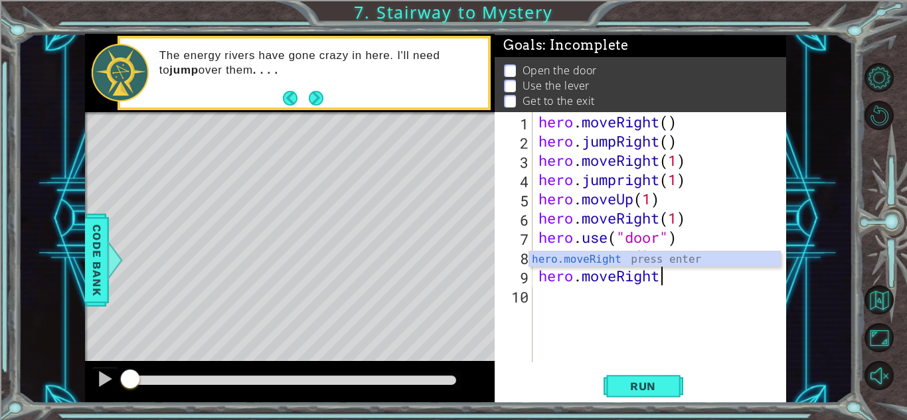
scroll to position [0, 5]
click at [653, 394] on button "Run" at bounding box center [644, 386] width 80 height 29
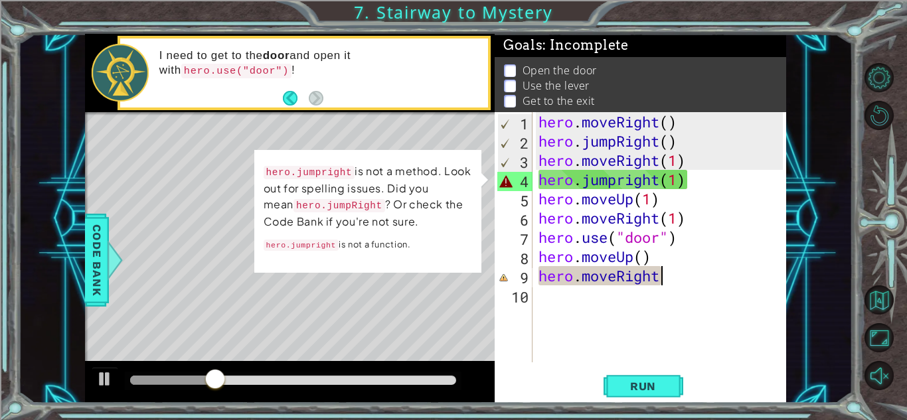
click at [298, 201] on code "hero.jumpRight" at bounding box center [339, 205] width 92 height 13
click at [615, 185] on div "hero . moveRight ( ) hero . jumpRight ( ) hero . moveRight ( 1 ) hero . jumprig…" at bounding box center [663, 256] width 254 height 289
click at [626, 181] on div "hero . moveRight ( ) hero . jumpRight ( ) hero . moveRight ( 1 ) hero . jumprig…" at bounding box center [663, 256] width 254 height 289
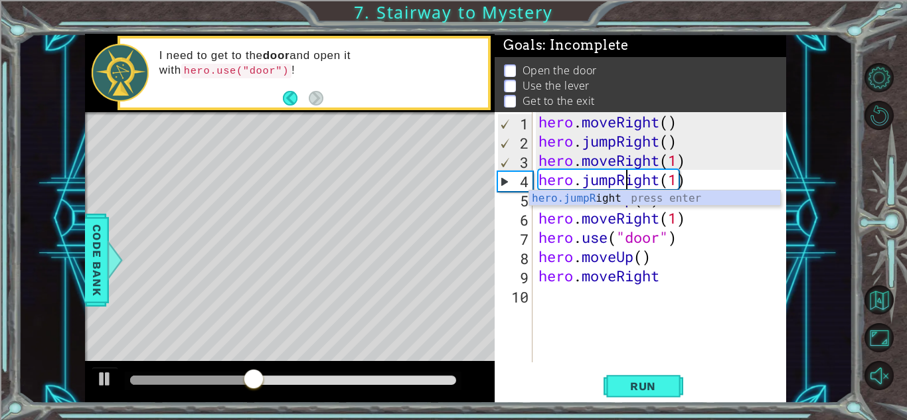
scroll to position [0, 4]
click at [636, 380] on span "Run" at bounding box center [643, 386] width 52 height 13
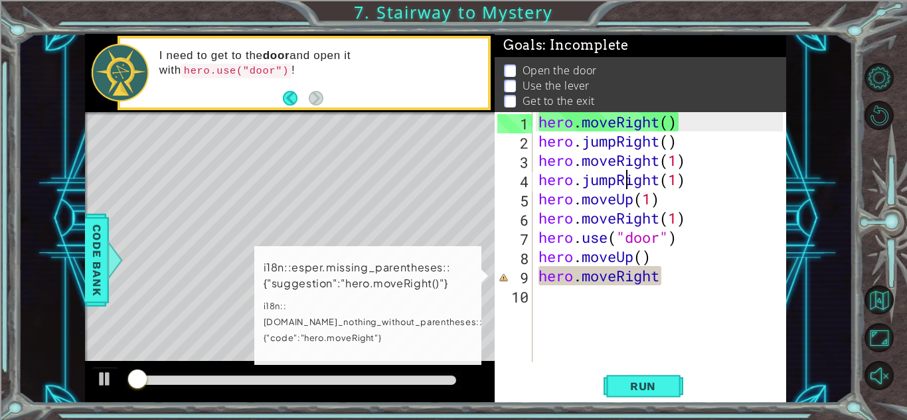
click at [681, 278] on div "hero . moveRight ( ) hero . jumpRight ( ) hero . moveRight ( 1 ) hero . jumpRig…" at bounding box center [663, 256] width 254 height 289
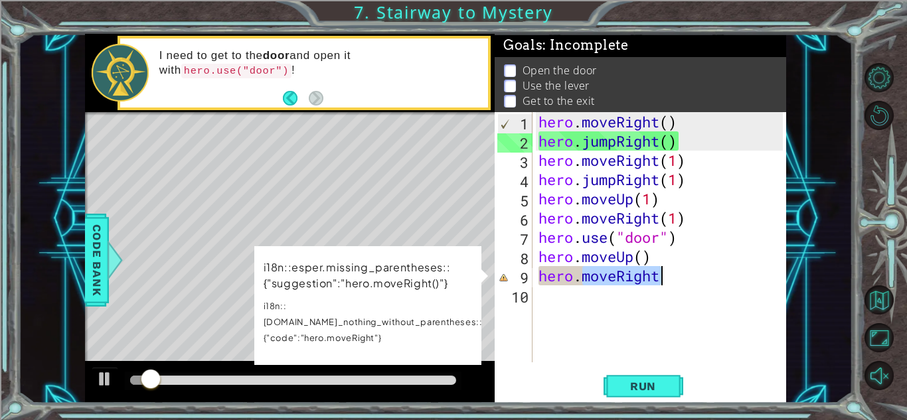
click at [681, 278] on div "hero . moveRight ( ) hero . jumpRight ( ) hero . moveRight ( 1 ) hero . jumpRig…" at bounding box center [659, 237] width 247 height 250
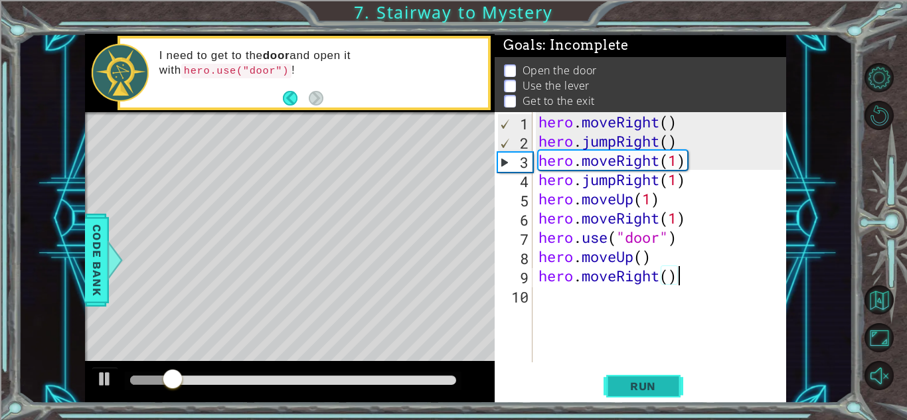
click at [653, 400] on button "Run" at bounding box center [644, 386] width 80 height 29
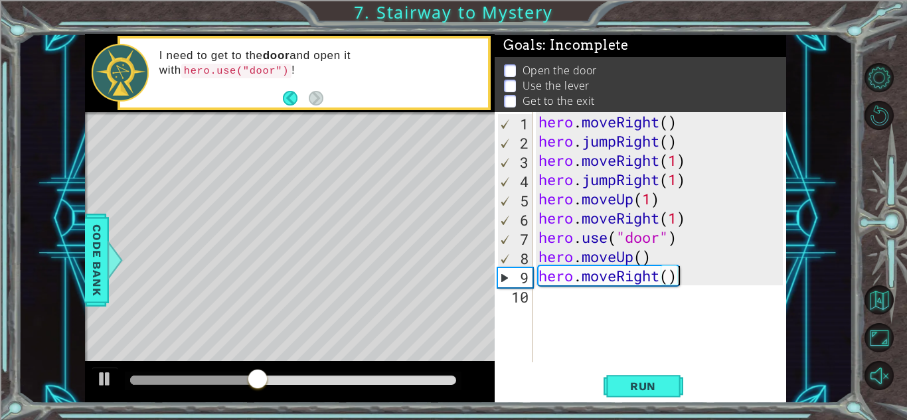
click at [650, 199] on div "hero . moveRight ( ) hero . jumpRight ( ) hero . moveRight ( 1 ) hero . jumpRig…" at bounding box center [663, 256] width 254 height 289
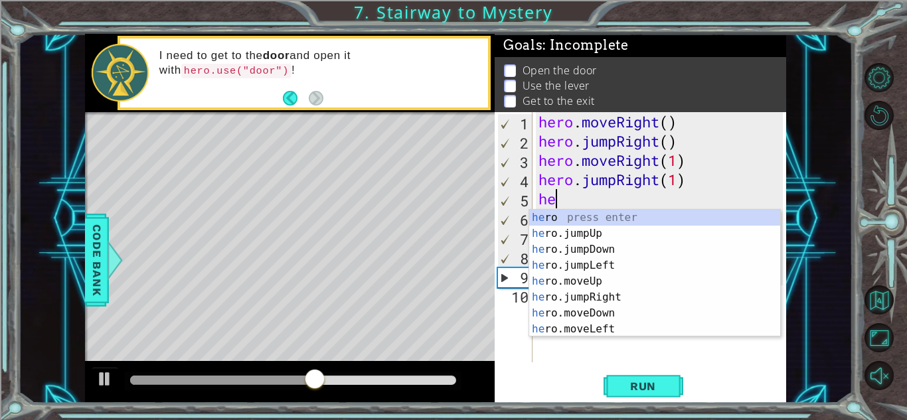
scroll to position [0, 0]
type textarea "h"
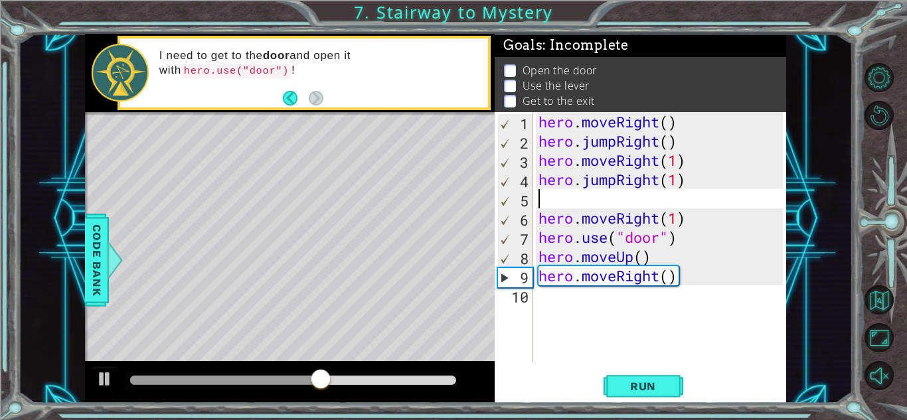
type textarea "hero.jumpRight(1)"
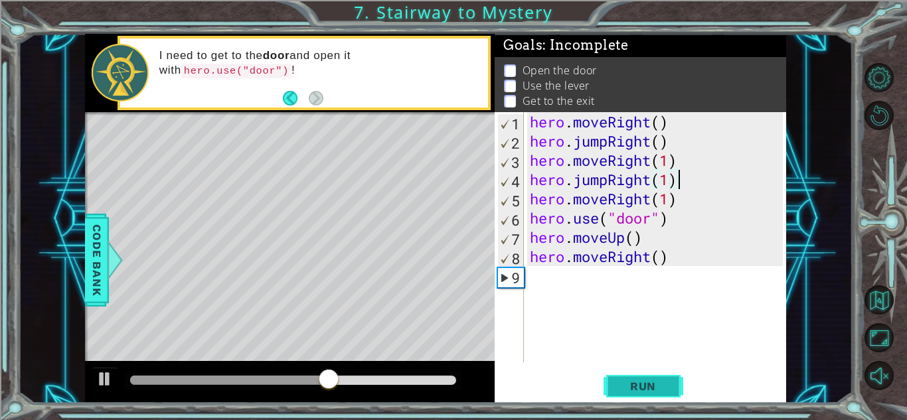
click at [665, 388] on span "Run" at bounding box center [643, 386] width 52 height 13
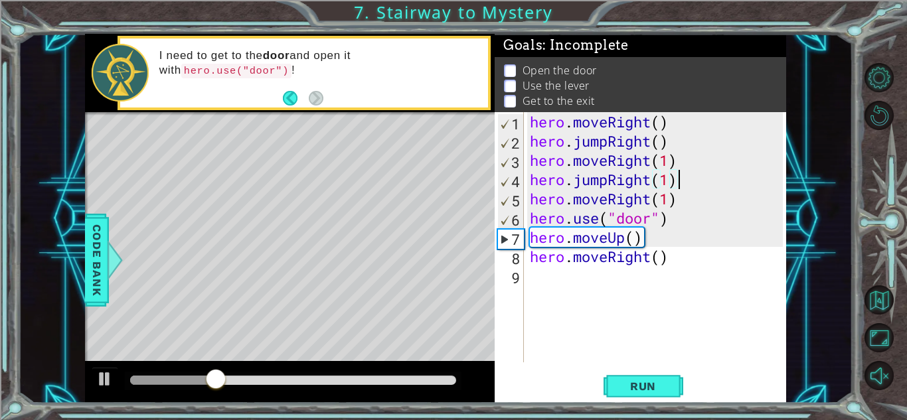
click at [677, 272] on div "hero . moveRight ( ) hero . jumpRight ( ) hero . moveRight ( 1 ) hero . jumpRig…" at bounding box center [658, 256] width 262 height 289
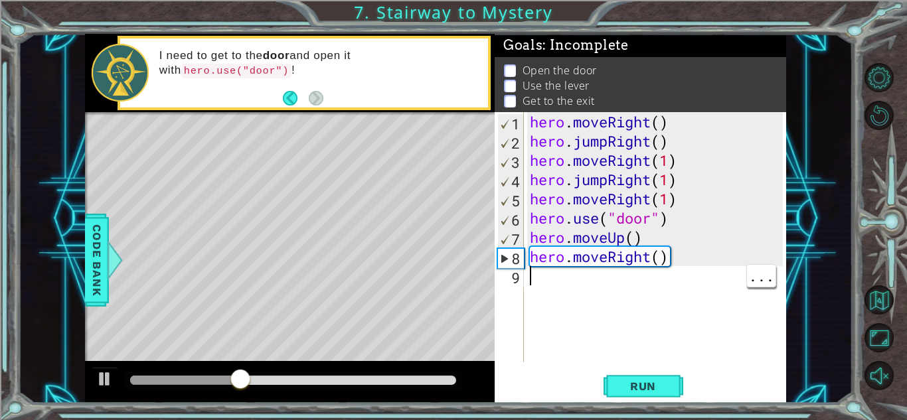
click at [629, 261] on div "hero . moveRight ( ) hero . jumpRight ( ) hero . moveRight ( 1 ) hero . jumpRig…" at bounding box center [658, 256] width 262 height 289
click at [616, 259] on div "hero . moveRight ( ) hero . jumpRight ( ) hero . moveRight ( 1 ) hero . jumpRig…" at bounding box center [658, 256] width 262 height 289
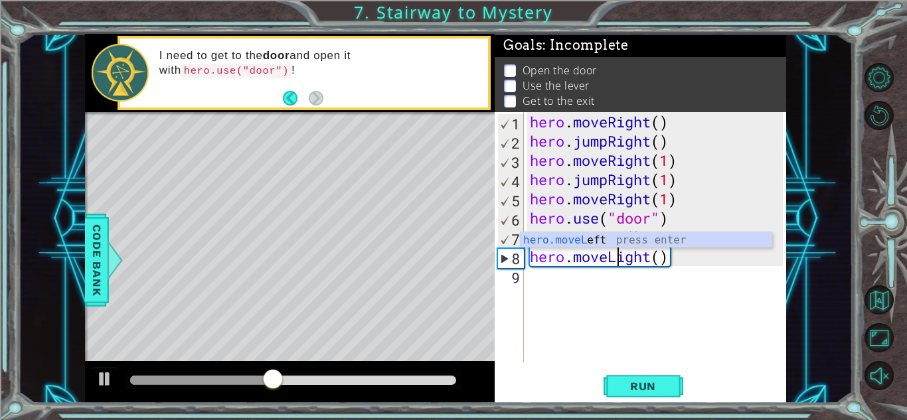
scroll to position [0, 4]
click at [650, 222] on div "hero . moveRight ( ) hero . jumpRight ( ) hero . moveRight ( 1 ) hero . jumpRig…" at bounding box center [658, 256] width 262 height 289
type textarea "hero.use("door")"
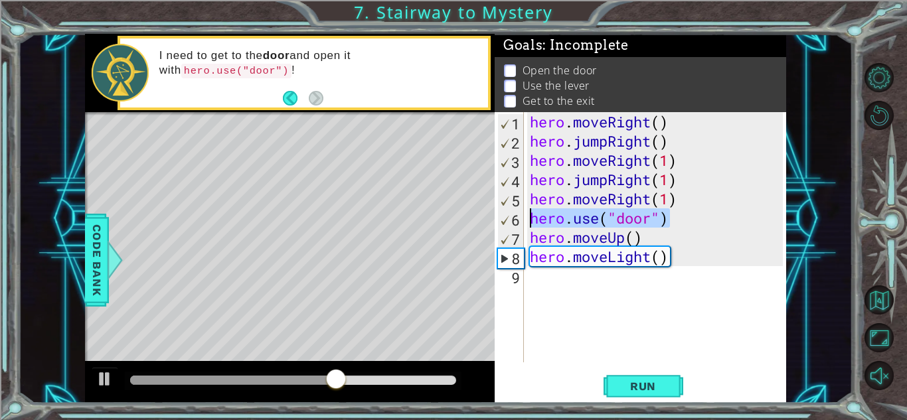
drag, startPoint x: 686, startPoint y: 224, endPoint x: 530, endPoint y: 224, distance: 156.0
click at [530, 224] on div "hero . moveRight ( ) hero . jumpRight ( ) hero . moveRight ( 1 ) hero . jumpRig…" at bounding box center [658, 256] width 262 height 289
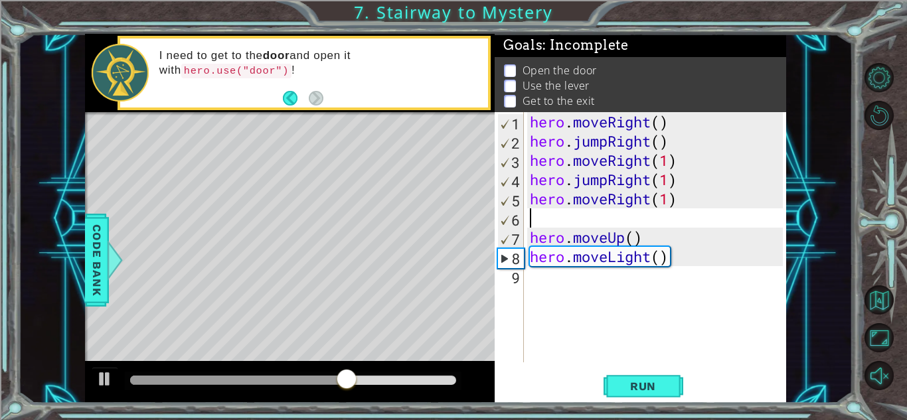
scroll to position [0, 0]
type textarea "hero.moveRight(1)"
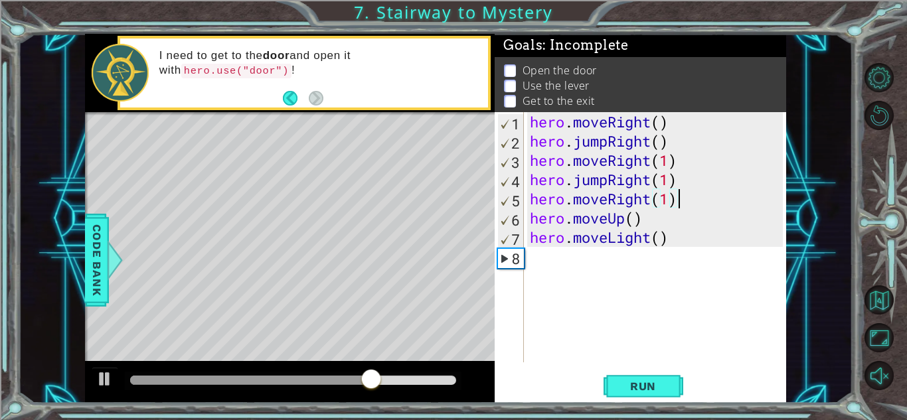
click at [540, 257] on div "hero . moveRight ( ) hero . jumpRight ( ) hero . moveRight ( 1 ) hero . jumpRig…" at bounding box center [658, 256] width 262 height 289
paste textarea "hero.use("door")"
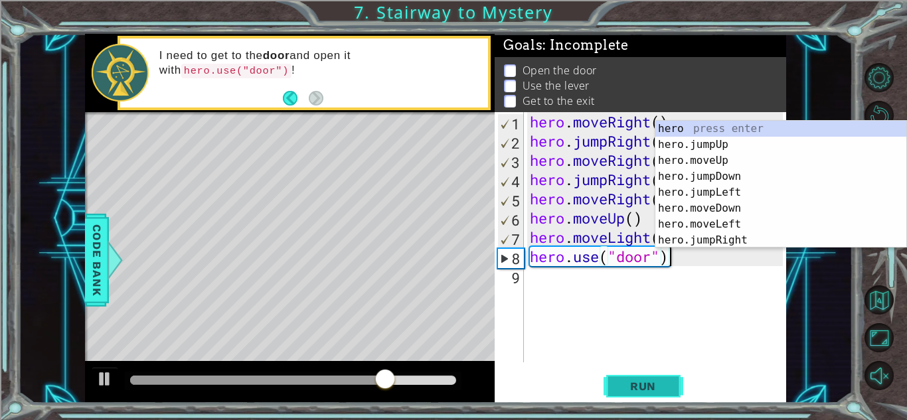
click at [673, 391] on button "Run" at bounding box center [644, 386] width 80 height 29
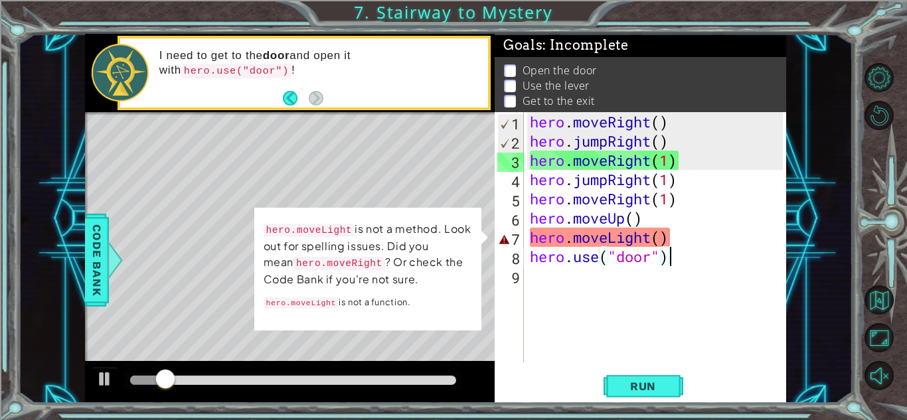
click at [601, 260] on div "hero . moveRight ( ) hero . jumpRight ( ) hero . moveRight ( 1 ) hero . jumpRig…" at bounding box center [658, 256] width 262 height 289
click at [621, 242] on div "hero . moveRight ( ) hero . jumpRight ( ) hero . moveRight ( 1 ) hero . jumpRig…" at bounding box center [658, 256] width 262 height 289
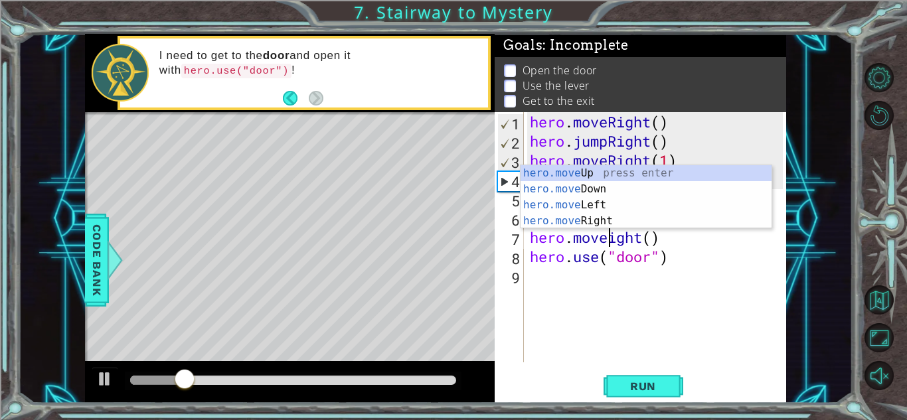
scroll to position [0, 4]
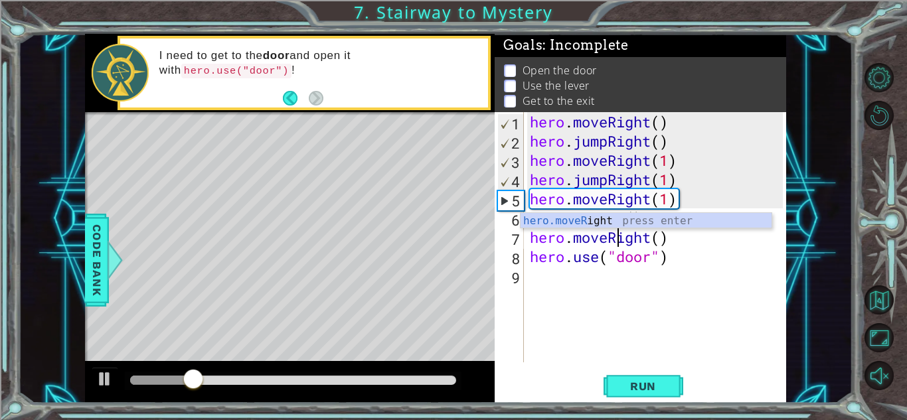
click at [648, 368] on div "hero.moveRight() 1 2 3 4 5 6 7 8 9 hero . moveRight ( ) hero . jumpRight ( ) he…" at bounding box center [640, 257] width 291 height 291
click at [643, 375] on button "Run" at bounding box center [644, 386] width 80 height 29
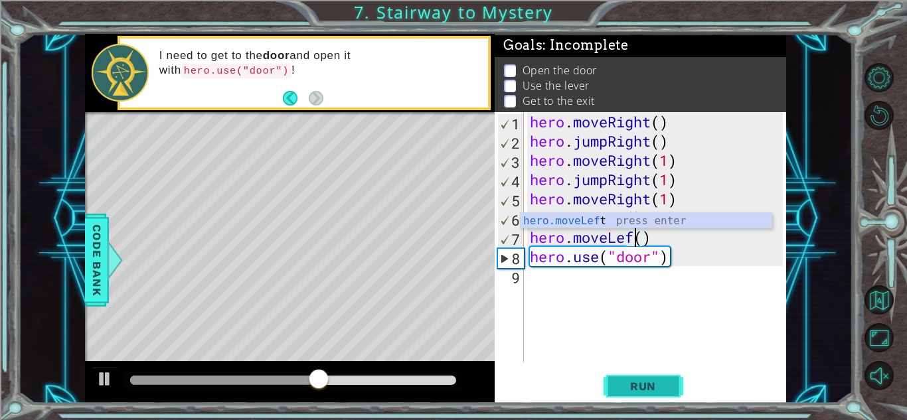
scroll to position [0, 5]
type textarea "hero.moveLeft()"
click at [654, 388] on span "Run" at bounding box center [643, 386] width 52 height 13
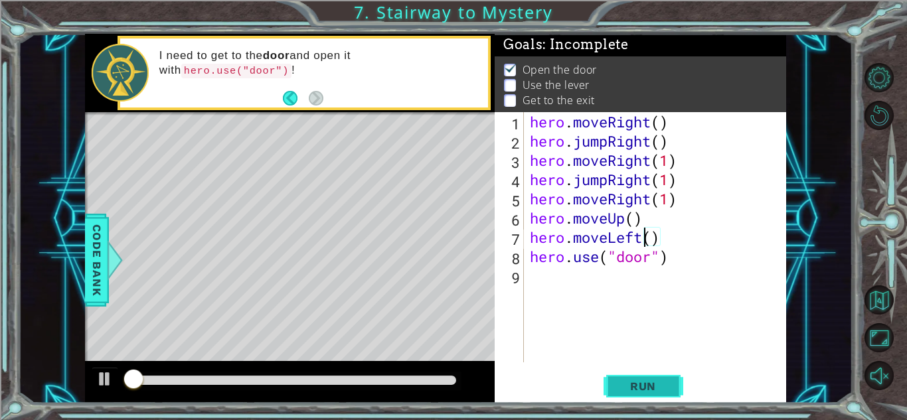
scroll to position [1, 0]
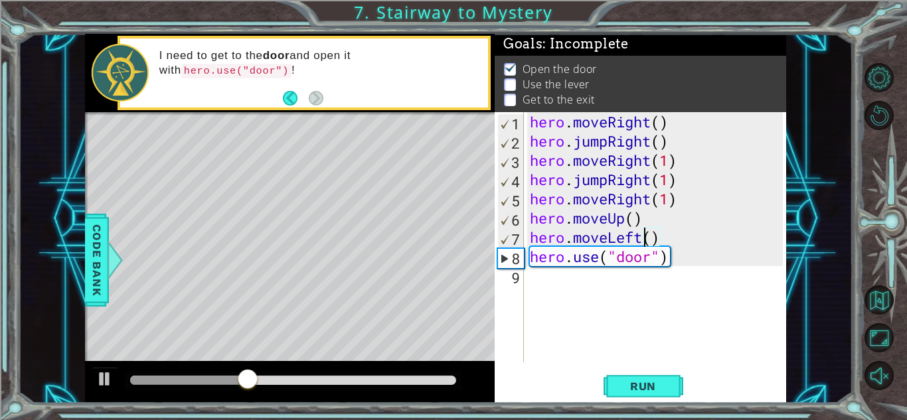
click at [685, 280] on div "hero . moveRight ( ) hero . jumpRight ( ) hero . moveRight ( 1 ) hero . jumpRig…" at bounding box center [658, 256] width 262 height 289
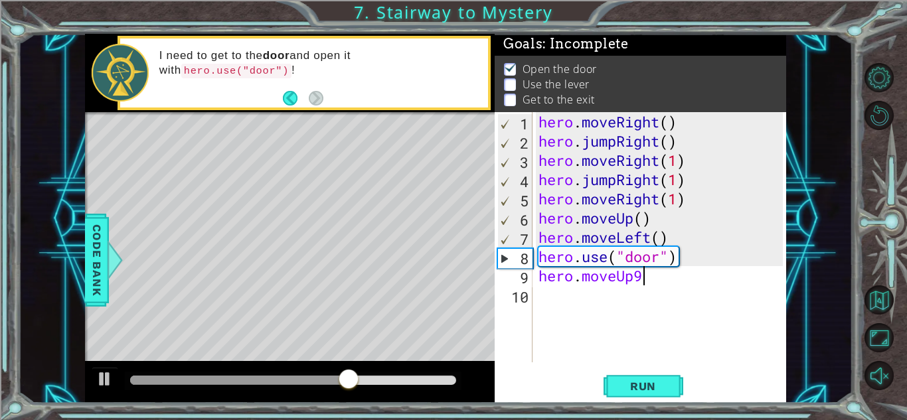
scroll to position [0, 4]
type textarea "hero.moveUp"
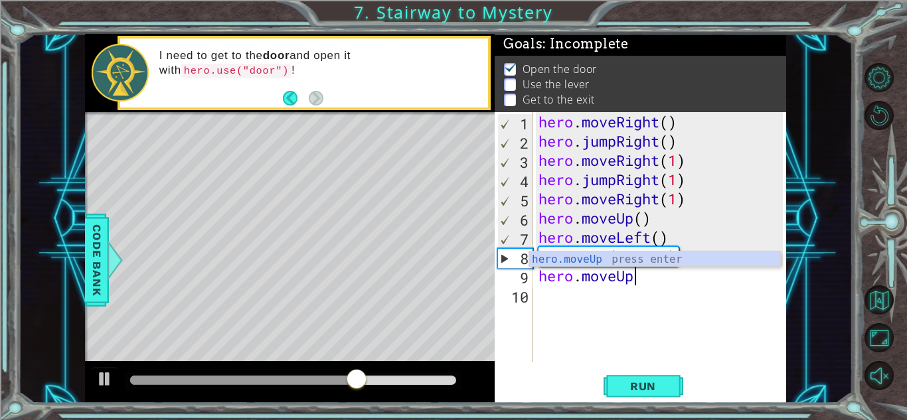
type textarea "*"
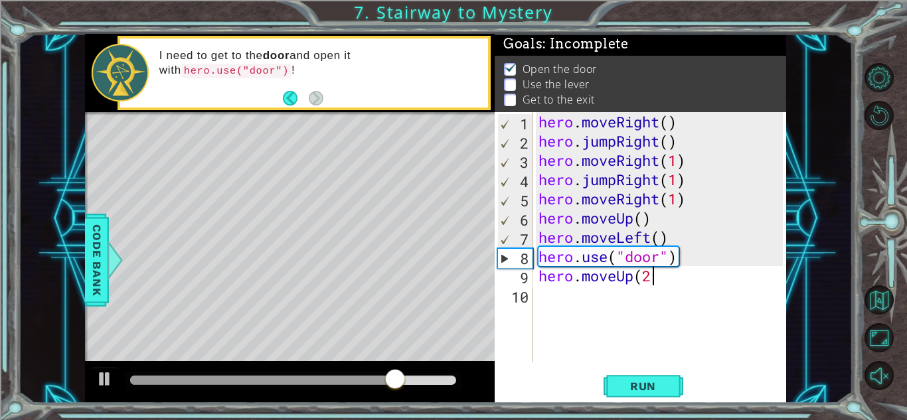
type textarea "hero.moveUp(2)"
click at [632, 304] on div "hero . moveRight ( ) hero . jumpRight ( ) hero . moveRight ( 1 ) hero . jumpRig…" at bounding box center [663, 256] width 254 height 289
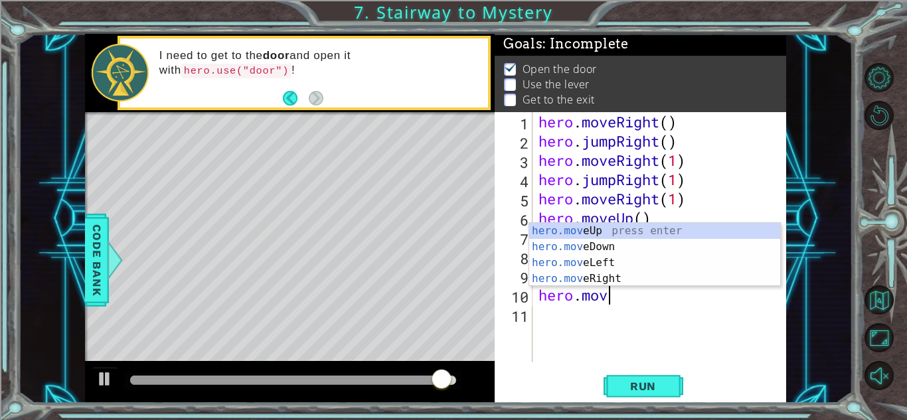
scroll to position [0, 3]
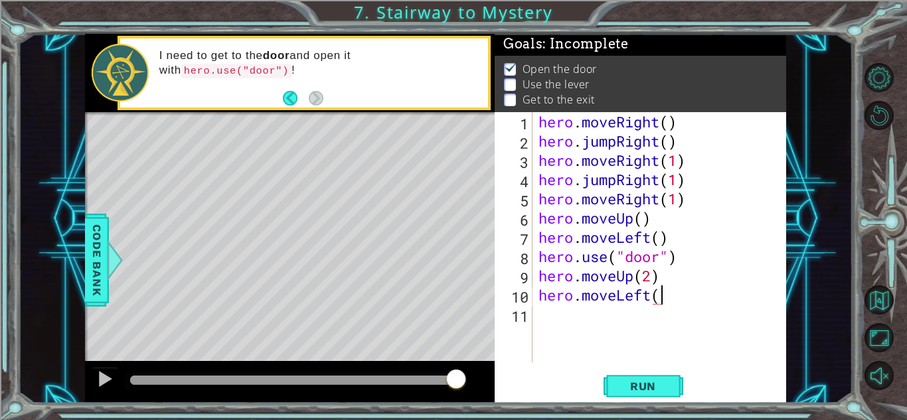
type textarea "hero.moveLeft()"
click at [640, 386] on span "Run" at bounding box center [643, 386] width 52 height 13
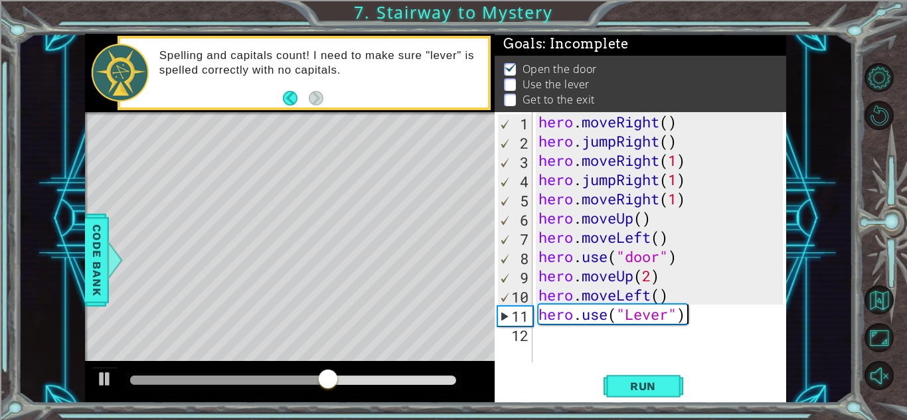
click at [641, 317] on div "hero . moveRight ( ) hero . jumpRight ( ) hero . moveRight ( 1 ) hero . jumpRig…" at bounding box center [663, 256] width 254 height 289
type textarea "hero.use("lever")"
click at [641, 400] on button "Run" at bounding box center [644, 386] width 80 height 29
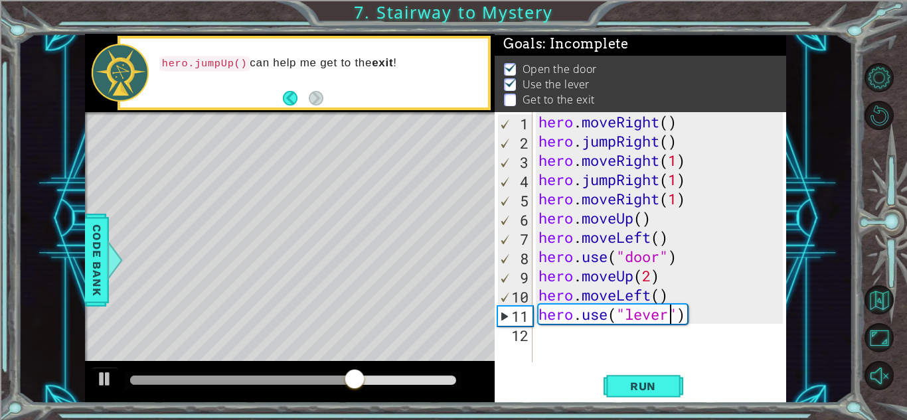
click at [696, 333] on div "hero . moveRight ( ) hero . jumpRight ( ) hero . moveRight ( 1 ) hero . jumpRig…" at bounding box center [663, 256] width 254 height 289
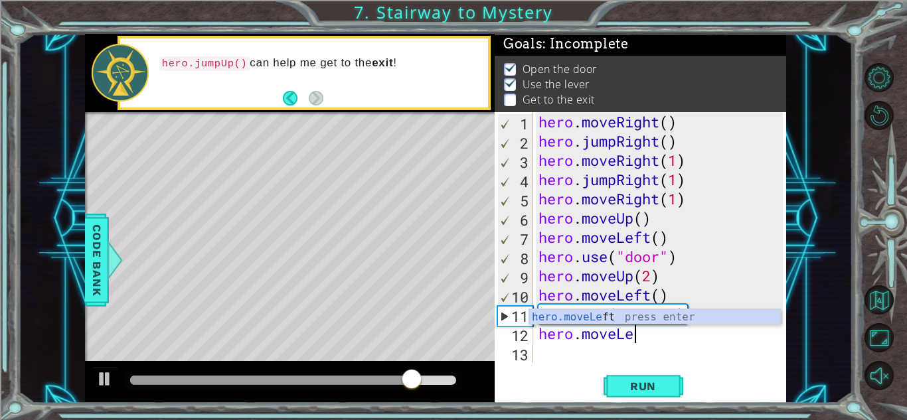
scroll to position [0, 4]
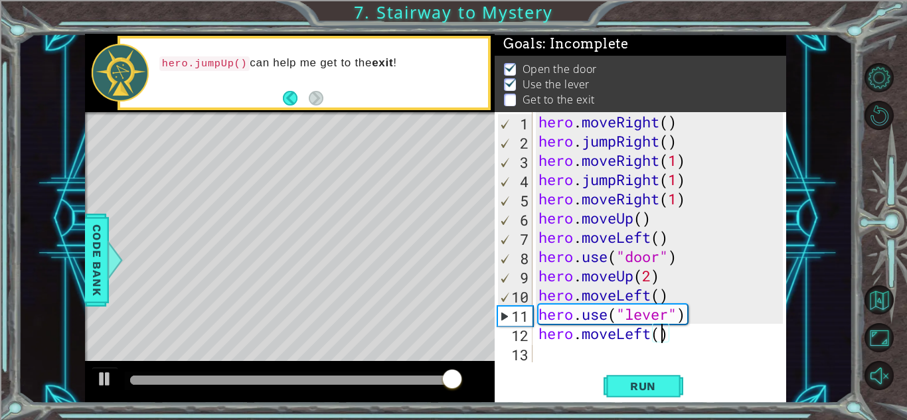
type textarea "hero.moveLeft(2)"
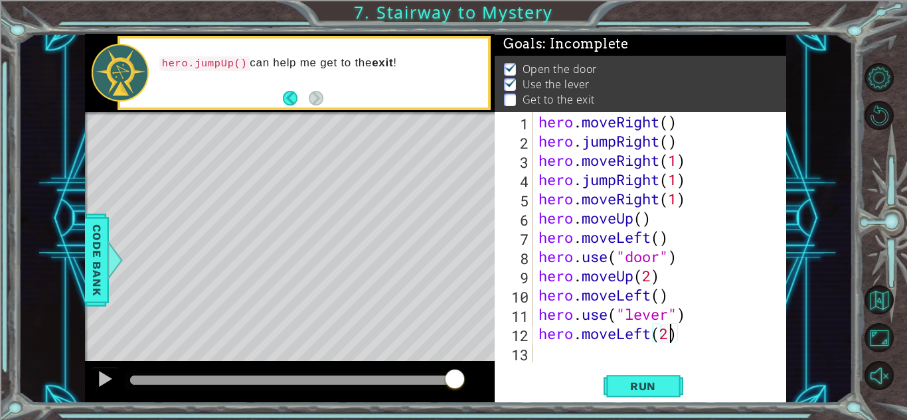
scroll to position [0, 5]
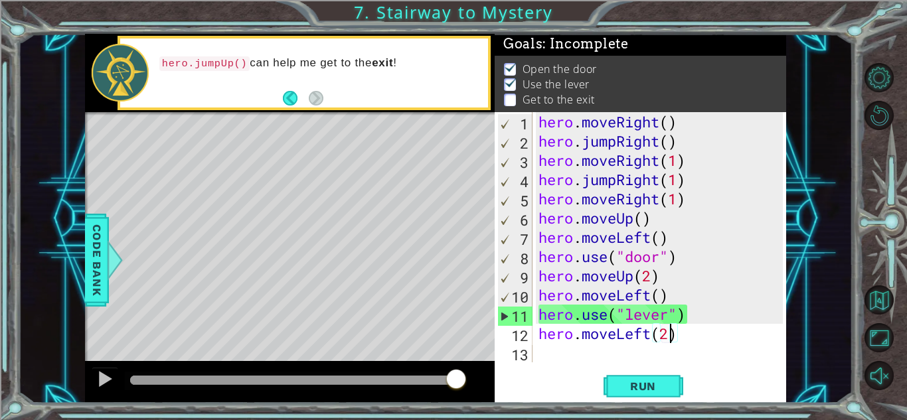
click at [576, 351] on div "hero . moveRight ( ) hero . jumpRight ( ) hero . moveRight ( 1 ) hero . jumpRig…" at bounding box center [663, 256] width 254 height 289
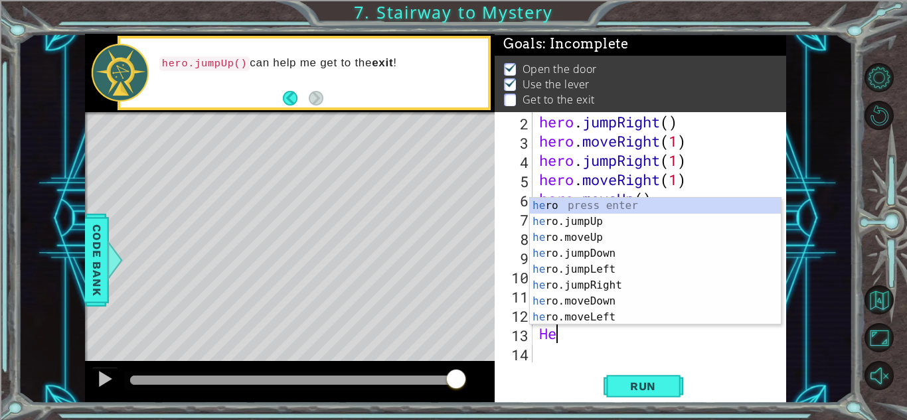
scroll to position [0, 0]
type textarea "H"
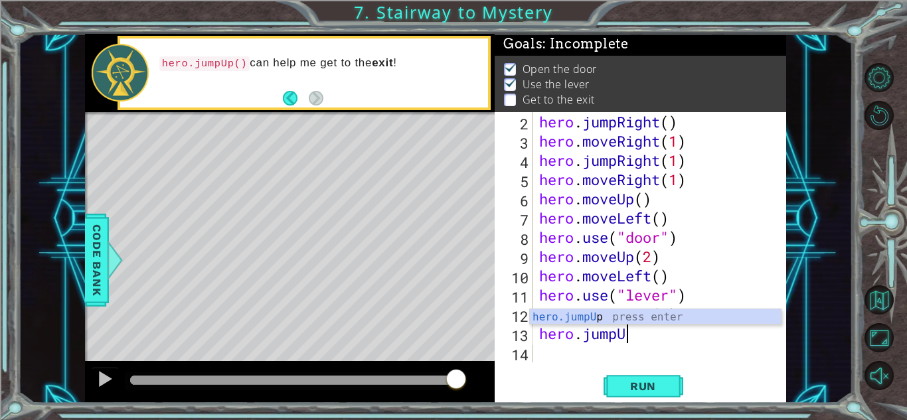
scroll to position [0, 3]
type textarea "hero.jumpUp"
click at [574, 357] on div "hero . jumpRight ( ) hero . moveRight ( 1 ) hero . jumpRight ( 1 ) hero . moveR…" at bounding box center [662, 256] width 253 height 289
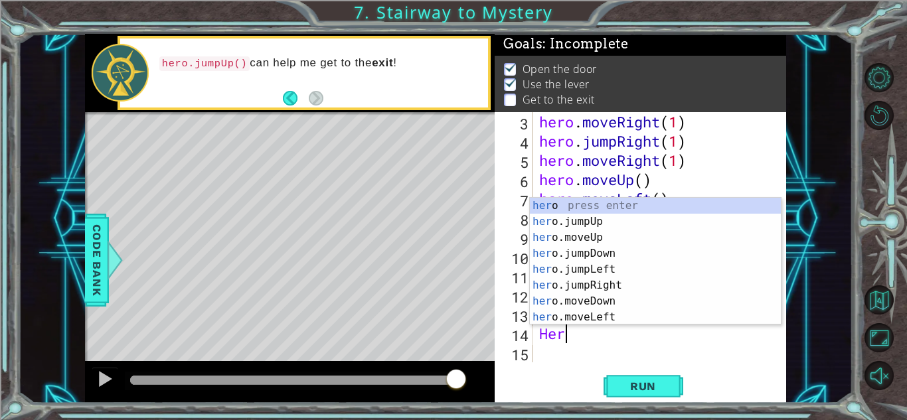
scroll to position [0, 0]
type textarea "H"
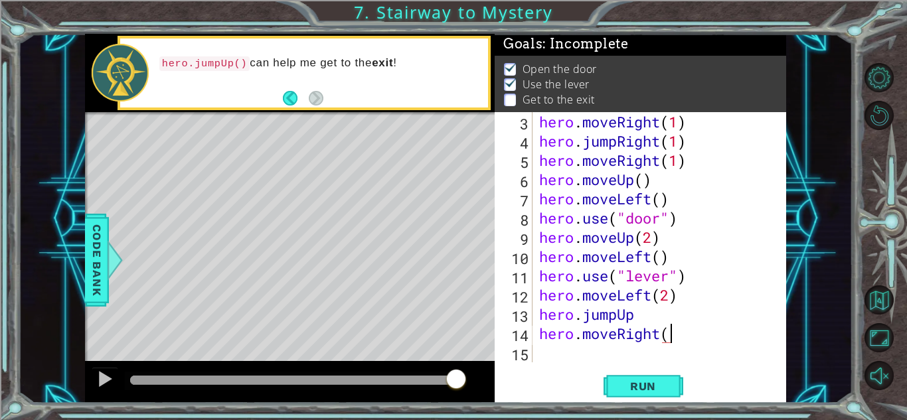
scroll to position [0, 5]
type textarea "hero.moveRight(2)"
click at [550, 359] on div "hero . moveRight ( 1 ) hero . jumpRight ( 1 ) hero . moveRight ( 1 ) hero . mov…" at bounding box center [662, 256] width 253 height 289
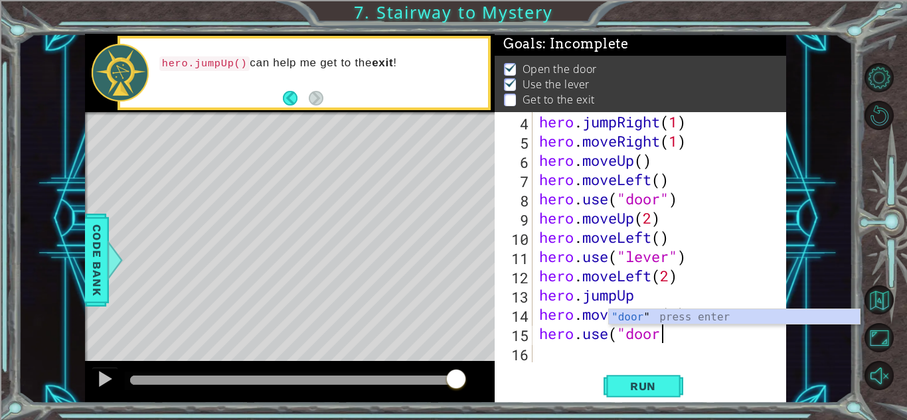
scroll to position [0, 5]
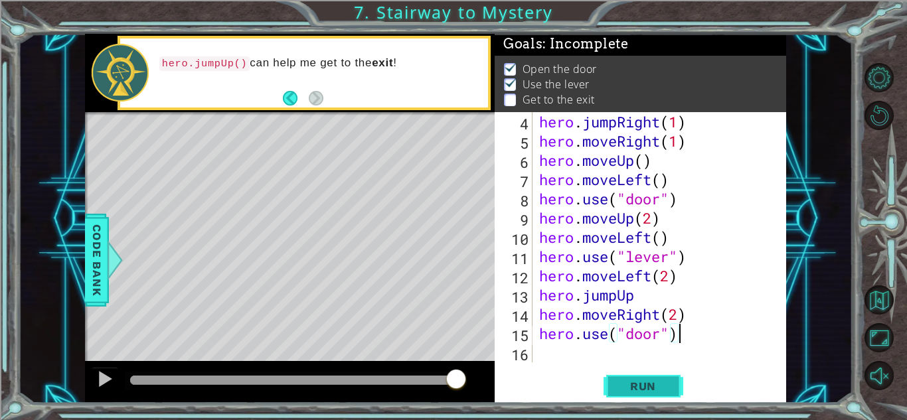
click at [651, 382] on span "Run" at bounding box center [643, 386] width 52 height 13
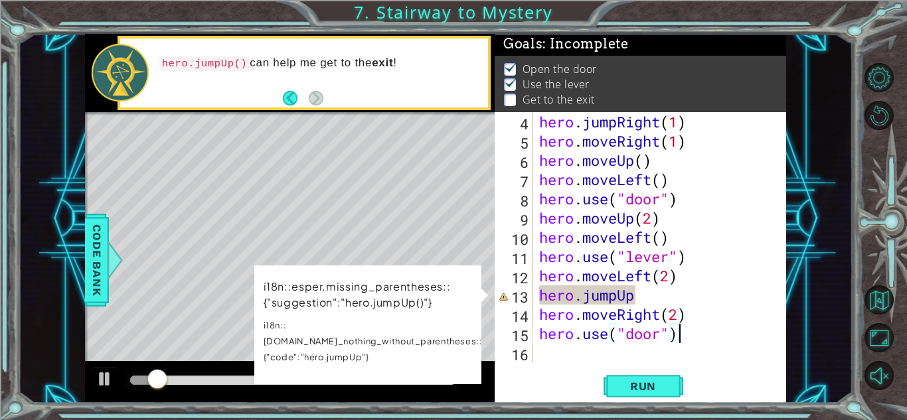
click at [637, 295] on div "hero . jumpRight ( 1 ) hero . moveRight ( 1 ) hero . moveUp ( ) hero . moveLeft…" at bounding box center [662, 256] width 253 height 289
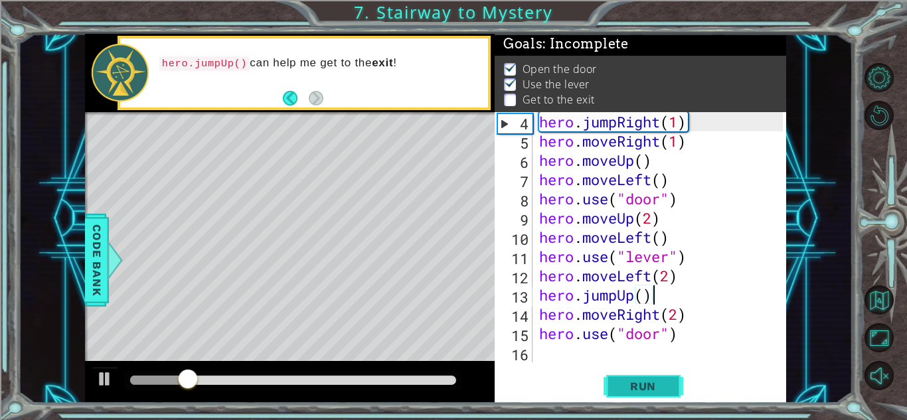
type textarea "hero.jumpUp()"
click at [621, 396] on button "Run" at bounding box center [644, 386] width 80 height 29
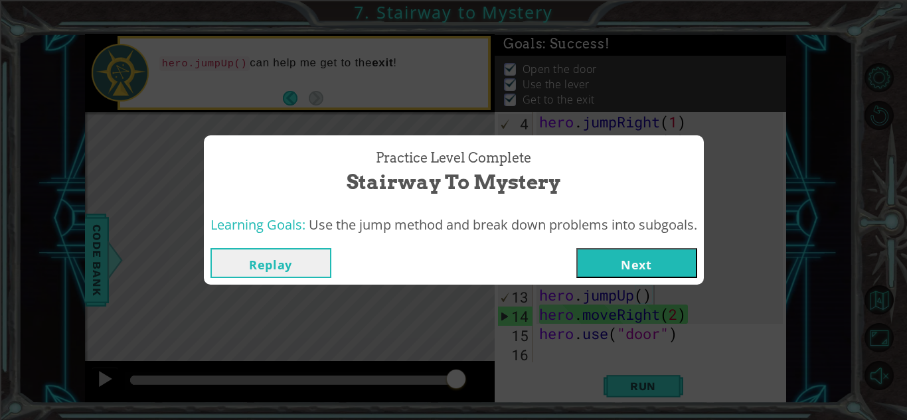
click at [609, 272] on button "Next" at bounding box center [636, 263] width 121 height 30
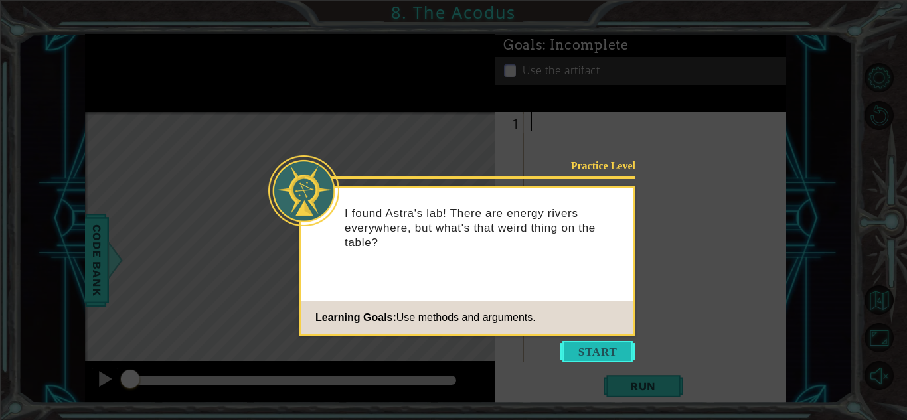
click at [621, 356] on button "Start" at bounding box center [598, 351] width 76 height 21
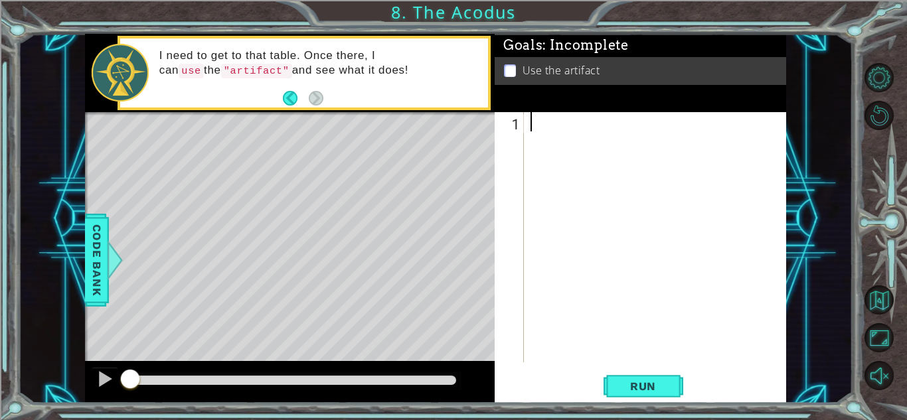
type textarea "m"
type textarea "hero.moveUp(2)"
type textarea "hero.moveLeft()"
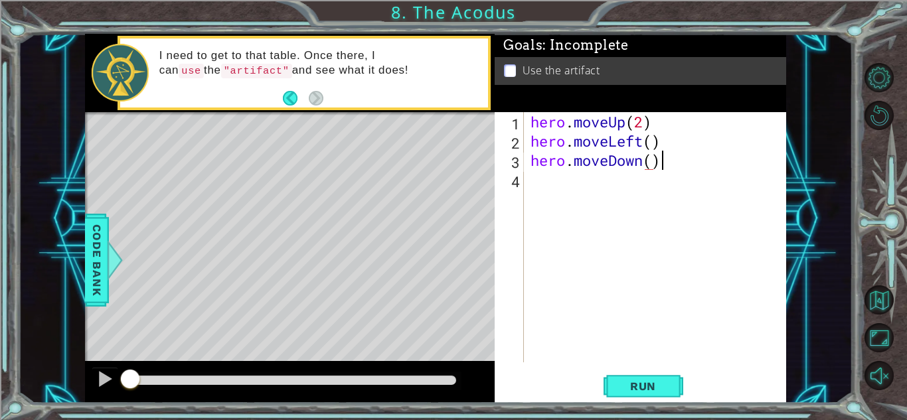
scroll to position [0, 5]
type textarea "hero.moveDown(2)"
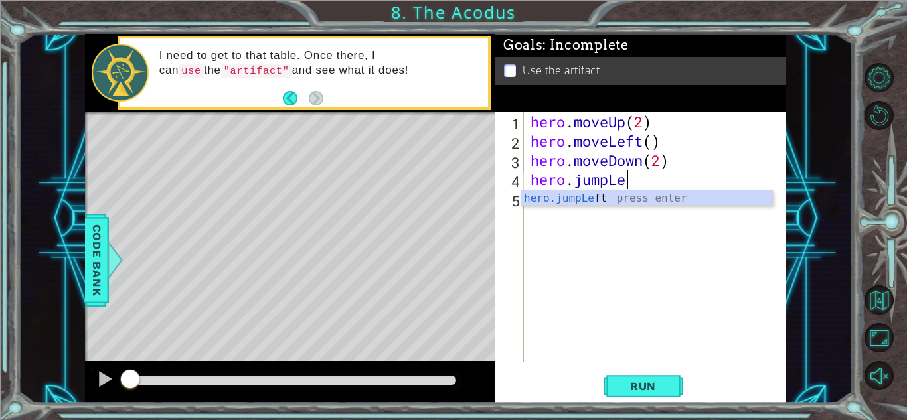
scroll to position [0, 4]
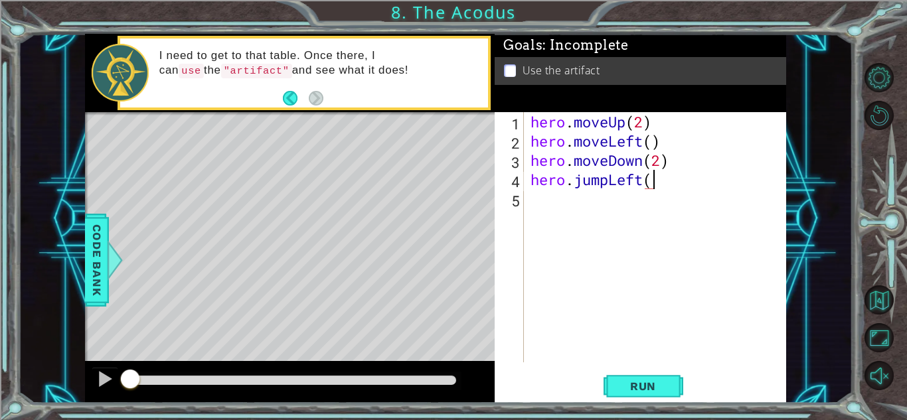
type textarea "hero.jumpLeft()"
type textarea "hero.moveUp(2)"
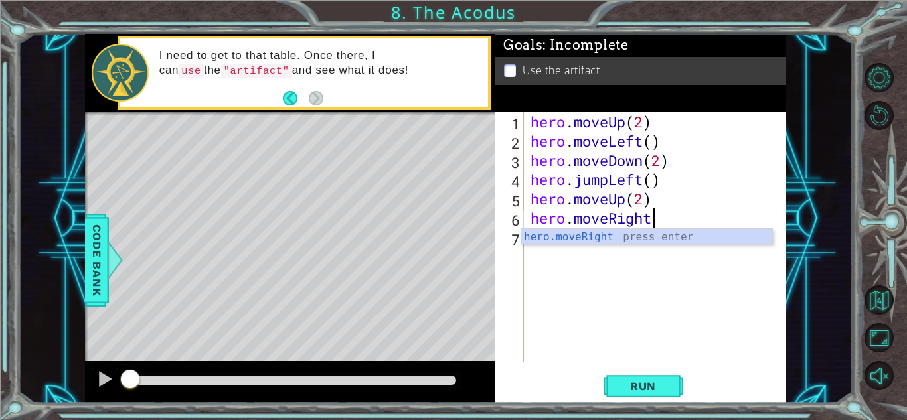
scroll to position [0, 5]
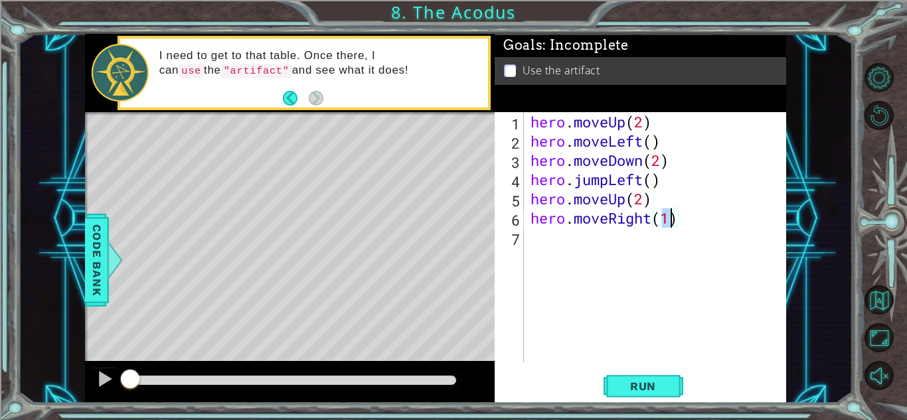
type textarea "hero.moveRight()"
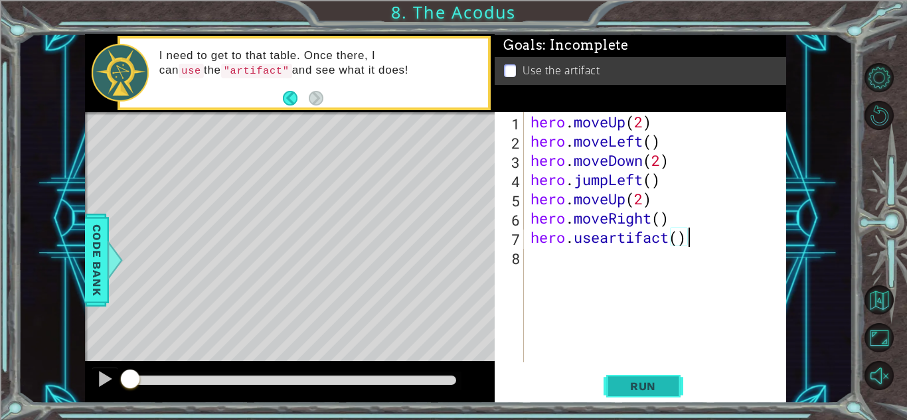
type textarea "hero.useartifact()"
click at [641, 396] on button "Run" at bounding box center [644, 386] width 80 height 29
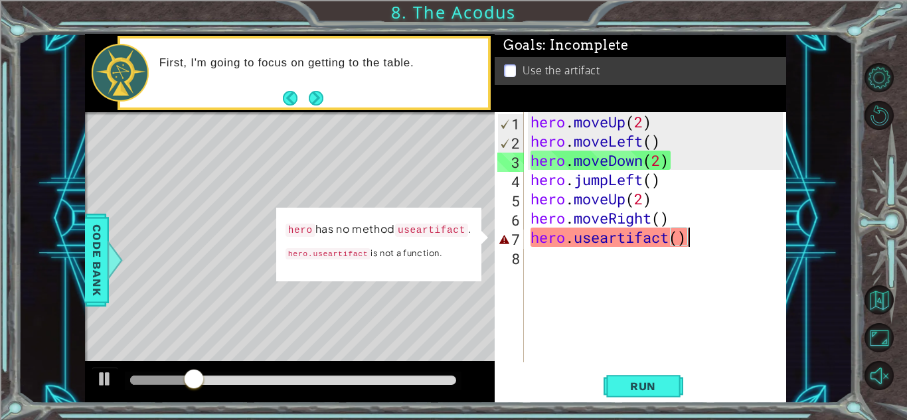
click at [715, 239] on div "hero . moveUp ( 2 ) hero . moveLeft ( ) hero . moveDown ( 2 ) hero . jumpLeft (…" at bounding box center [659, 256] width 262 height 289
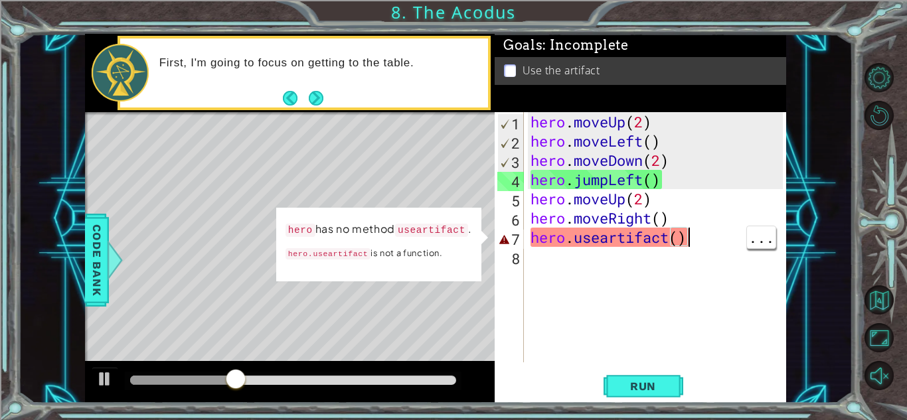
click at [688, 256] on div "hero . moveUp ( 2 ) hero . moveLeft ( ) hero . moveDown ( 2 ) hero . jumpLeft (…" at bounding box center [659, 256] width 262 height 289
click at [663, 244] on div "hero . moveUp ( 2 ) hero . moveLeft ( ) hero . moveDown ( 2 ) hero . jumpLeft (…" at bounding box center [659, 256] width 262 height 289
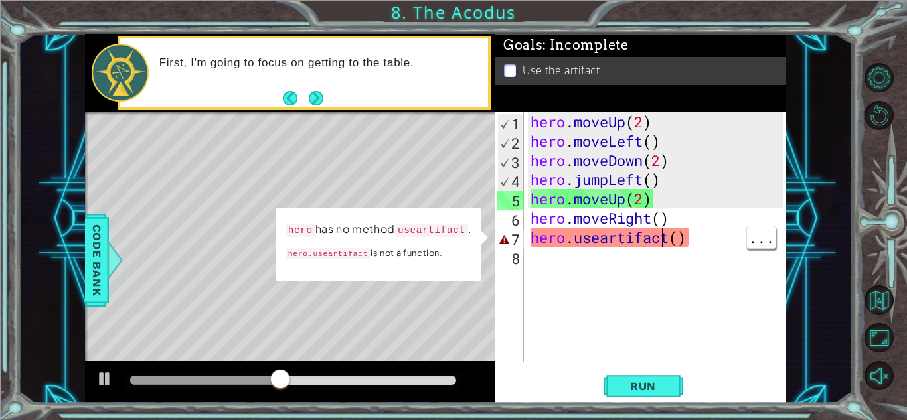
click at [604, 238] on div "hero . moveUp ( 2 ) hero . moveLeft ( ) hero . moveDown ( 2 ) hero . jumpLeft (…" at bounding box center [659, 256] width 262 height 289
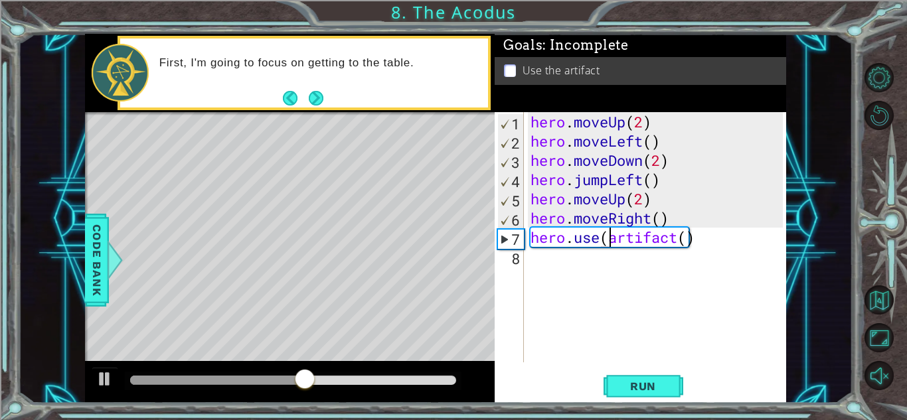
scroll to position [0, 4]
click at [687, 239] on div "hero . moveUp ( 2 ) hero . moveLeft ( ) hero . moveDown ( 2 ) hero . jumpLeft (…" at bounding box center [659, 256] width 262 height 289
click at [687, 239] on div "hero . moveUp ( 2 ) hero . moveLeft ( ) hero . moveDown ( 2 ) hero . jumpLeft (…" at bounding box center [655, 237] width 255 height 250
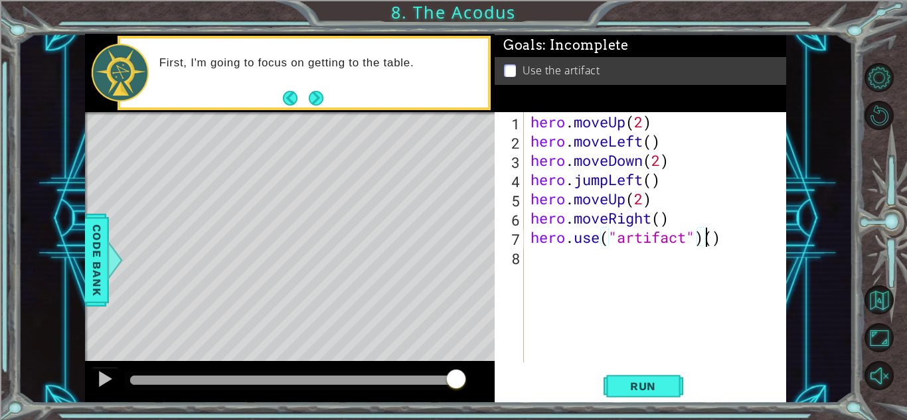
scroll to position [0, 8]
click at [668, 380] on span "Run" at bounding box center [643, 386] width 52 height 13
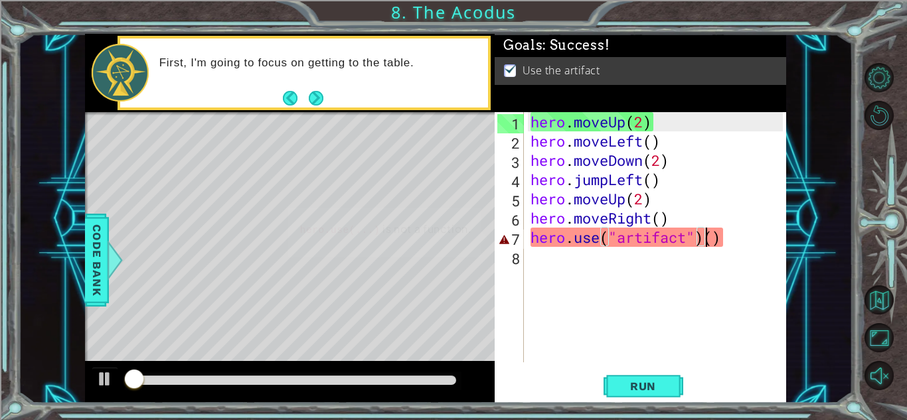
click at [743, 228] on div "hero . moveUp ( 2 ) hero . moveLeft ( ) hero . moveDown ( 2 ) hero . jumpLeft (…" at bounding box center [659, 256] width 262 height 289
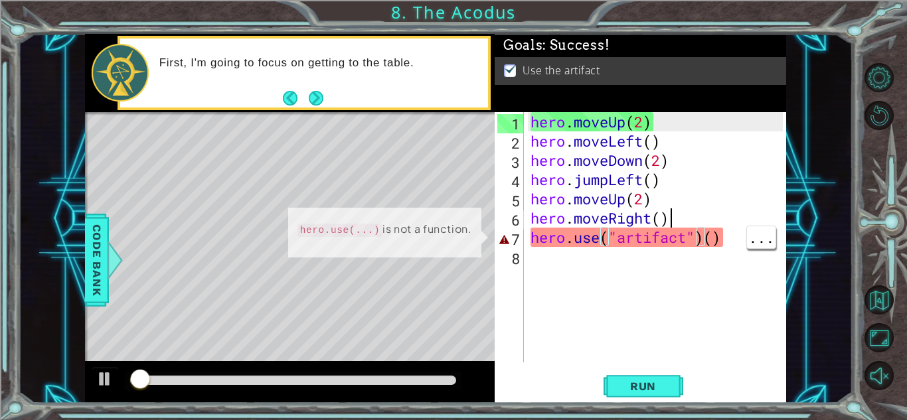
scroll to position [0, 6]
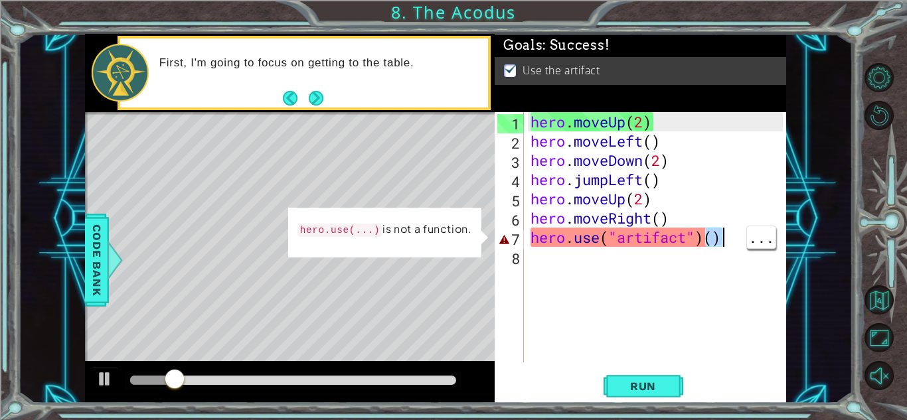
type textarea "hero.use("artifact")"
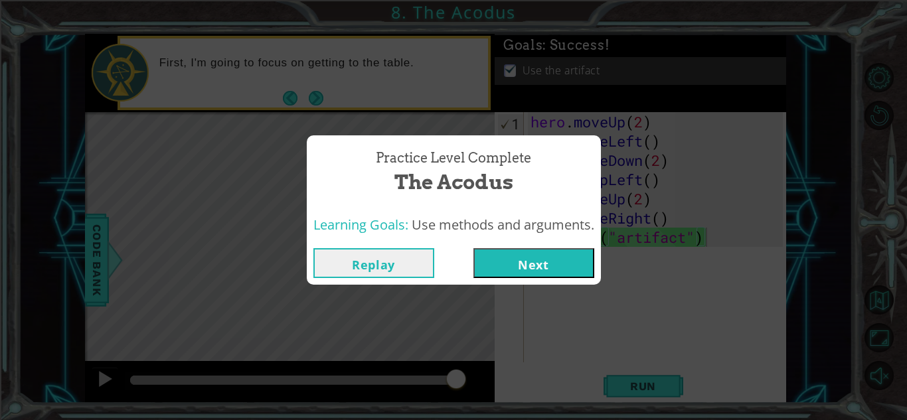
click at [499, 277] on button "Next" at bounding box center [533, 263] width 121 height 30
